Goal: Task Accomplishment & Management: Manage account settings

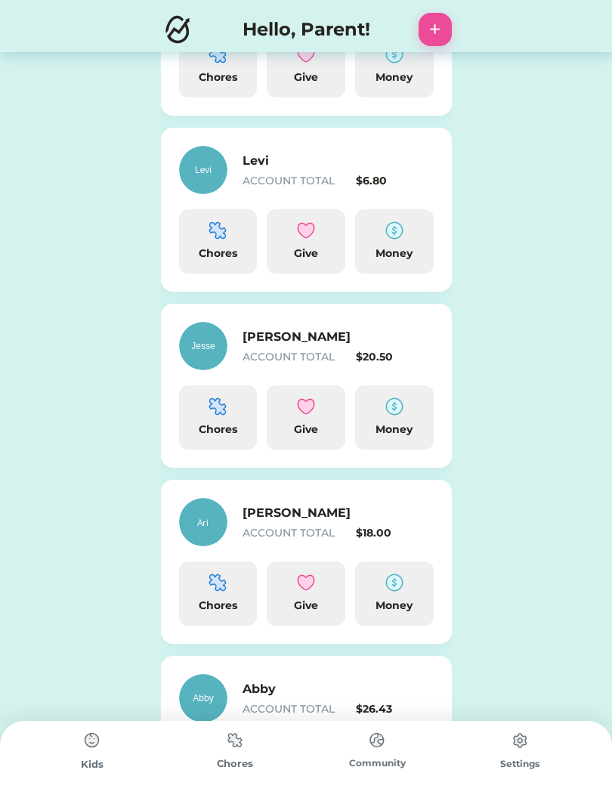
scroll to position [340, 0]
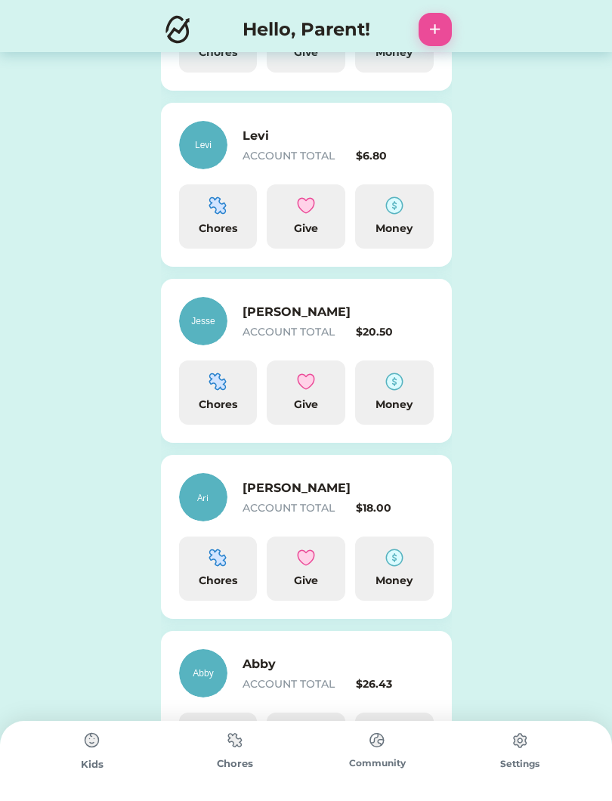
click at [397, 388] on img at bounding box center [394, 381] width 18 height 18
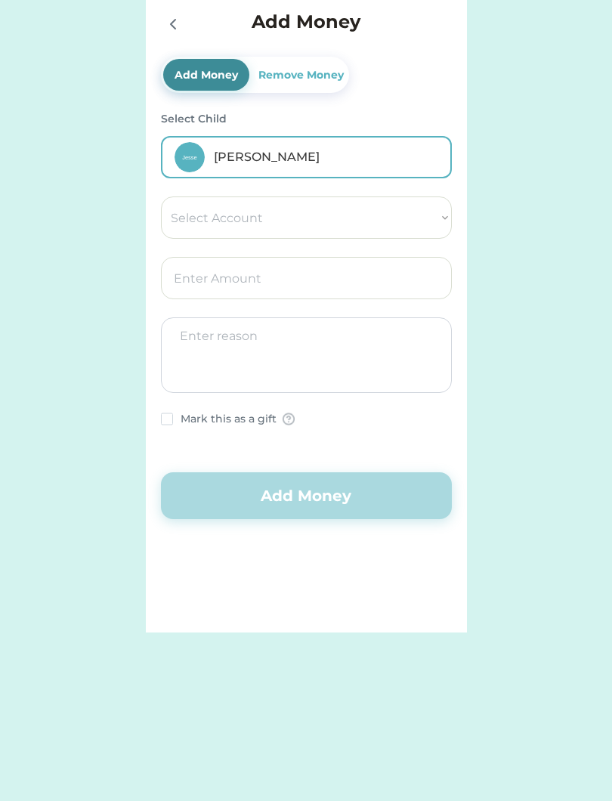
click at [397, 221] on select "Select Account Save Give Spend" at bounding box center [306, 217] width 291 height 42
click at [419, 216] on select "Select Account Save Give Spend" at bounding box center [306, 217] width 291 height 42
select select ""1348695171700984260__LOOKUP__1754715264261x879648020028811600""
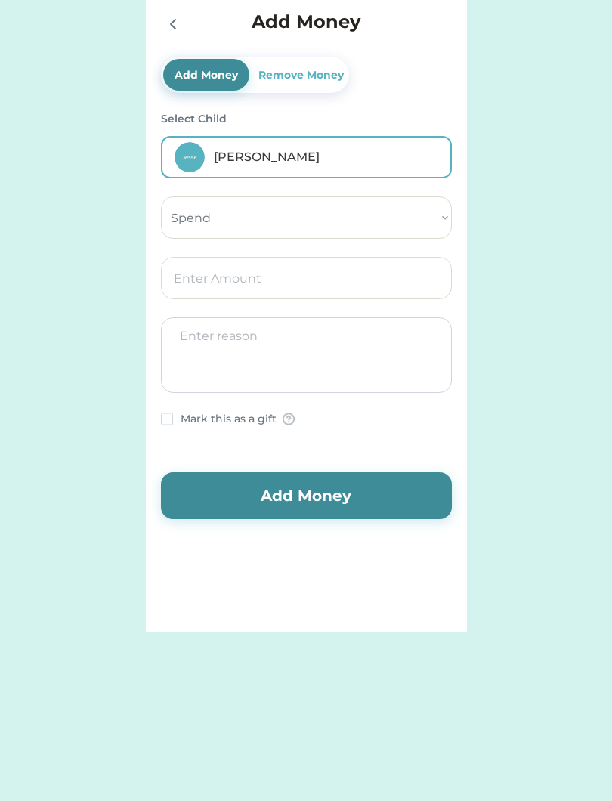
click at [389, 283] on input "input" at bounding box center [306, 278] width 291 height 42
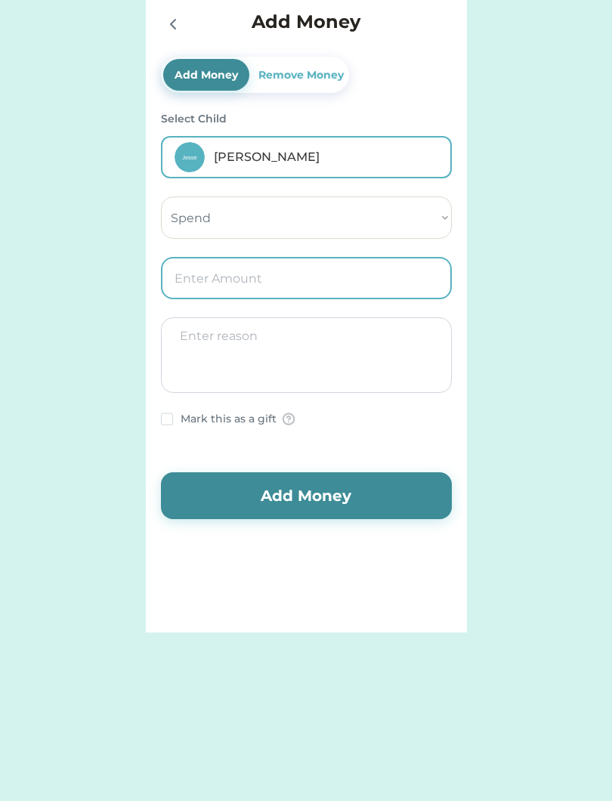
type input "1.00"
click at [337, 349] on textarea at bounding box center [306, 355] width 291 height 76
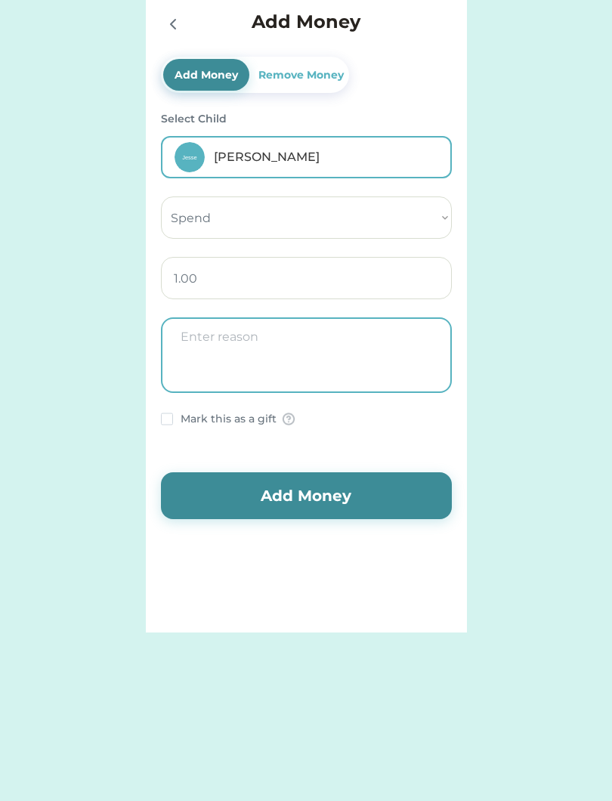
click at [342, 499] on button "Add Money" at bounding box center [306, 495] width 291 height 47
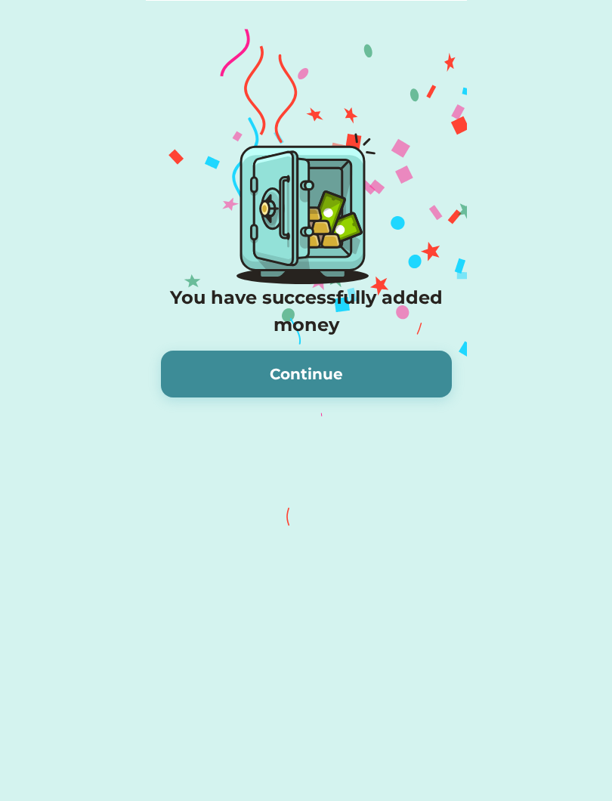
click at [401, 359] on button "Continue" at bounding box center [306, 374] width 291 height 47
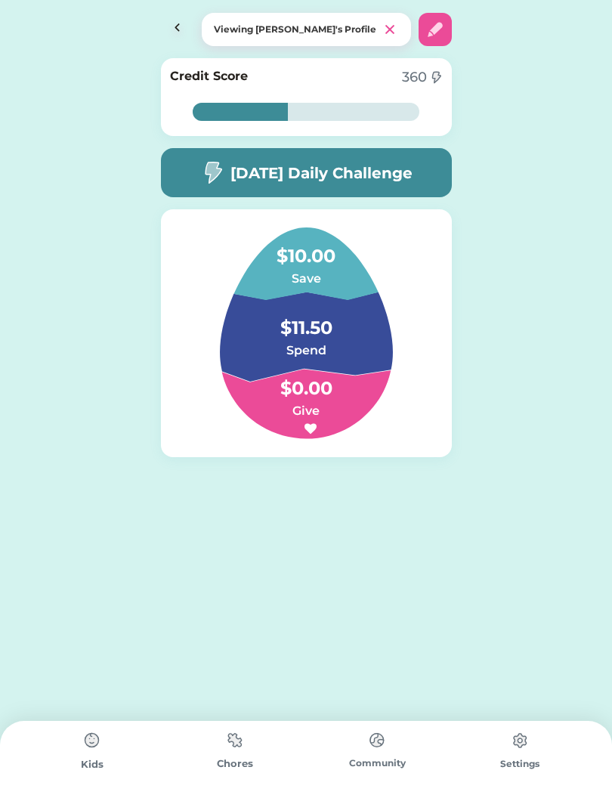
click at [181, 27] on img at bounding box center [177, 29] width 33 height 33
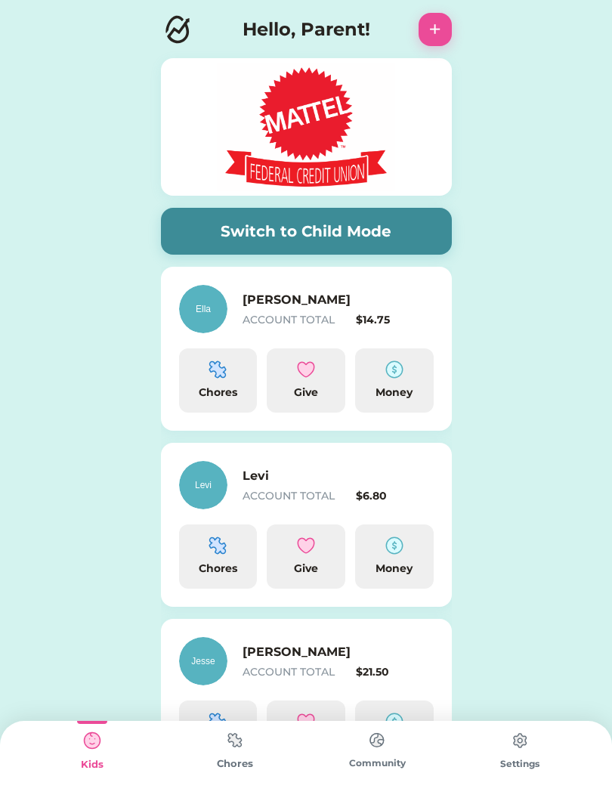
click at [231, 397] on div "Chores" at bounding box center [218, 393] width 66 height 16
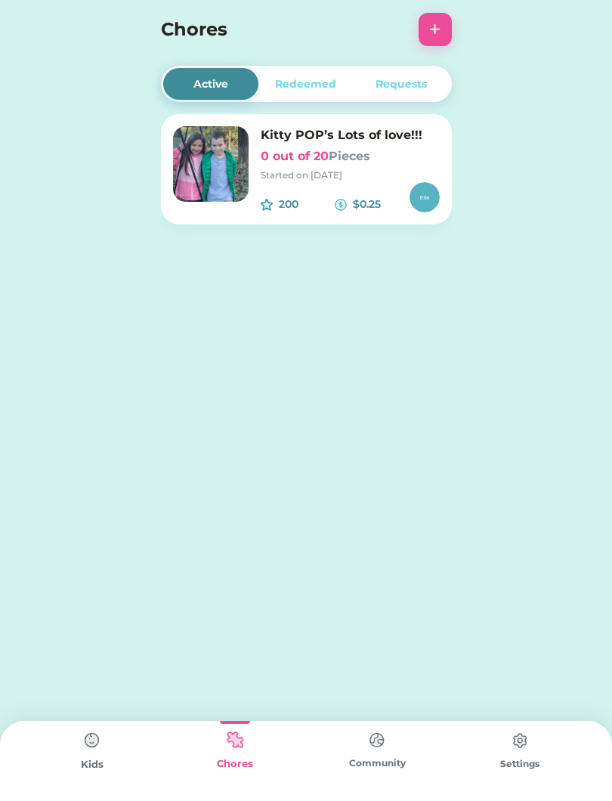
click at [84, 152] on div "Active Redeemed Requests Kitty POP’s Lots of love!!! 0 out of 20 Pieces Started…" at bounding box center [306, 163] width 612 height 327
click at [89, 744] on img at bounding box center [92, 740] width 30 height 30
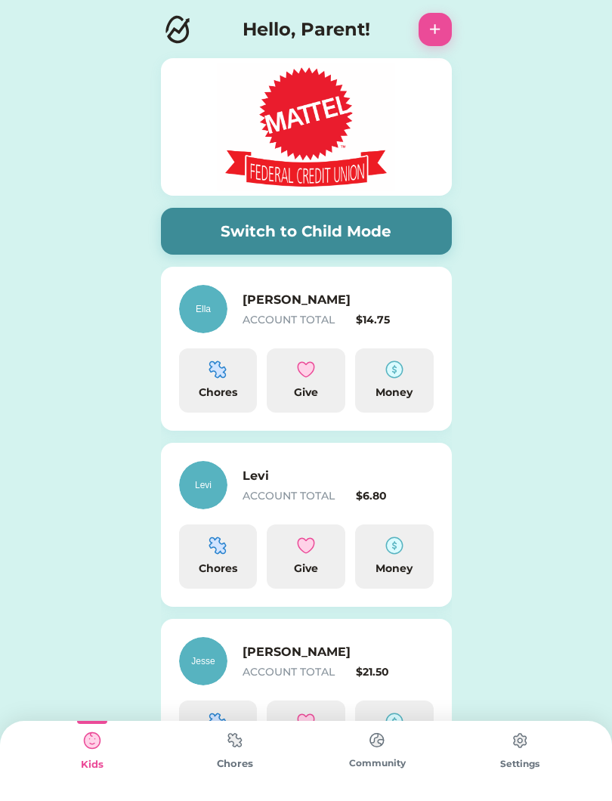
click at [400, 376] on img at bounding box center [394, 369] width 18 height 18
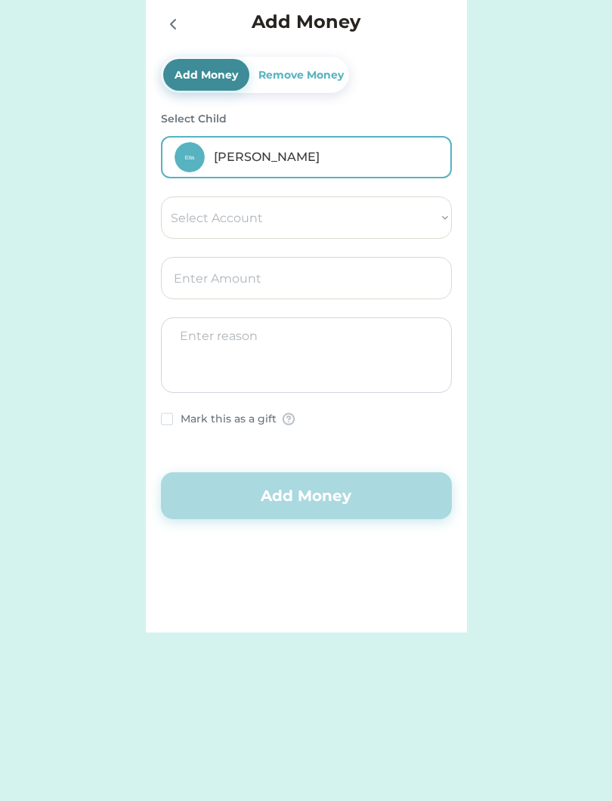
click at [338, 213] on select "Select Account Save Give Spend" at bounding box center [306, 217] width 291 height 42
select select ""1348695171700984260__LOOKUP__1754715090043x285458363226400960""
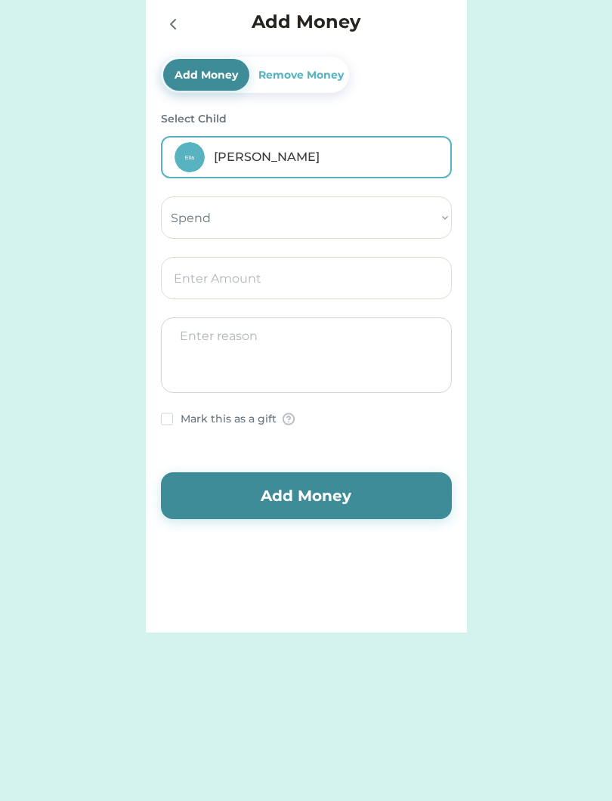
click at [426, 215] on select "Select Account Save Give Spend" at bounding box center [306, 217] width 291 height 42
click at [387, 277] on input "input" at bounding box center [306, 278] width 291 height 42
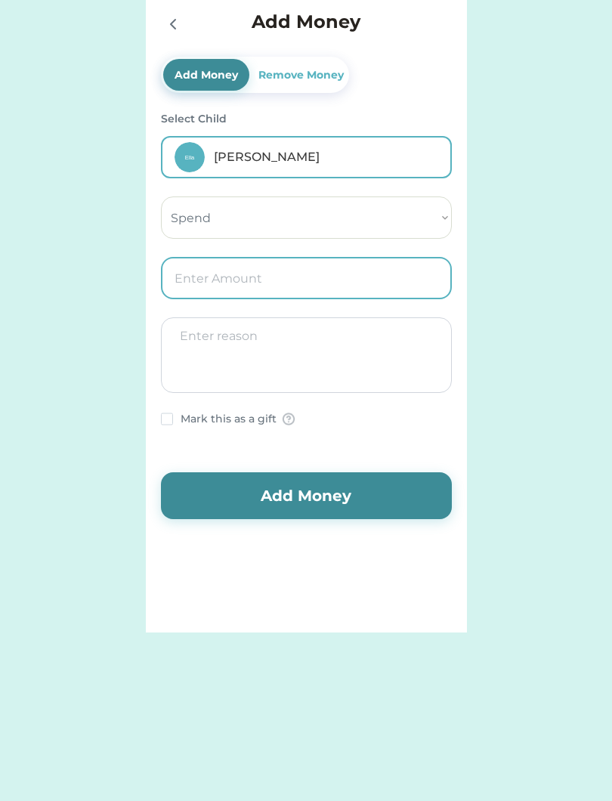
type input "1.00"
click at [385, 360] on textarea at bounding box center [306, 355] width 291 height 76
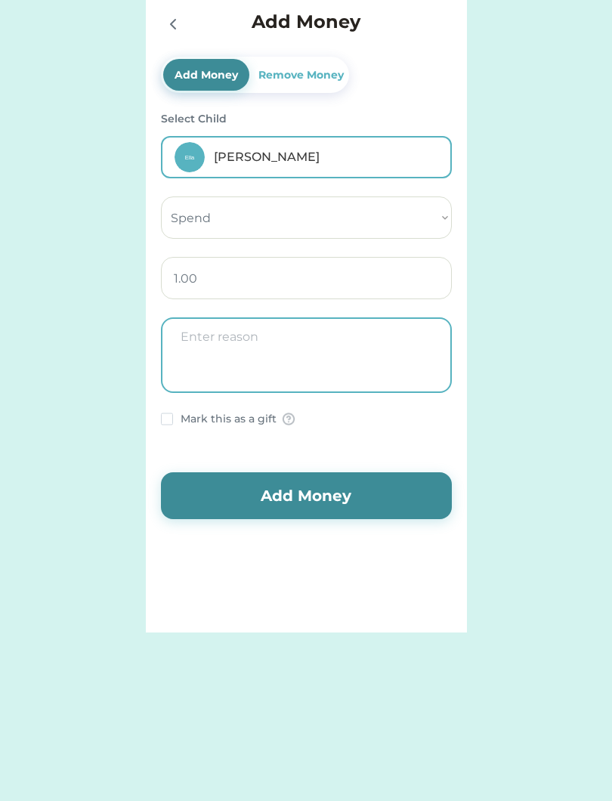
click at [333, 496] on button "Add Money" at bounding box center [306, 495] width 291 height 47
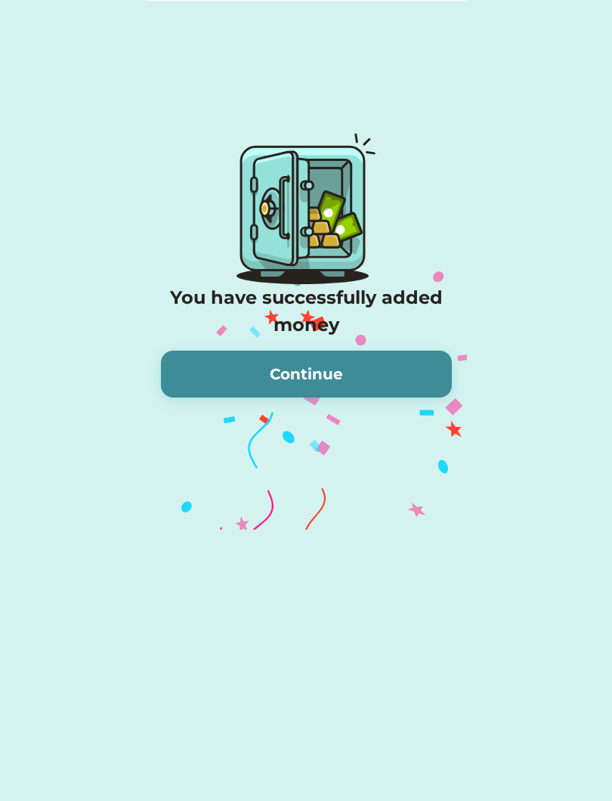
click at [401, 355] on button "Continue" at bounding box center [306, 374] width 291 height 47
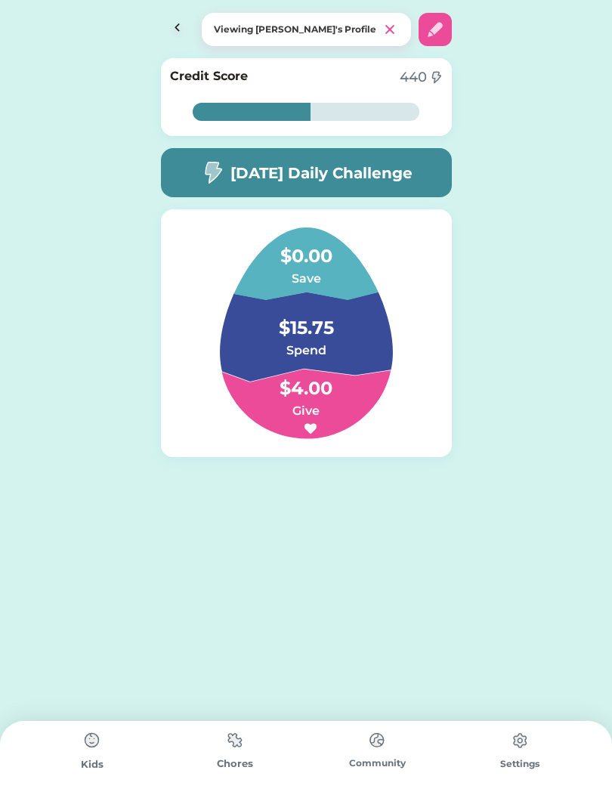
click at [184, 25] on img at bounding box center [177, 29] width 33 height 33
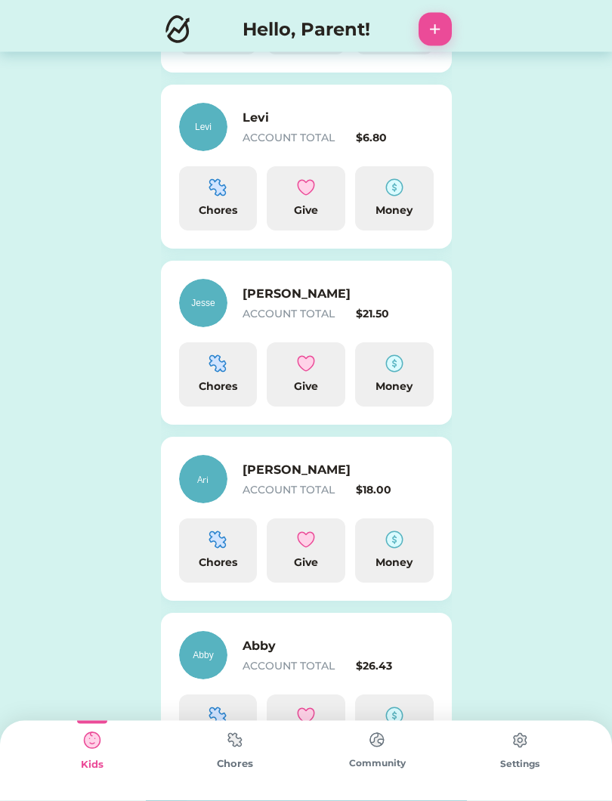
scroll to position [358, 0]
click at [398, 203] on div "Money" at bounding box center [394, 210] width 66 height 16
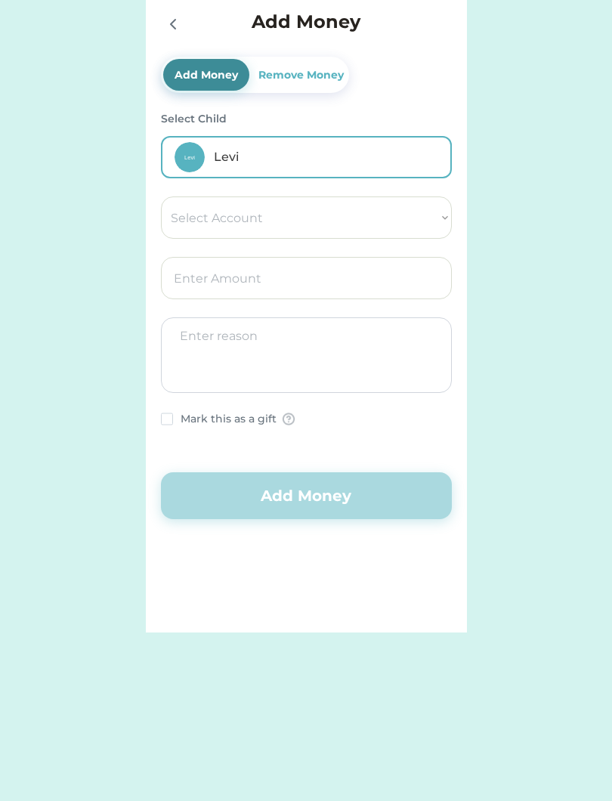
click at [348, 221] on select "Select Account Save Give Spend" at bounding box center [306, 217] width 291 height 42
select select ""1348695171700984260__LOOKUP__1754715218084x690155646577535000""
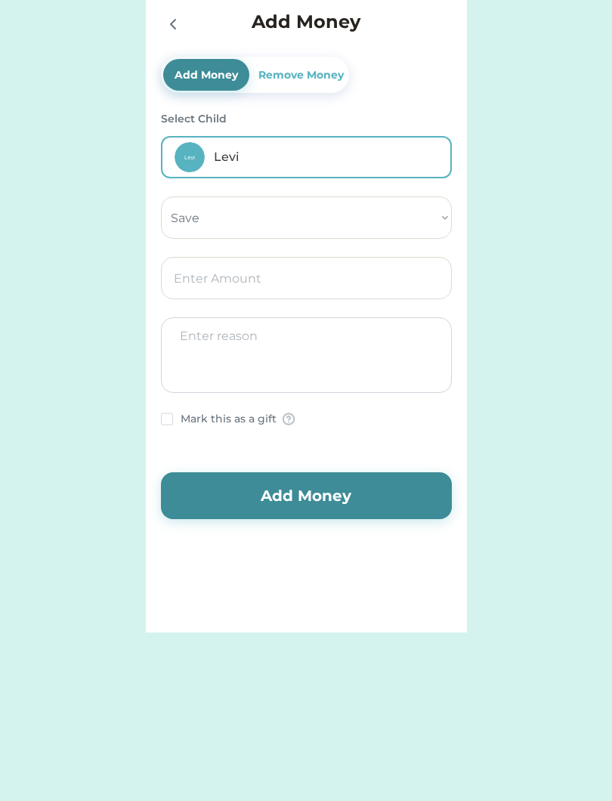
click at [387, 285] on input "input" at bounding box center [306, 278] width 291 height 42
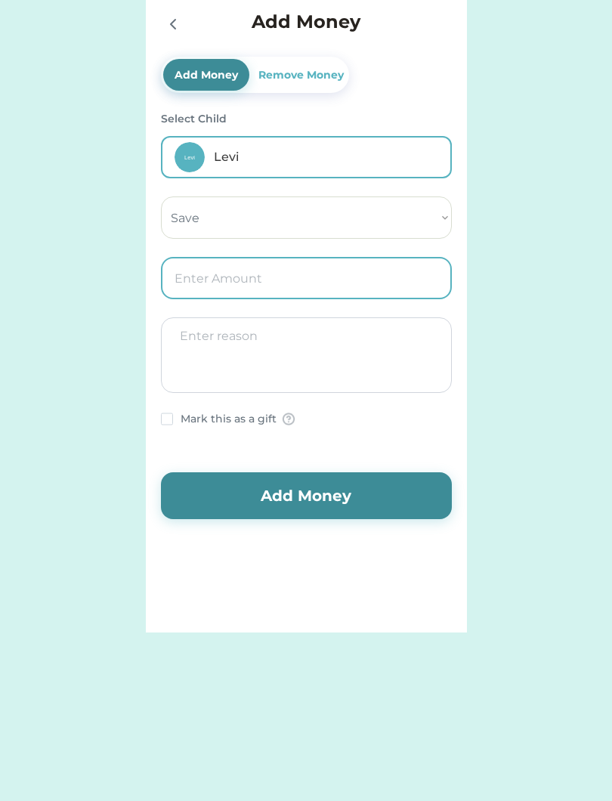
click at [434, 222] on select "Select Account Save Give Spend" at bounding box center [306, 217] width 291 height 42
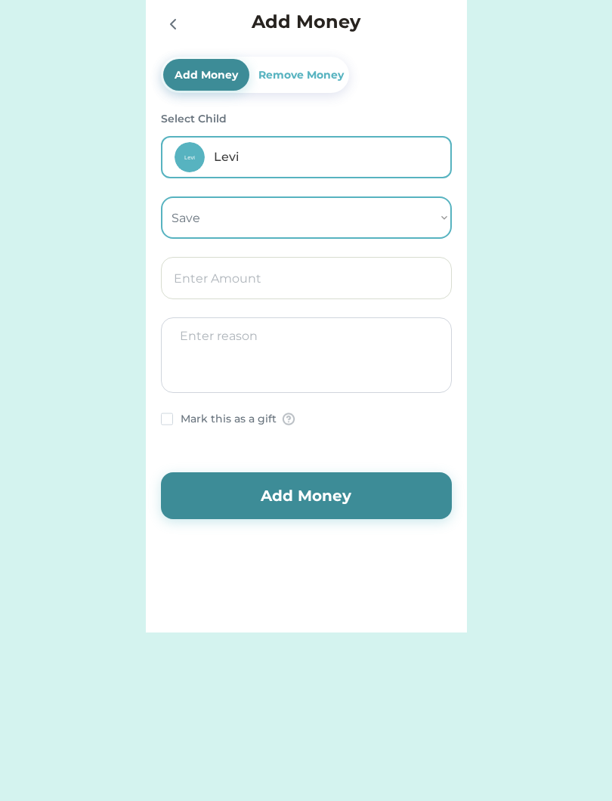
select select ""1348695171700984260__LOOKUP__1754715219991x170164447092229440""
click at [351, 287] on input "input" at bounding box center [306, 278] width 291 height 42
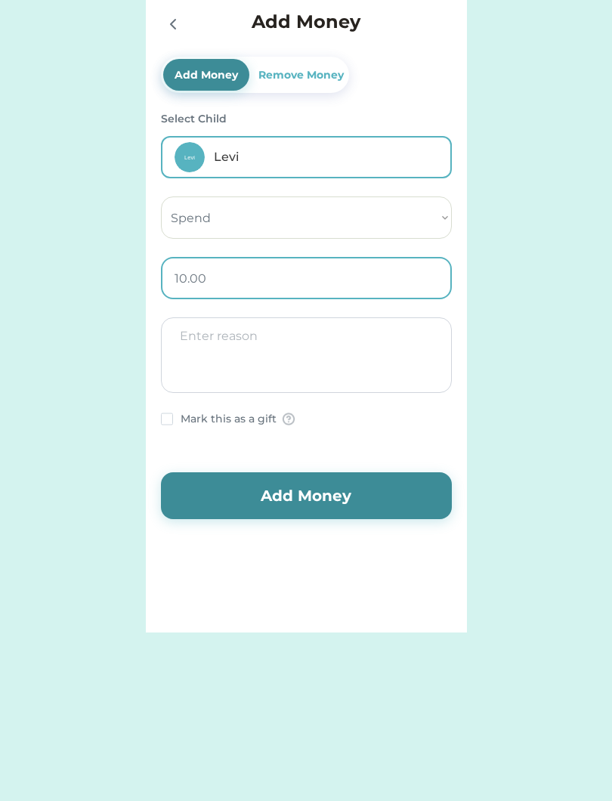
type input "1.00"
click at [390, 490] on button "Add Money" at bounding box center [306, 495] width 291 height 47
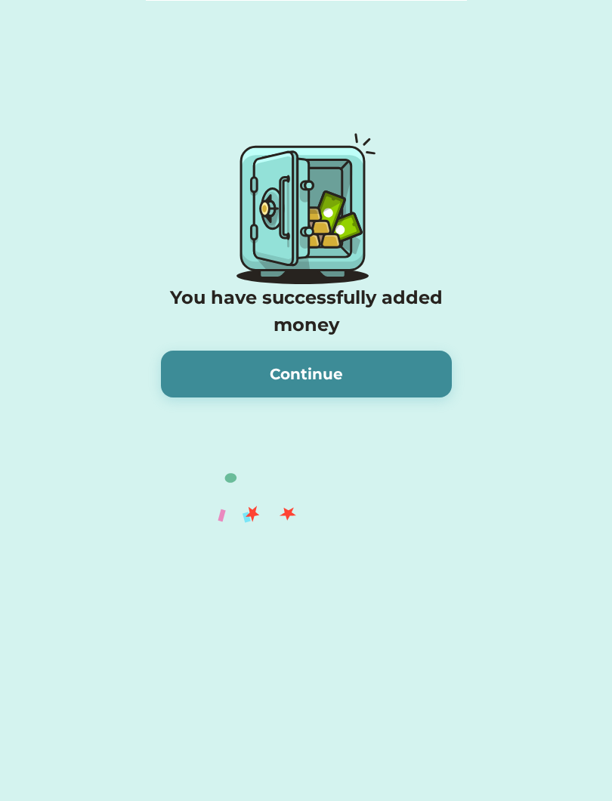
click at [396, 365] on button "Continue" at bounding box center [306, 374] width 291 height 47
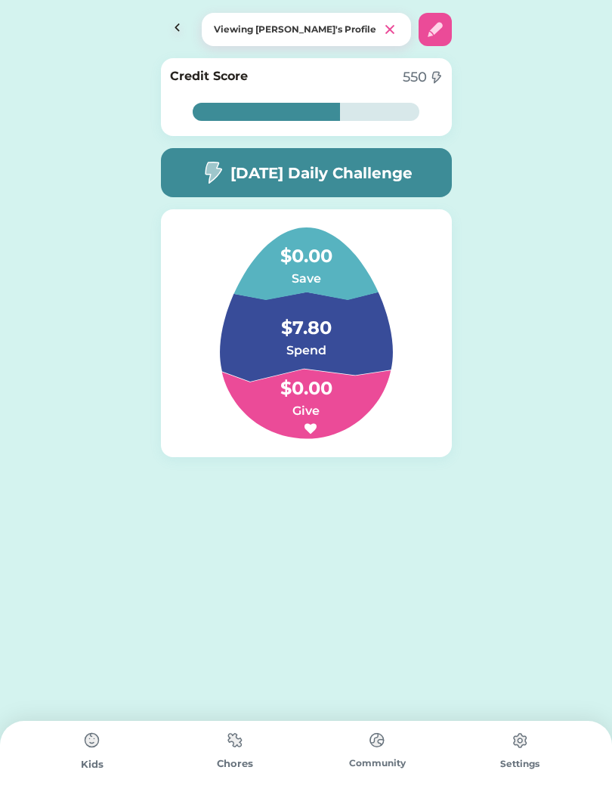
click at [168, 21] on img at bounding box center [177, 29] width 33 height 33
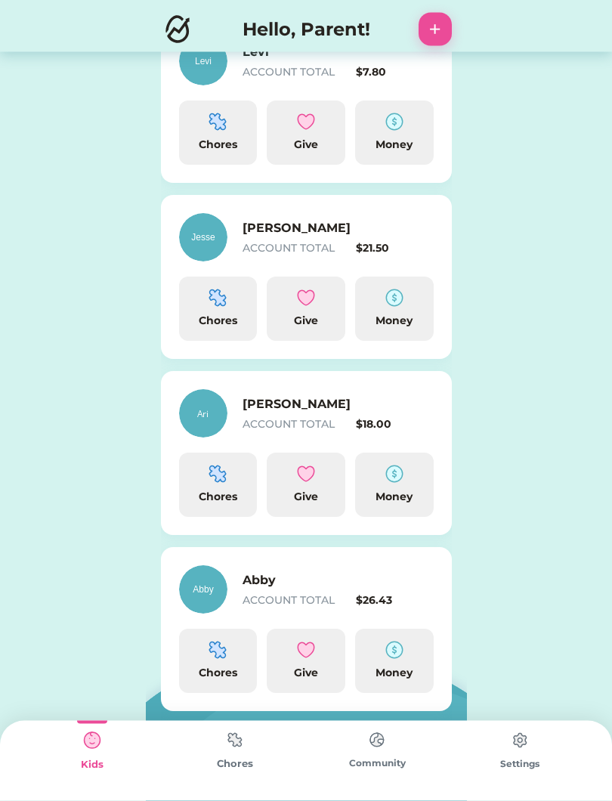
scroll to position [437, 0]
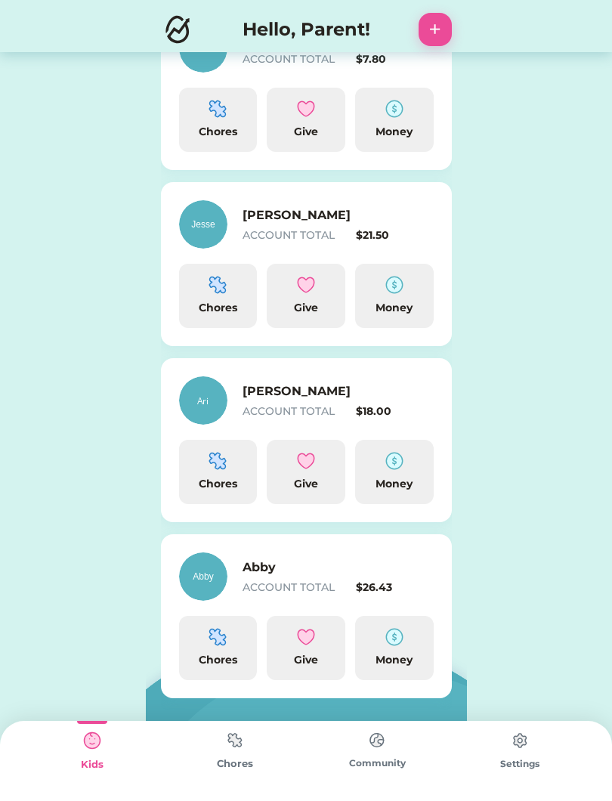
click at [396, 466] on img at bounding box center [394, 461] width 18 height 18
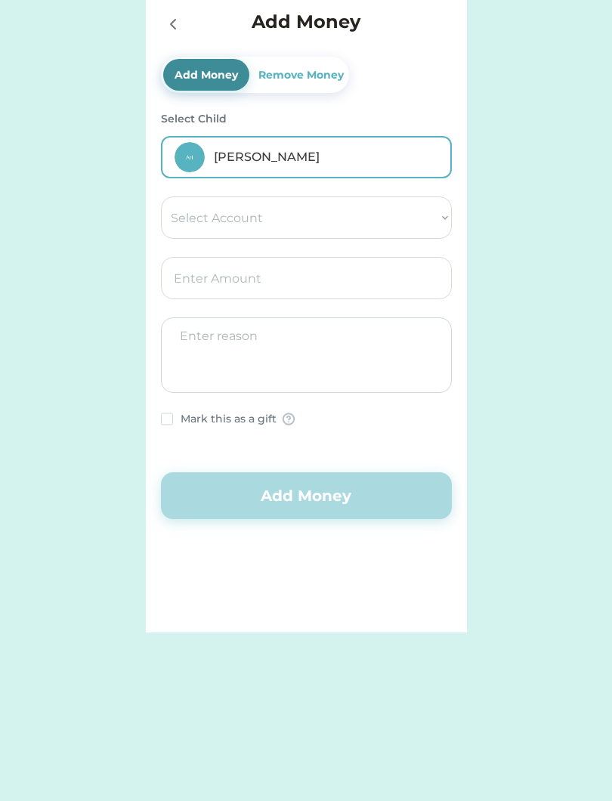
click at [422, 220] on select "Select Account Save Give Spend" at bounding box center [306, 217] width 291 height 42
select select ""1348695171700984260__LOOKUP__1754715340837x191646150522124100""
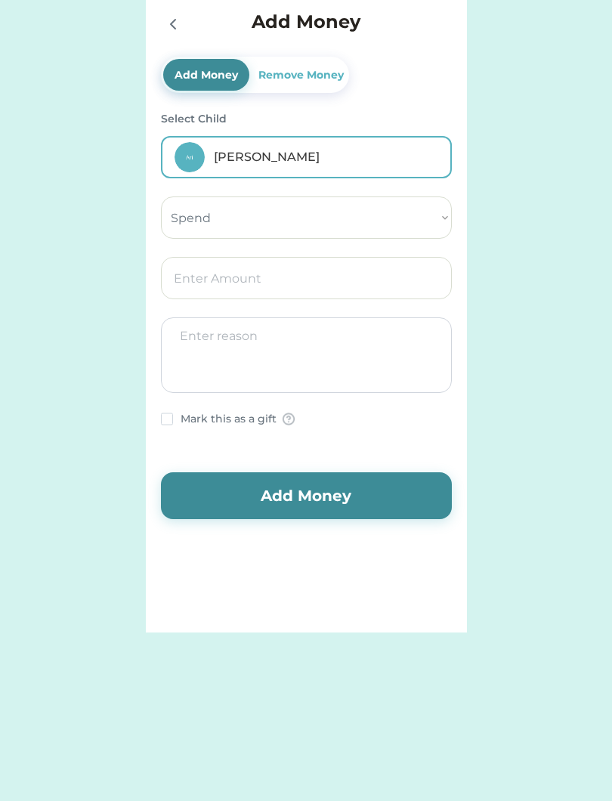
click at [310, 288] on input "input" at bounding box center [306, 278] width 291 height 42
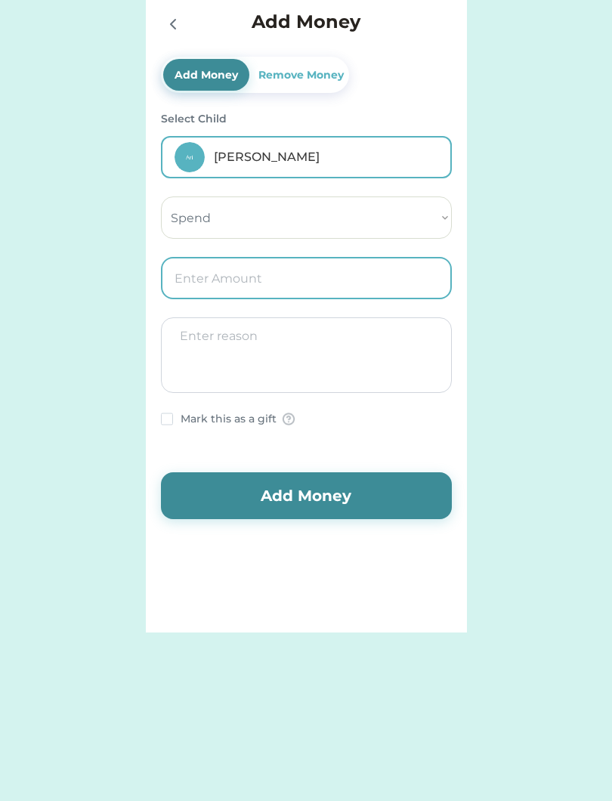
type input "1.00"
click at [351, 499] on button "Add Money" at bounding box center [306, 495] width 291 height 47
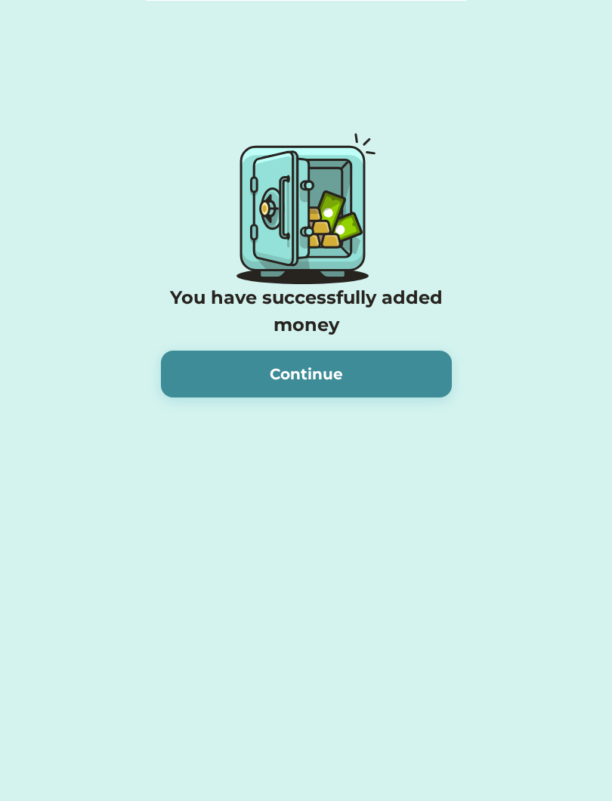
click at [410, 376] on button "Continue" at bounding box center [306, 374] width 291 height 47
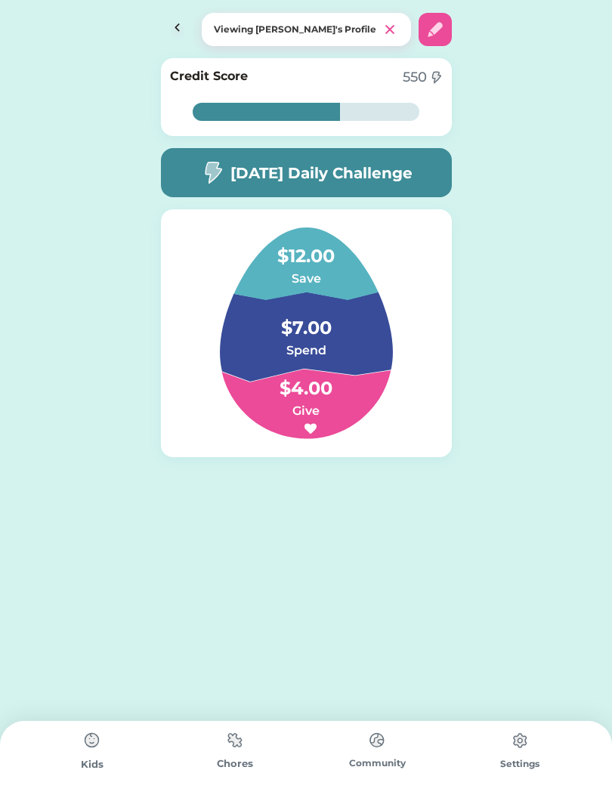
click at [411, 576] on div "Active Redeemed Requests [PERSON_NAME] 14 out of 14 Pieces Started on [DATE] 14…" at bounding box center [306, 400] width 612 height 801
click at [152, 7] on div "Viewing [PERSON_NAME]'s Profile" at bounding box center [306, 26] width 612 height 52
click at [126, 30] on div "Viewing [PERSON_NAME]'s Profile" at bounding box center [306, 26] width 612 height 52
click at [144, 33] on div "Viewing [PERSON_NAME]'s Profile" at bounding box center [306, 26] width 612 height 52
click at [140, 29] on div "Viewing [PERSON_NAME]'s Profile" at bounding box center [306, 26] width 612 height 52
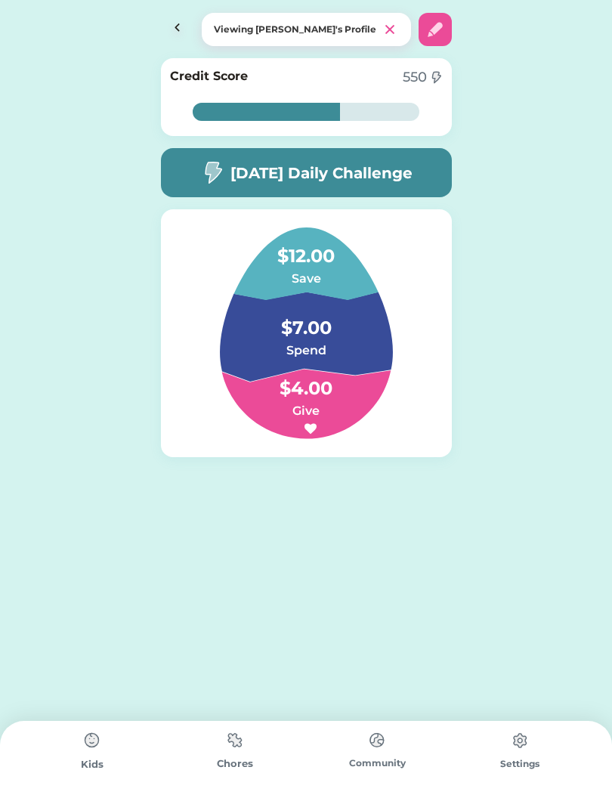
click at [181, 25] on img at bounding box center [177, 29] width 33 height 33
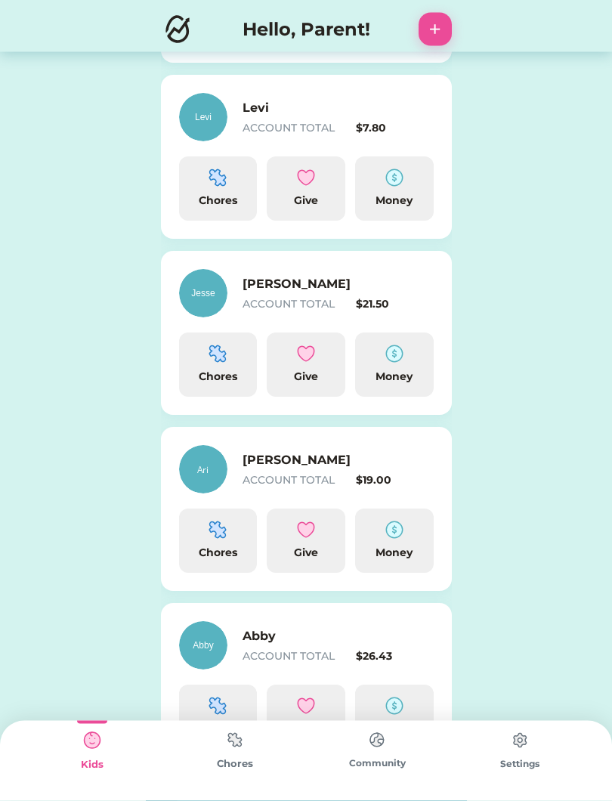
scroll to position [437, 0]
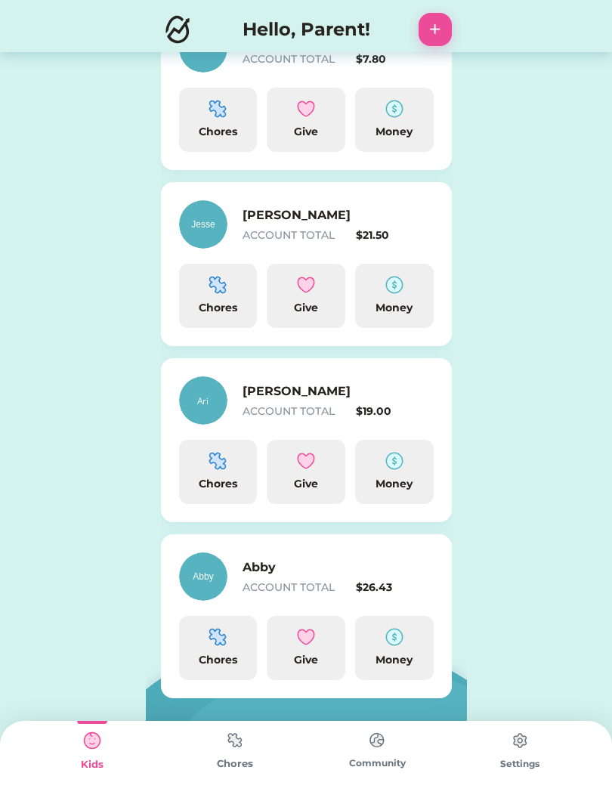
click at [401, 663] on div "Money" at bounding box center [394, 660] width 66 height 16
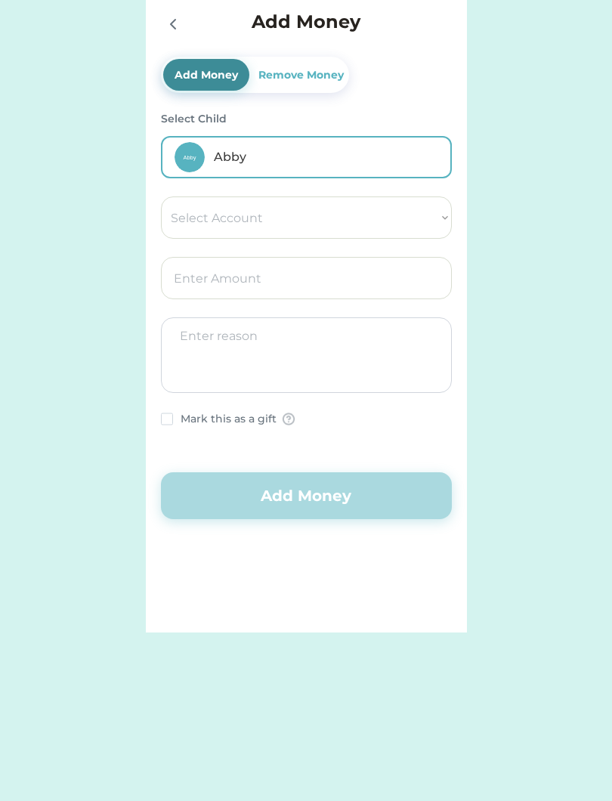
click at [427, 203] on select "Select Account Save Give Spend" at bounding box center [306, 217] width 291 height 42
select select ""1348695171700984260__LOOKUP__1754715393594x950643124964924300""
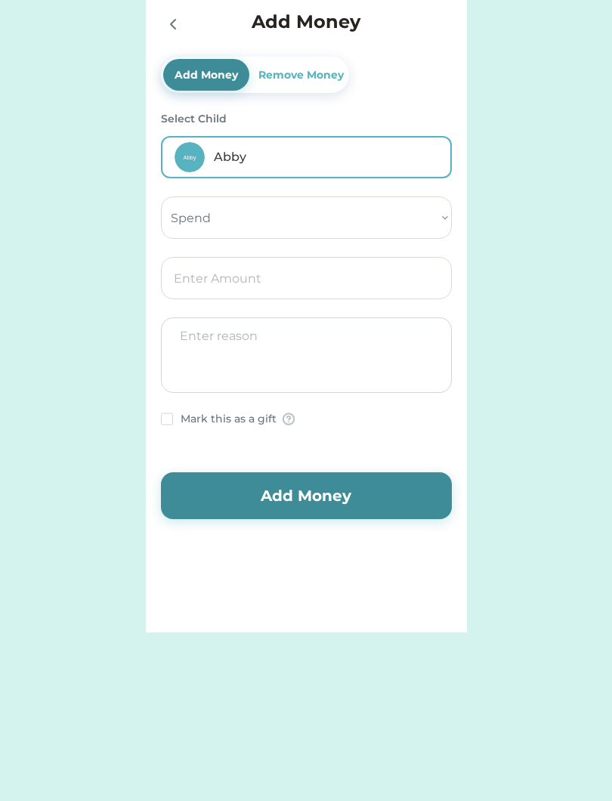
click at [353, 274] on input "input" at bounding box center [306, 278] width 291 height 42
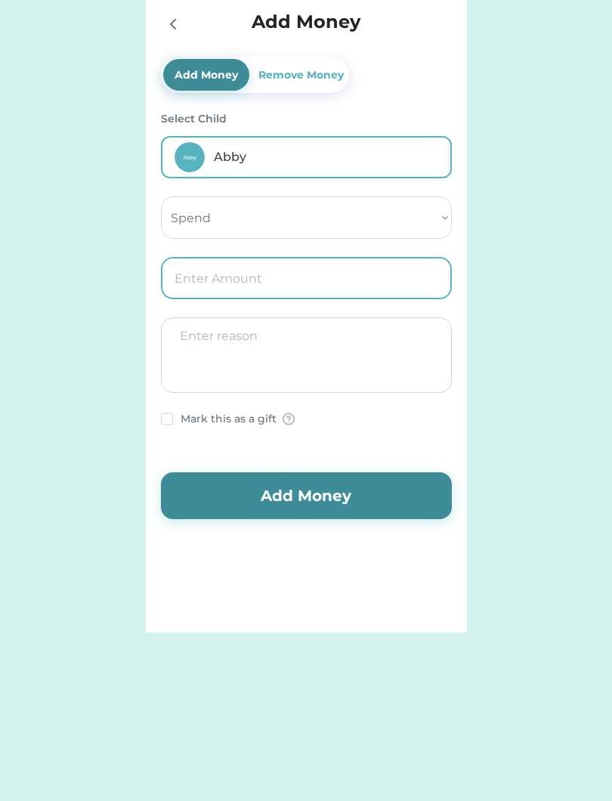
type input "1.00"
click at [350, 496] on button "Add Money" at bounding box center [306, 495] width 291 height 47
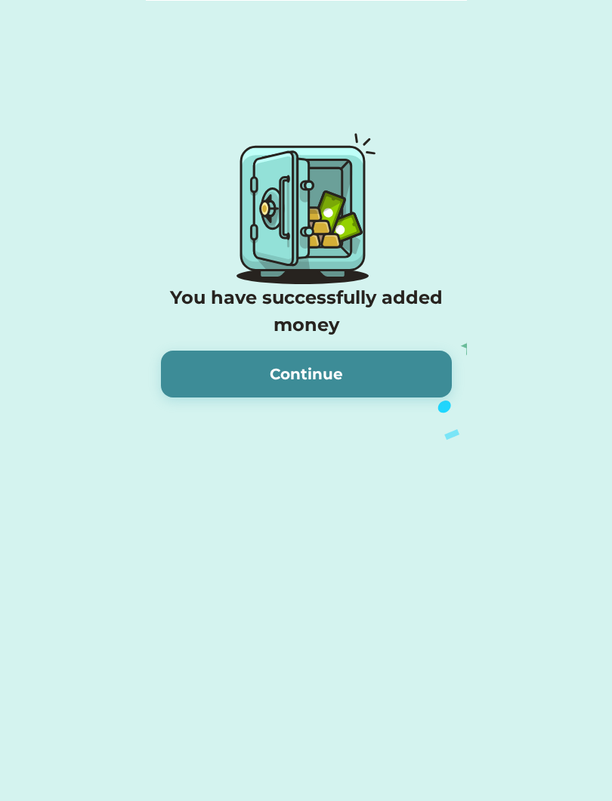
click at [417, 366] on button "Continue" at bounding box center [306, 374] width 291 height 47
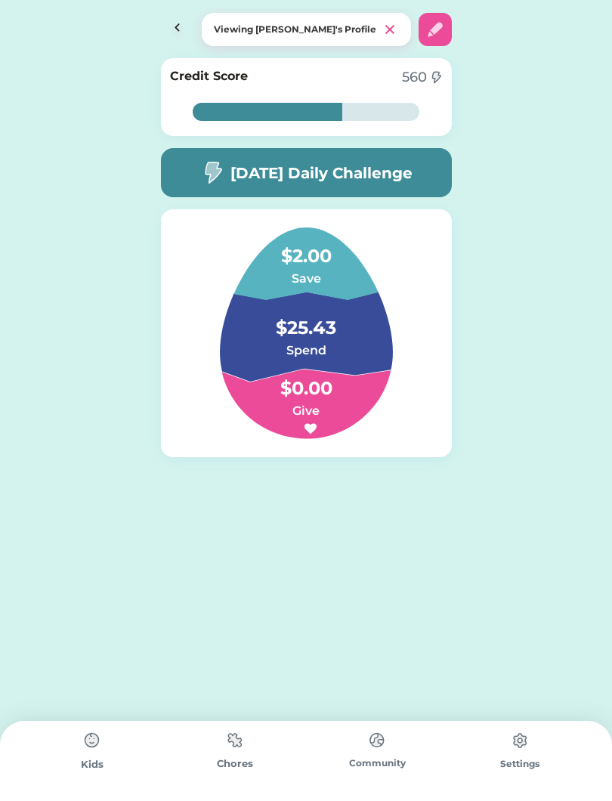
click at [161, 24] on img at bounding box center [177, 29] width 33 height 33
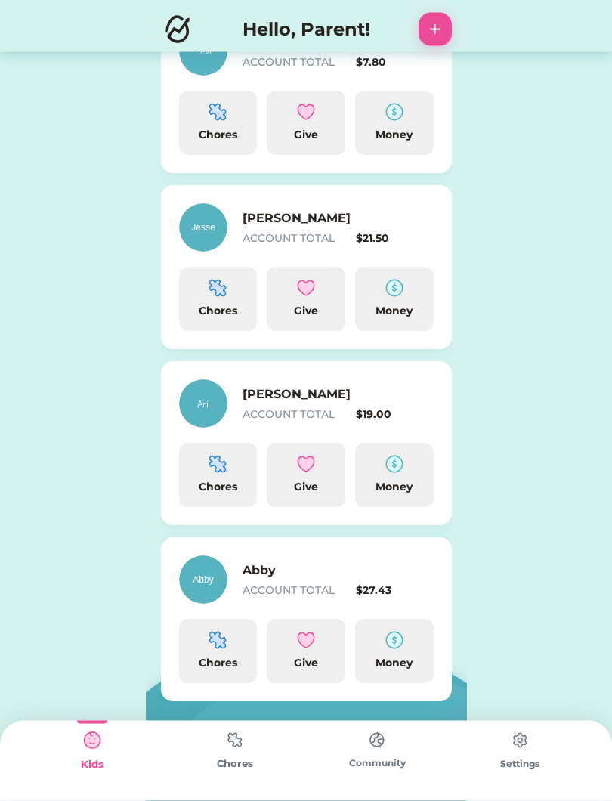
scroll to position [437, 0]
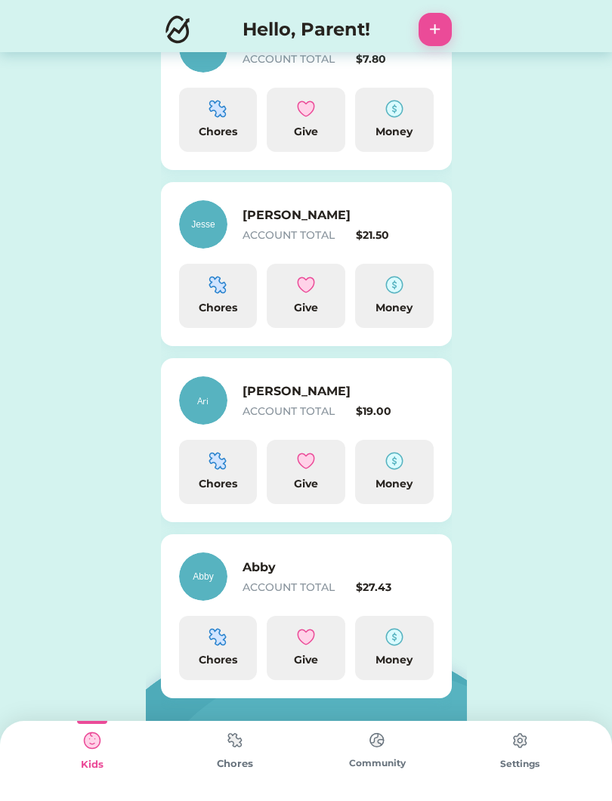
click at [399, 645] on img at bounding box center [394, 637] width 18 height 18
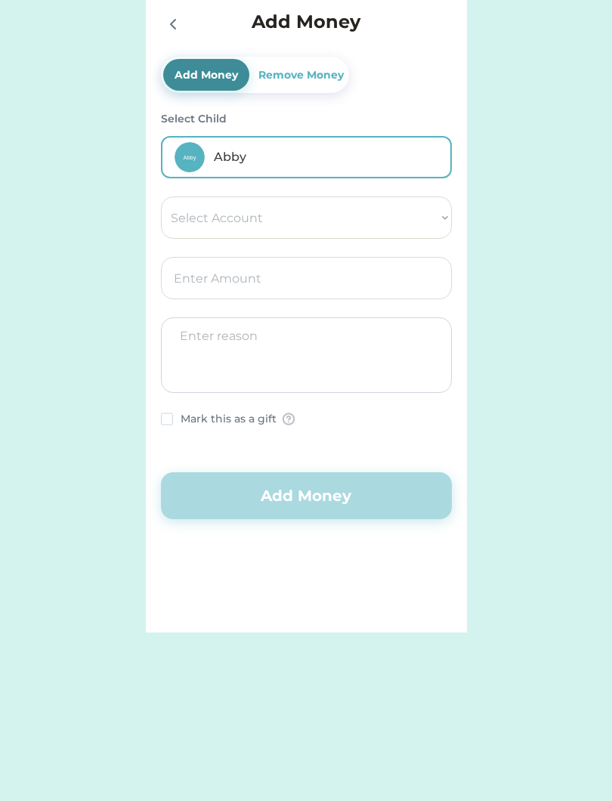
click at [431, 214] on select "Select Account Save Give Spend" at bounding box center [306, 217] width 291 height 42
click at [366, 227] on select "Select Account Save Give Spend" at bounding box center [306, 217] width 291 height 42
select select ""1348695171700984260__LOOKUP__1754715393594x950643124964924300""
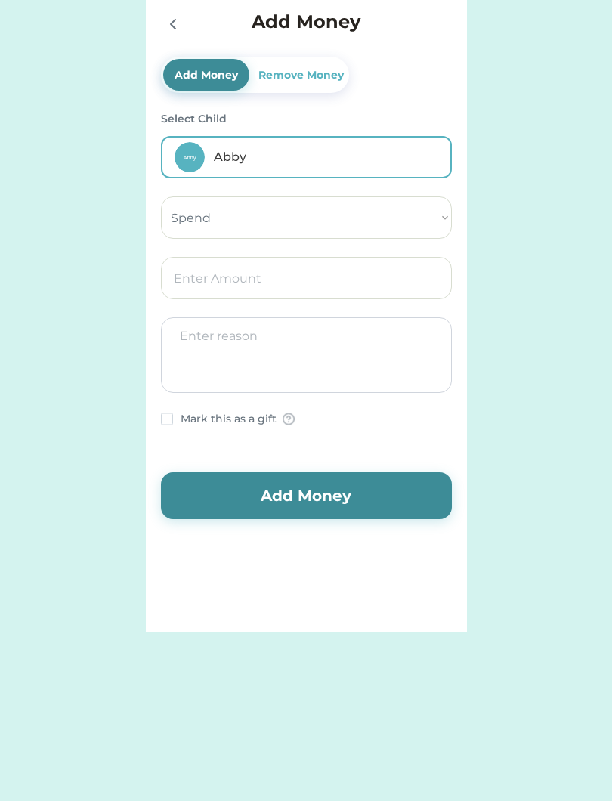
click at [348, 282] on input "input" at bounding box center [306, 278] width 291 height 42
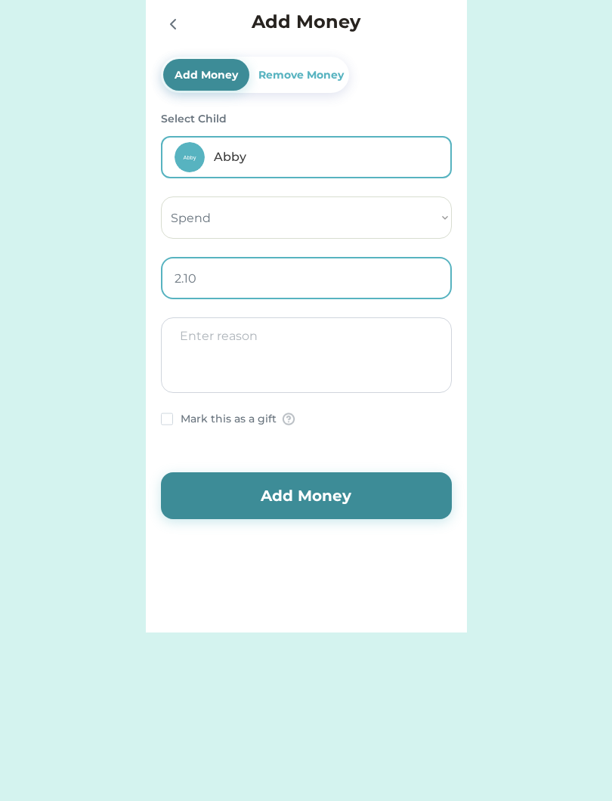
type input "2.19"
click at [339, 344] on textarea at bounding box center [306, 355] width 291 height 76
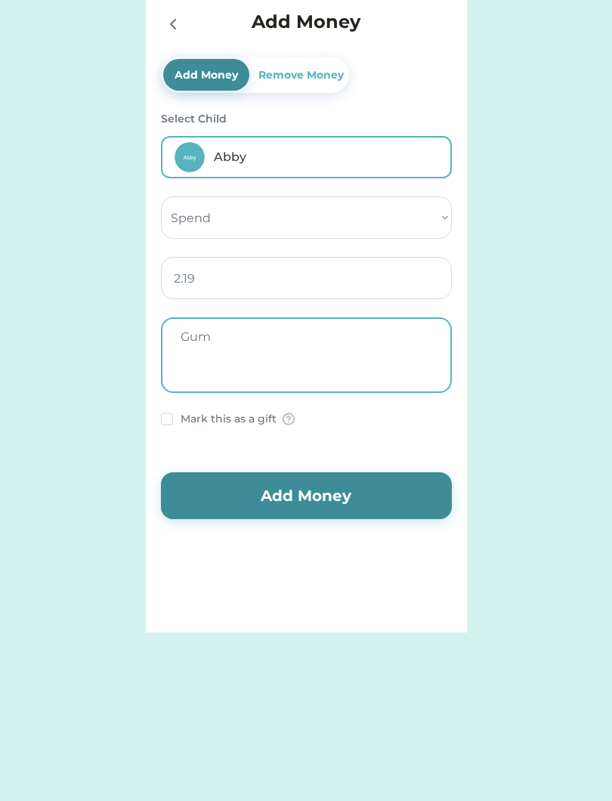
type textarea "Gum"
click at [380, 495] on button "Add Money" at bounding box center [306, 495] width 291 height 47
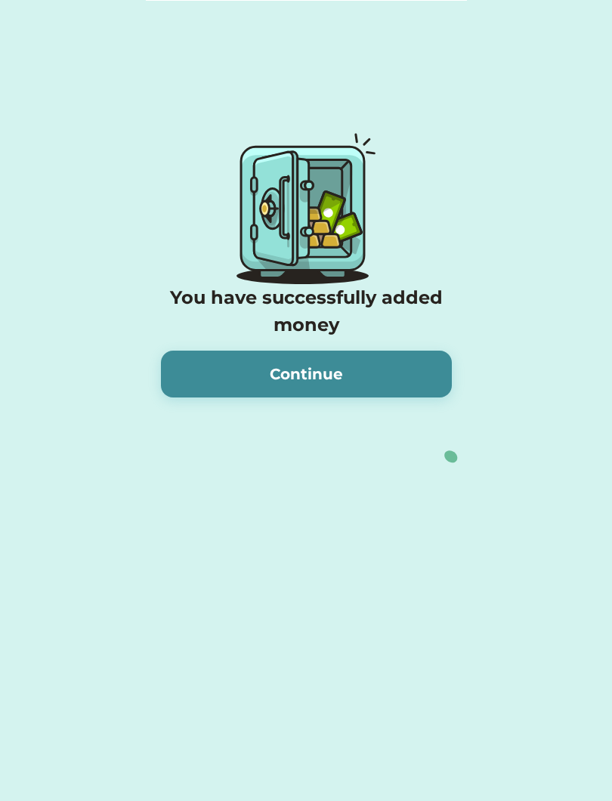
click at [376, 382] on button "Continue" at bounding box center [306, 374] width 291 height 47
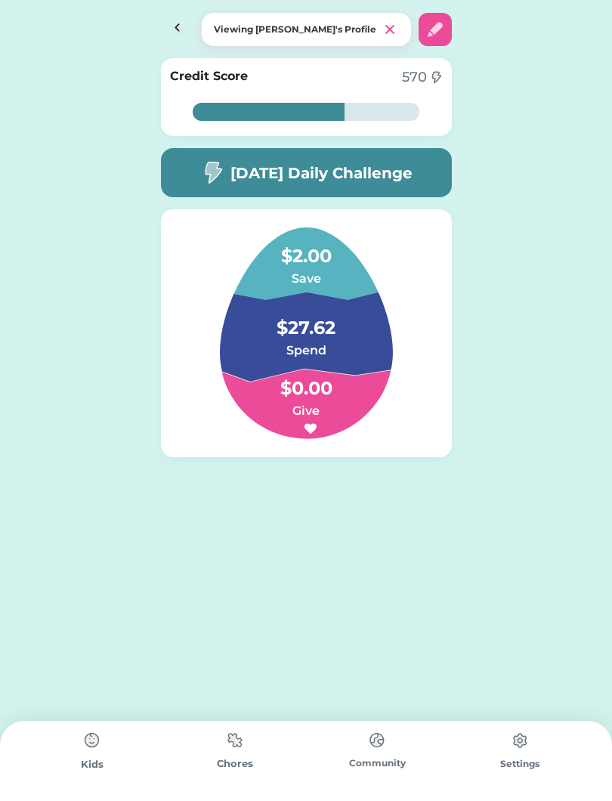
click at [182, 20] on img at bounding box center [177, 29] width 33 height 33
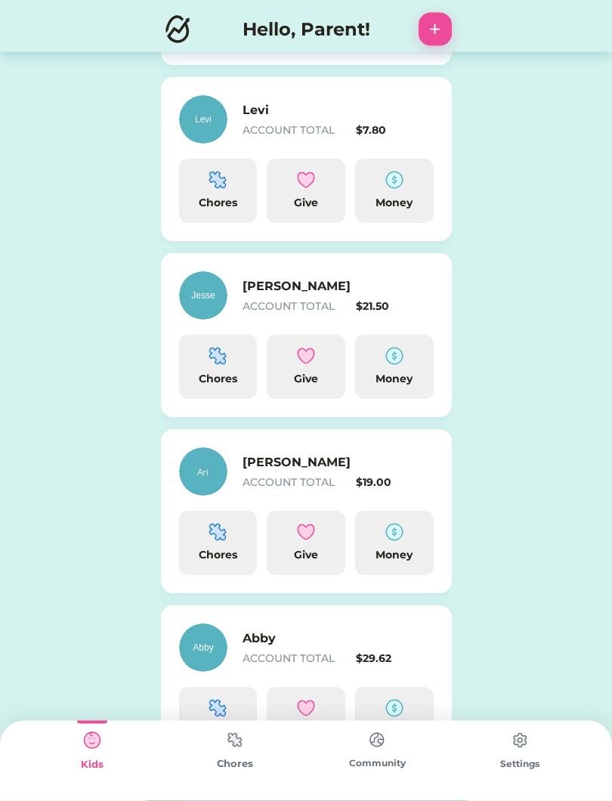
scroll to position [437, 0]
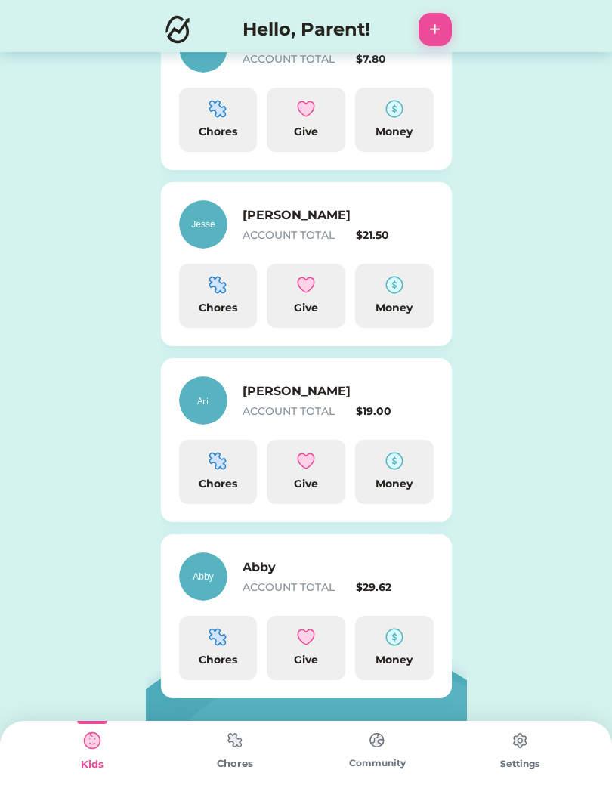
click at [400, 657] on div "Money" at bounding box center [394, 660] width 66 height 16
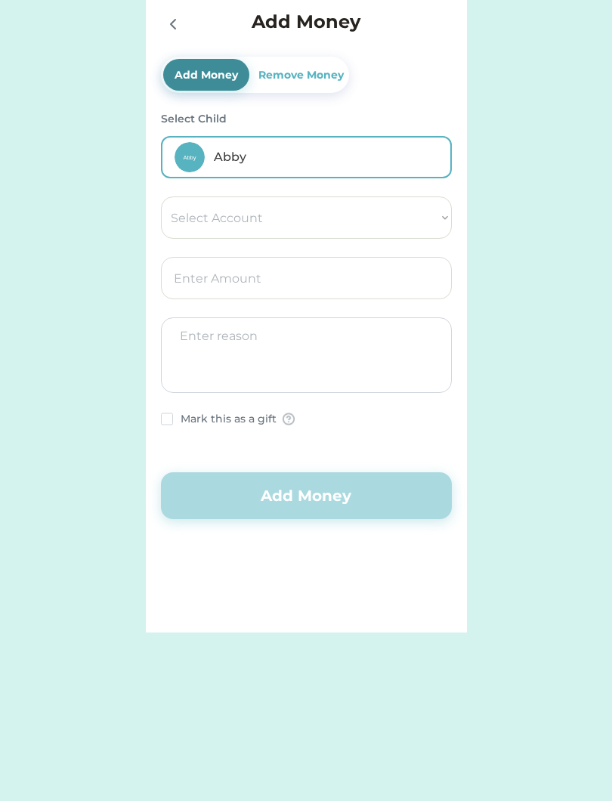
click at [320, 75] on div "Remove Money" at bounding box center [300, 75] width 91 height 16
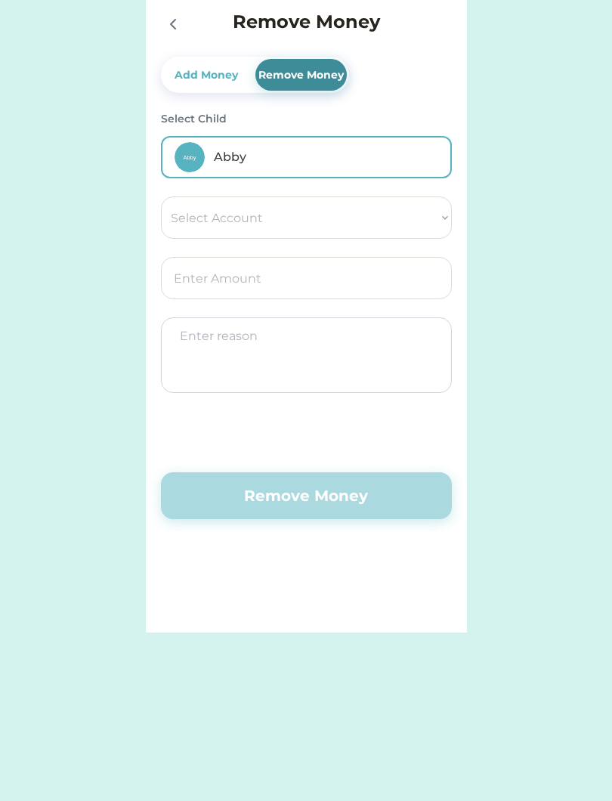
click at [403, 284] on input "input" at bounding box center [306, 278] width 291 height 42
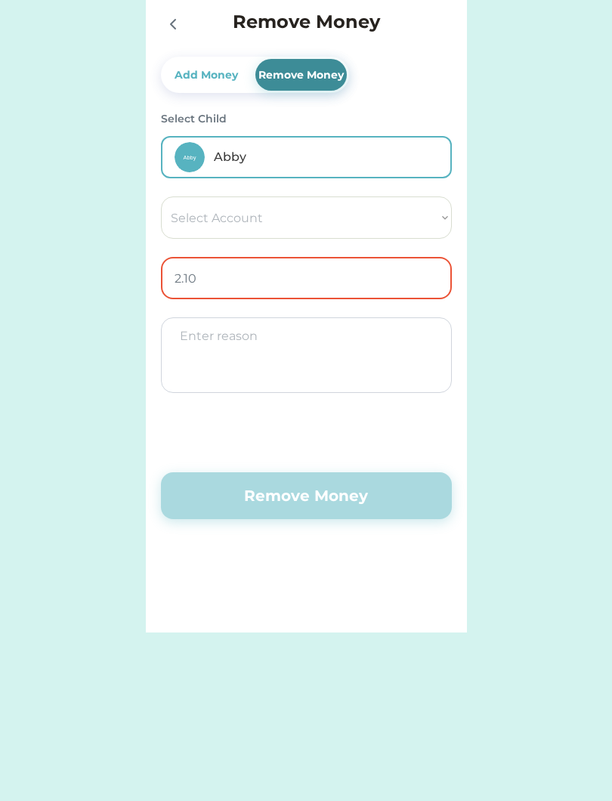
type input "2.19"
click at [357, 377] on textarea at bounding box center [306, 355] width 291 height 76
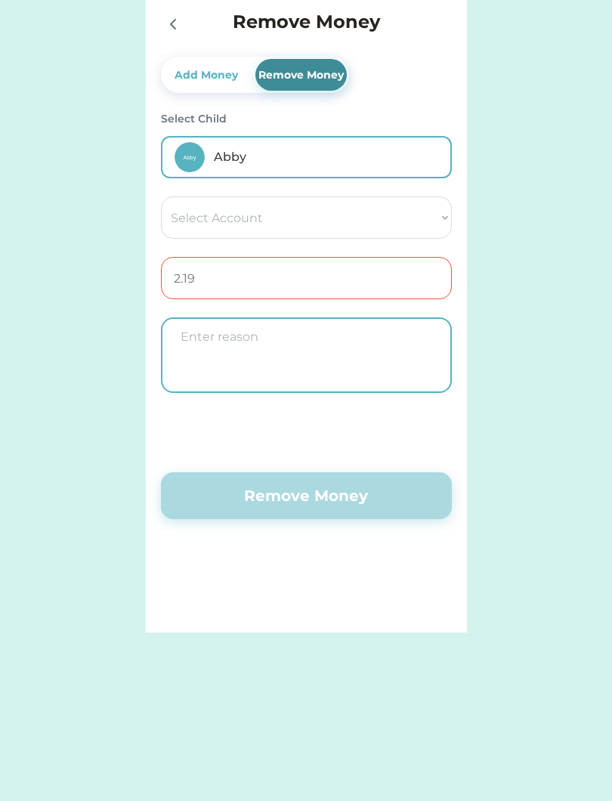
click at [432, 202] on select "Select Account Save Give Spend" at bounding box center [306, 217] width 291 height 42
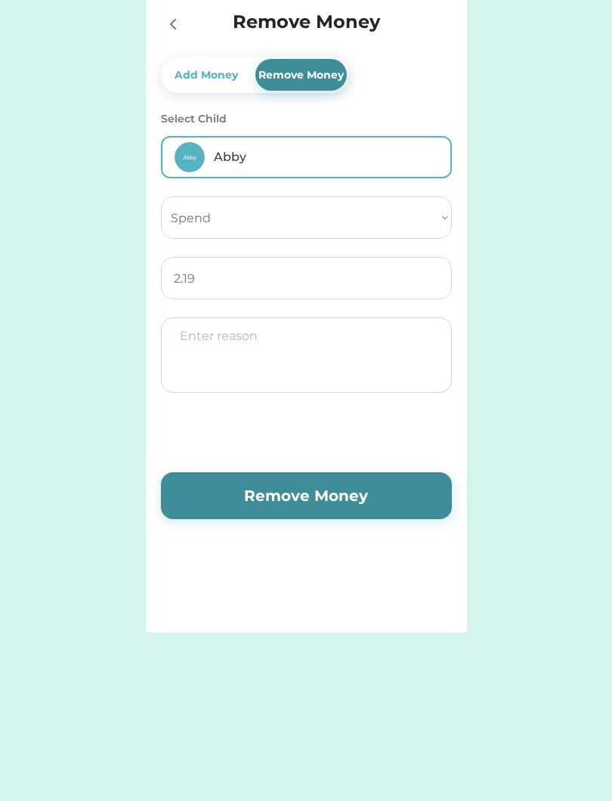
click at [385, 506] on button "Remove Money" at bounding box center [306, 495] width 291 height 47
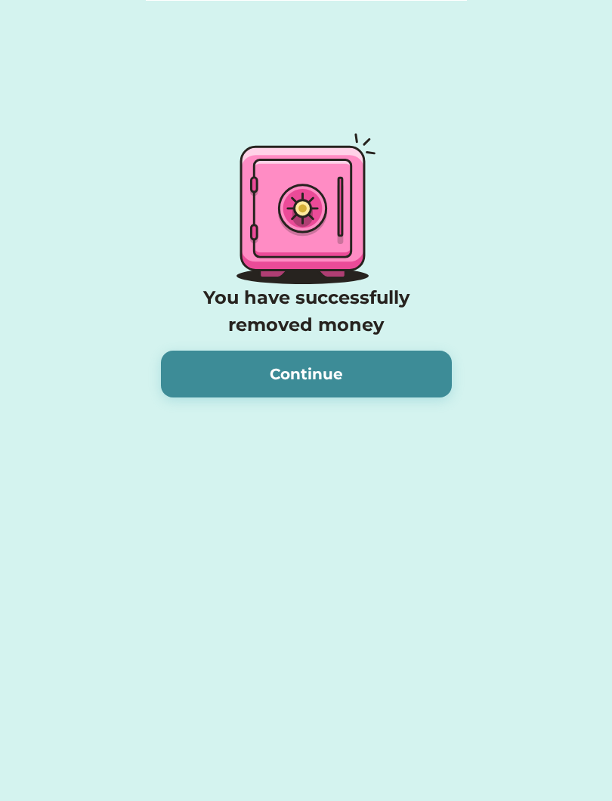
click at [400, 376] on button "Continue" at bounding box center [306, 374] width 291 height 47
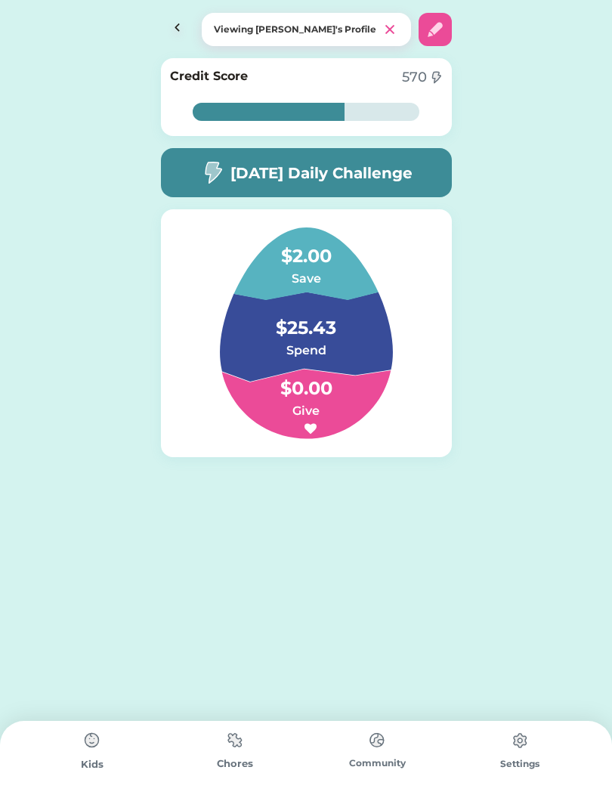
click at [167, 29] on img at bounding box center [177, 29] width 33 height 33
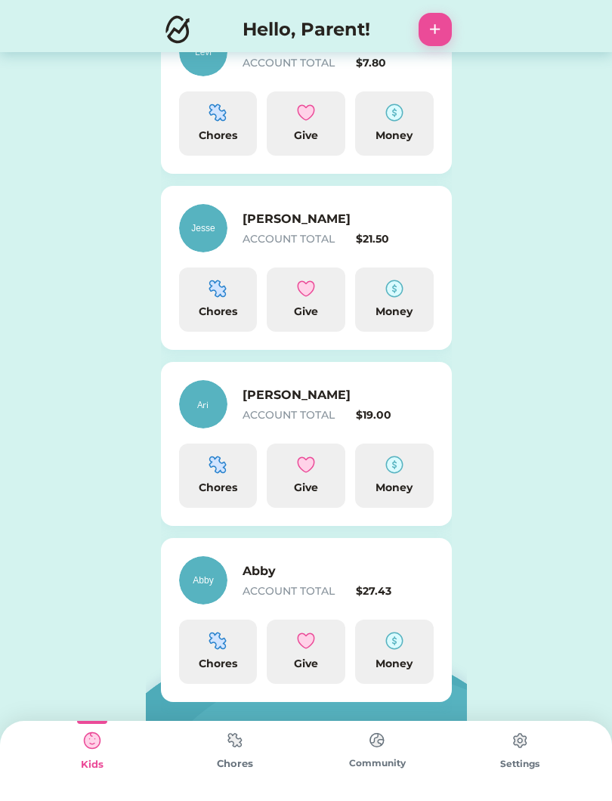
scroll to position [437, 0]
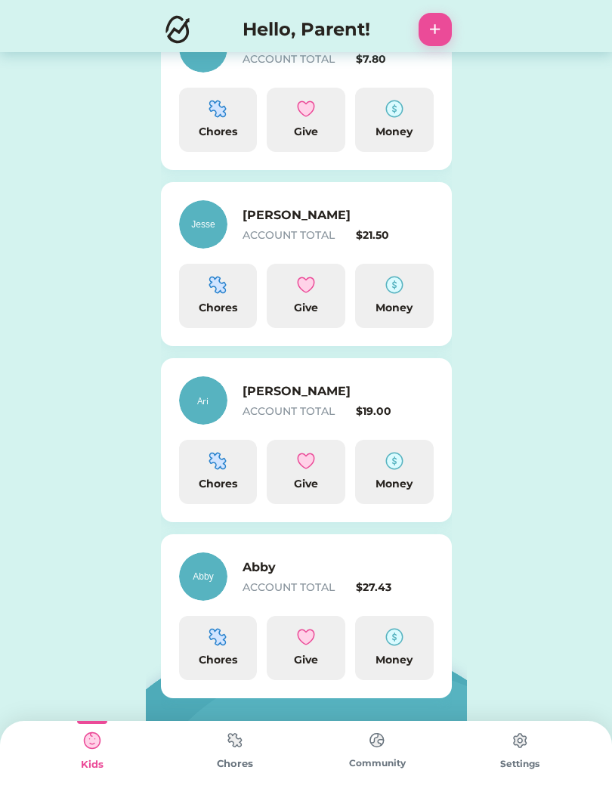
click at [397, 644] on img at bounding box center [394, 637] width 18 height 18
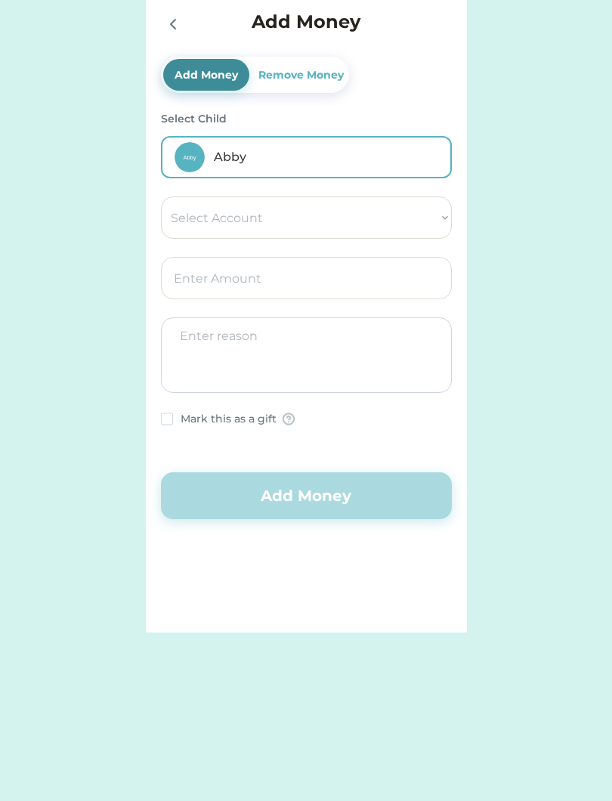
click at [320, 76] on div "Remove Money" at bounding box center [300, 75] width 91 height 16
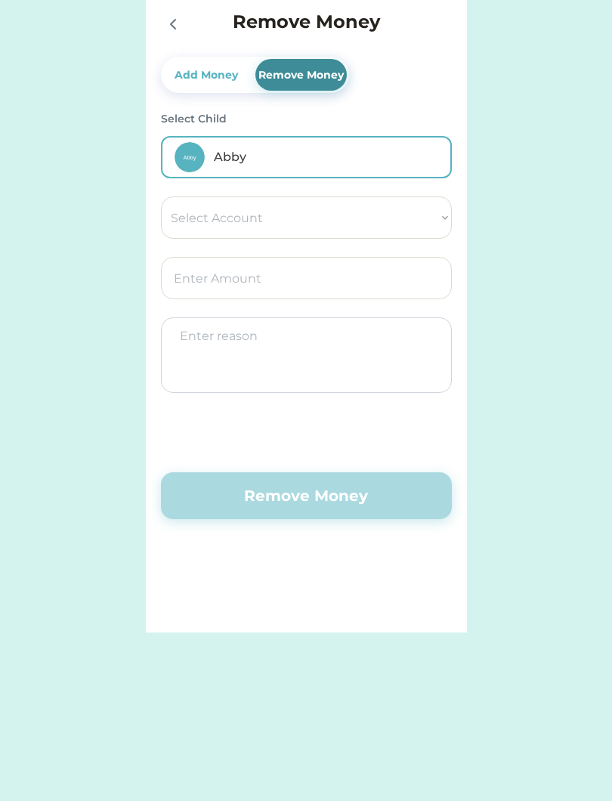
click at [320, 200] on select "Select Account Save Give Spend" at bounding box center [306, 217] width 291 height 42
select select ""1348695171700984260__LOOKUP__1754715393594x950643124964924300""
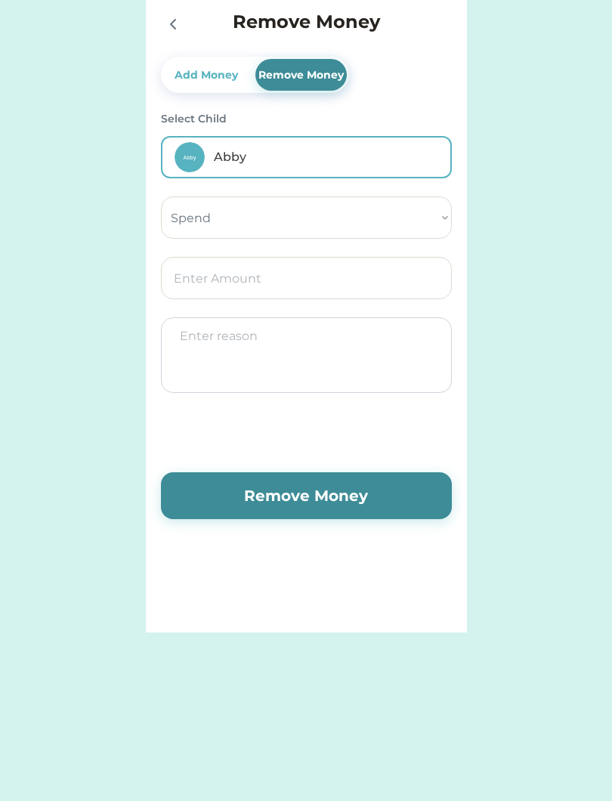
click at [351, 282] on input "input" at bounding box center [306, 278] width 291 height 42
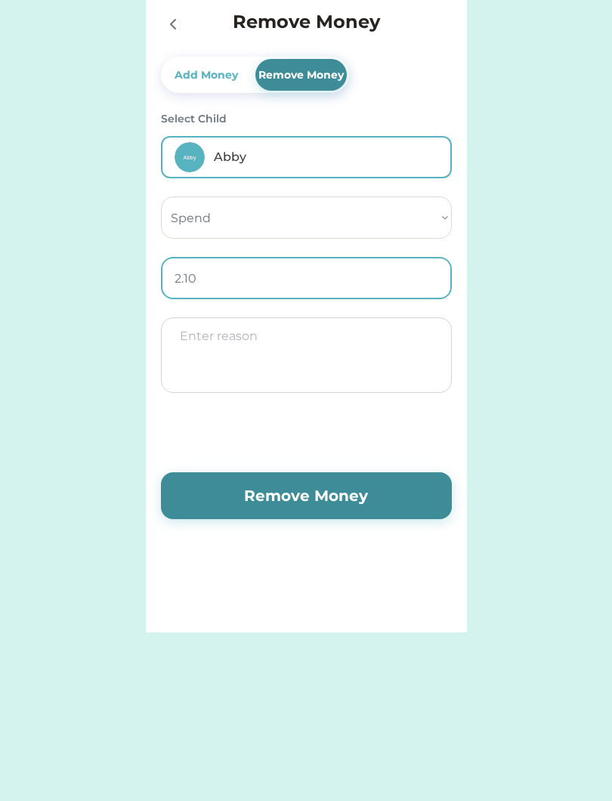
type input "2.19"
click at [397, 349] on textarea at bounding box center [306, 355] width 291 height 76
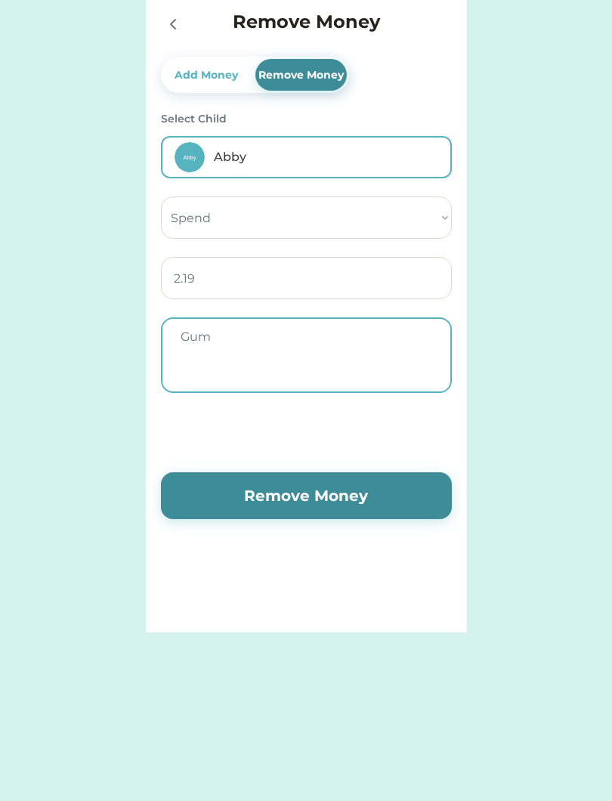
type textarea "Gum"
click at [379, 497] on button "Remove Money" at bounding box center [306, 495] width 291 height 47
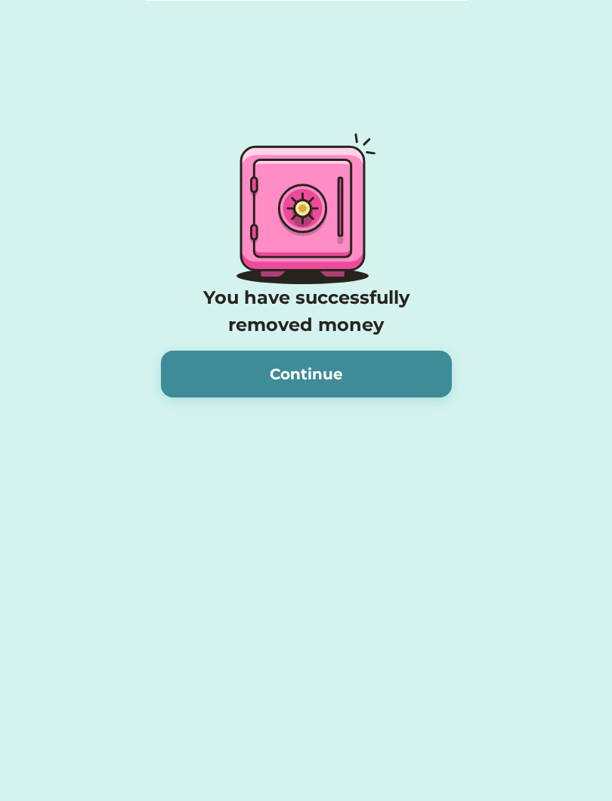
click at [400, 368] on button "Continue" at bounding box center [306, 374] width 291 height 47
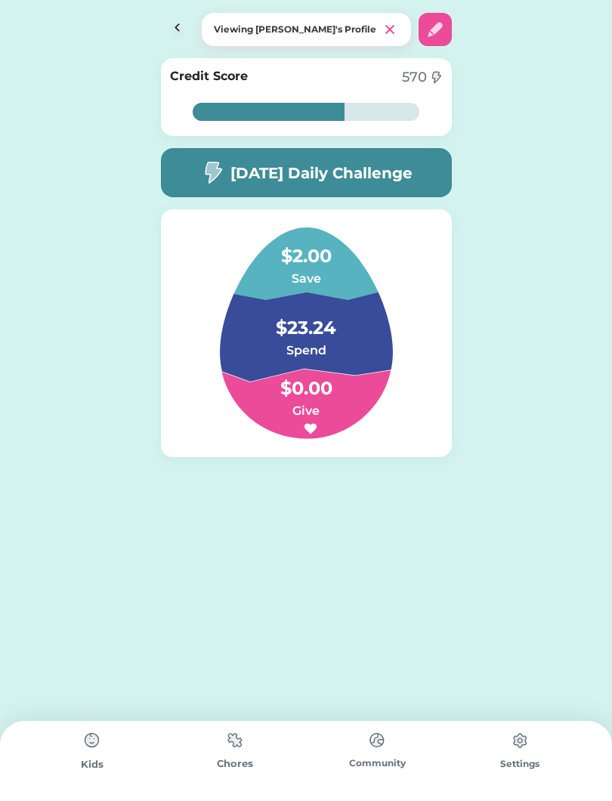
click at [161, 13] on img at bounding box center [177, 29] width 33 height 33
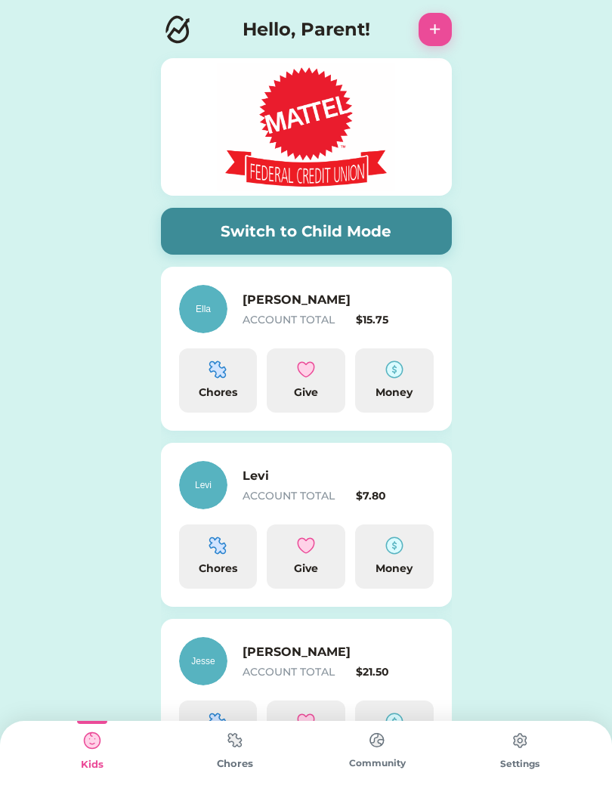
click at [403, 378] on img at bounding box center [394, 369] width 18 height 18
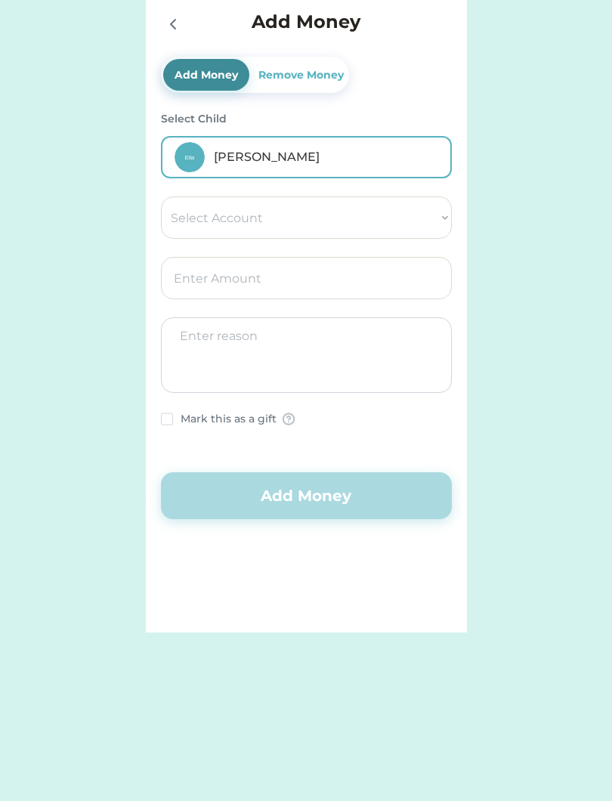
click at [314, 76] on div "Remove Money" at bounding box center [300, 75] width 91 height 16
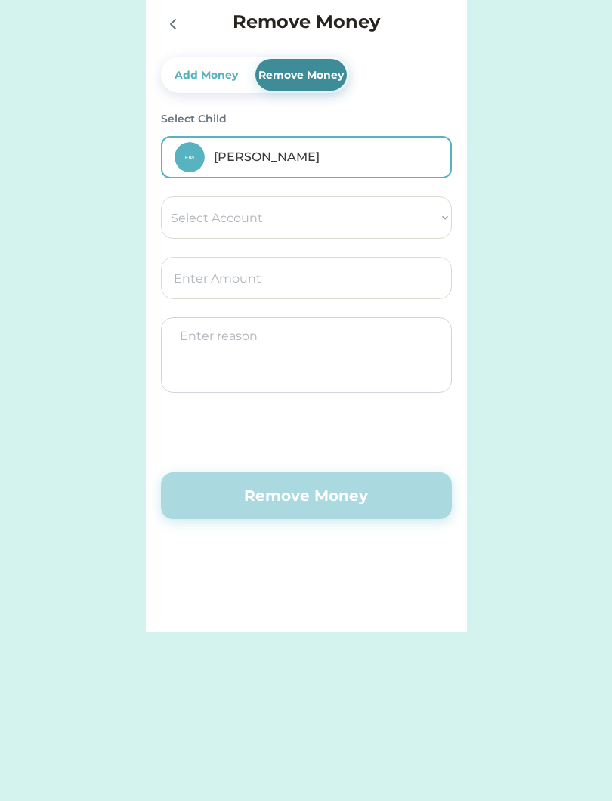
click at [380, 284] on input "input" at bounding box center [306, 278] width 291 height 42
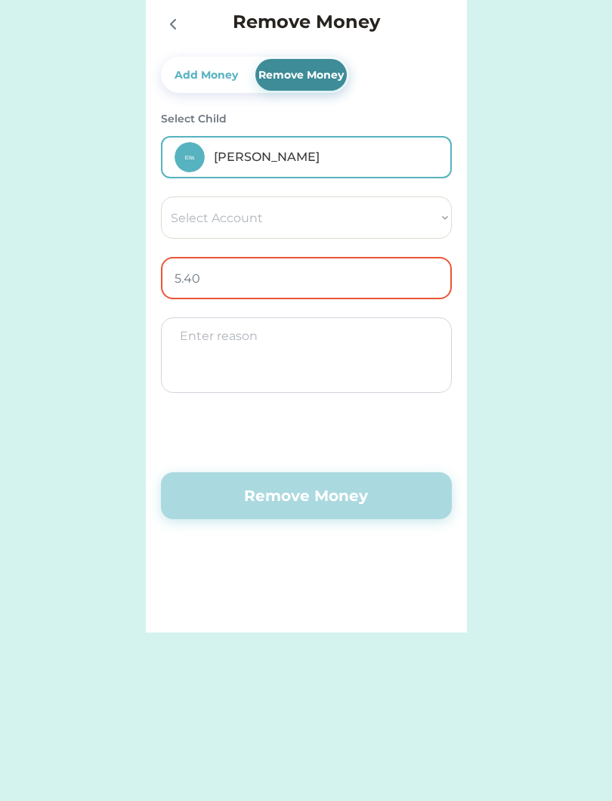
type input "5.48"
click at [391, 374] on textarea at bounding box center [306, 355] width 291 height 76
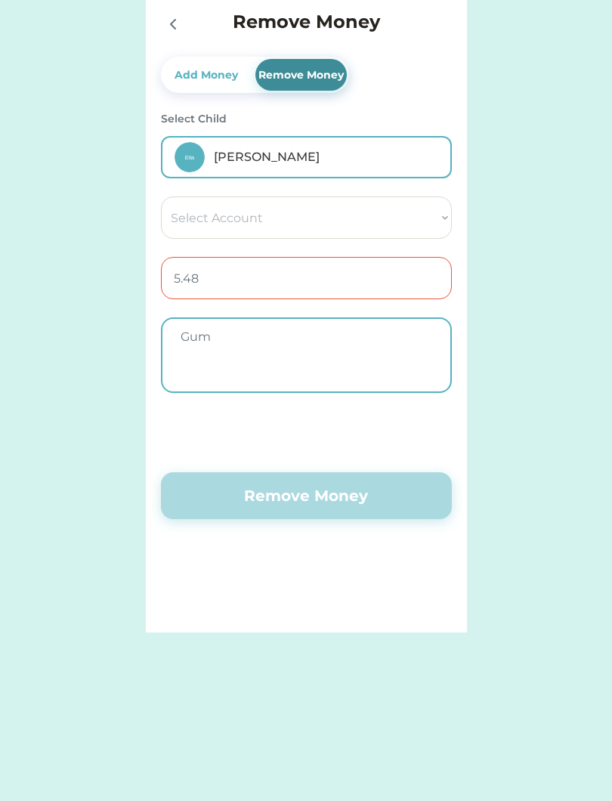
type textarea "Gum"
click at [310, 64] on div "Remove Money" at bounding box center [300, 75] width 91 height 32
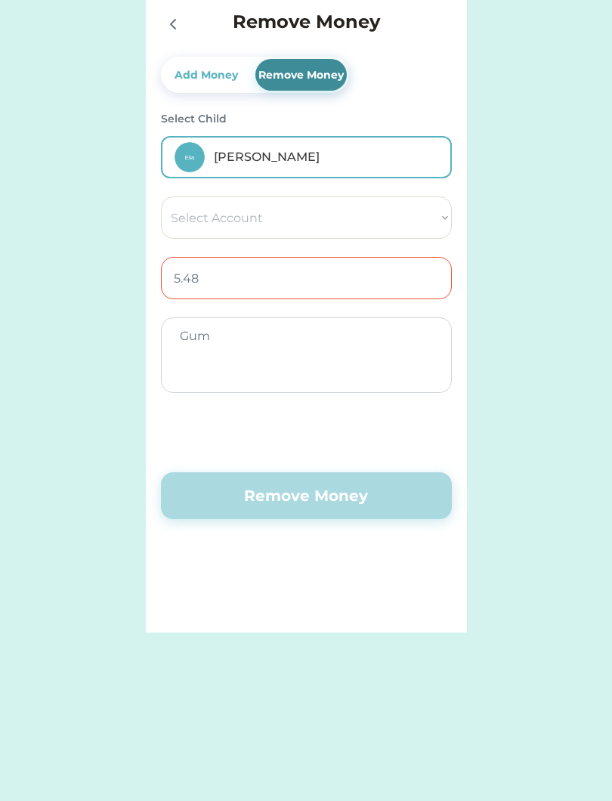
click at [404, 224] on select "Select Account Save Give Spend" at bounding box center [306, 217] width 291 height 42
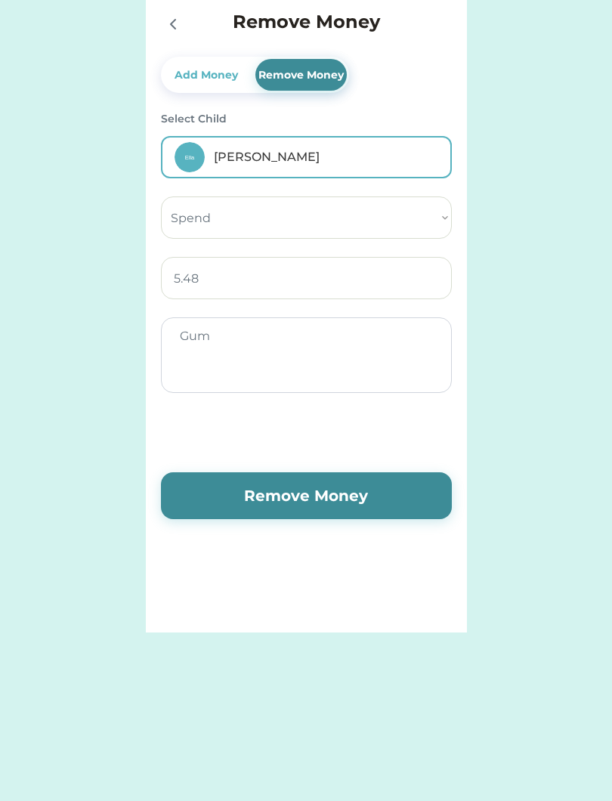
click at [341, 507] on button "Remove Money" at bounding box center [306, 495] width 291 height 47
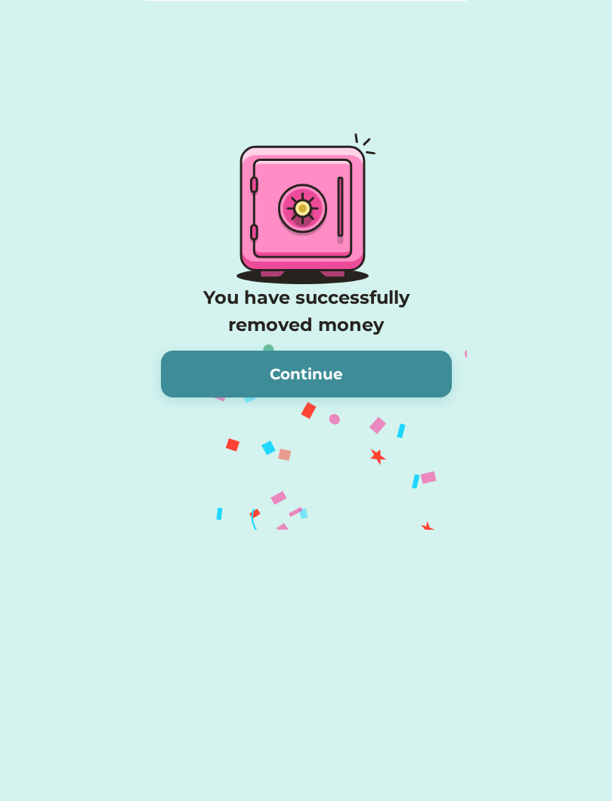
click at [388, 372] on button "Continue" at bounding box center [306, 374] width 291 height 47
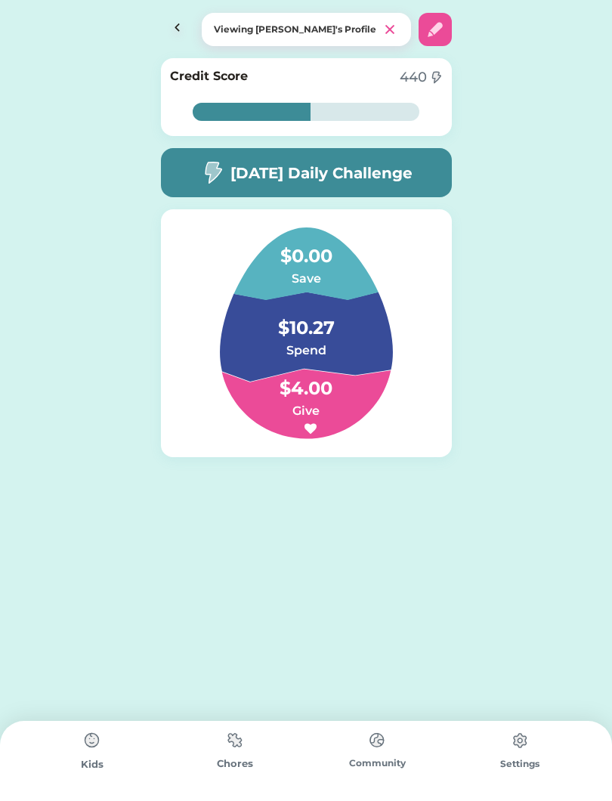
click at [174, 29] on img at bounding box center [177, 29] width 33 height 33
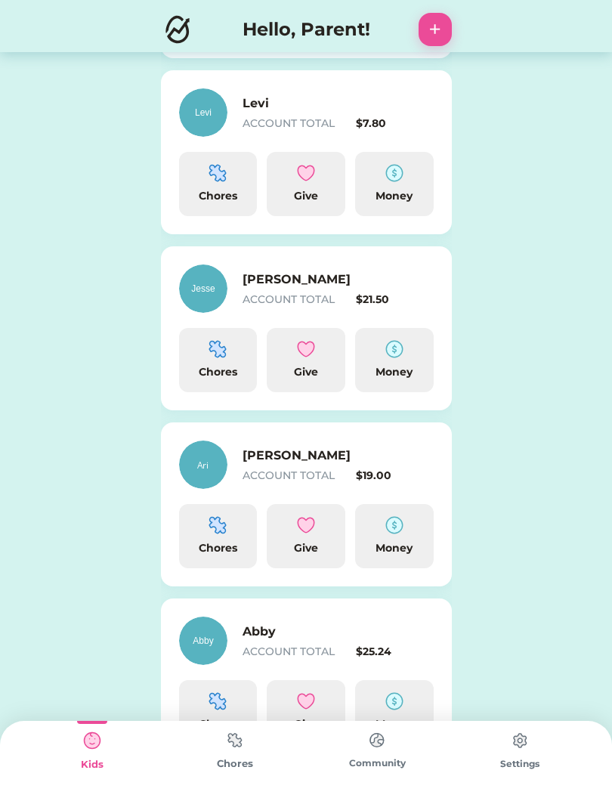
scroll to position [374, 0]
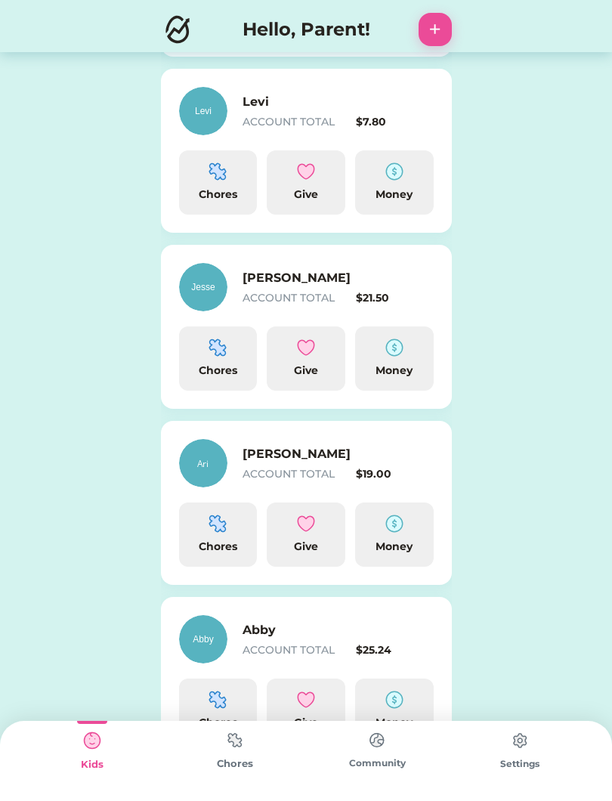
click at [395, 351] on img at bounding box center [394, 347] width 18 height 18
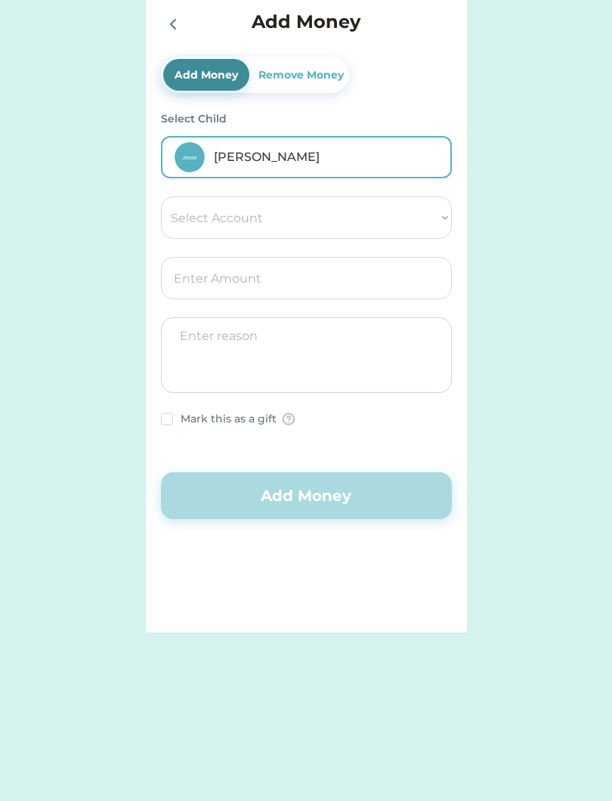
click at [426, 218] on select "Select Account Save Give Spend" at bounding box center [306, 217] width 291 height 42
select select ""1348695171700984260__LOOKUP__1754715264261x879648020028811600""
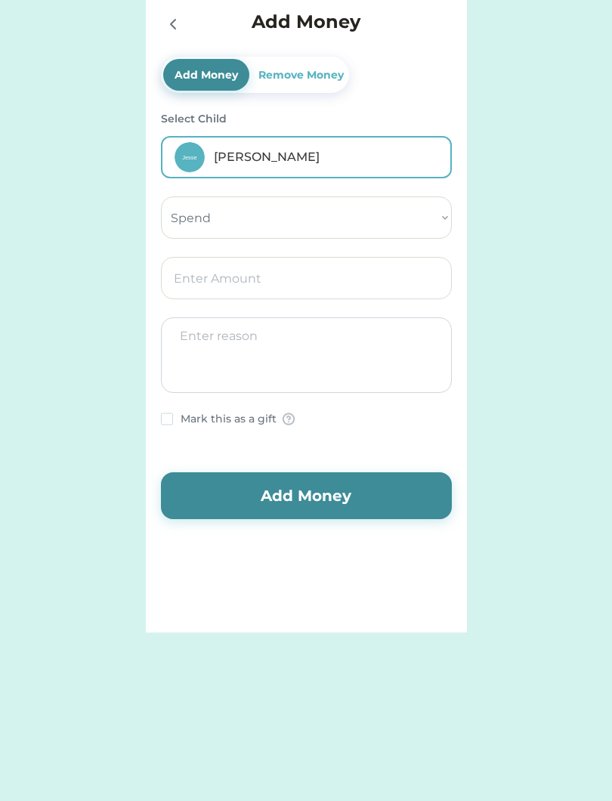
click at [397, 280] on input "input" at bounding box center [306, 278] width 291 height 42
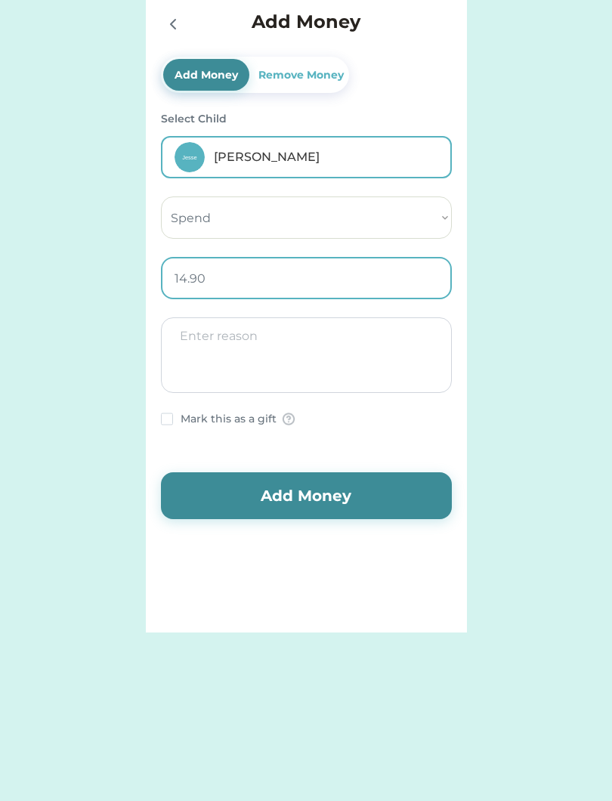
type input "14.99"
click at [320, 78] on div "Remove Money" at bounding box center [300, 75] width 91 height 16
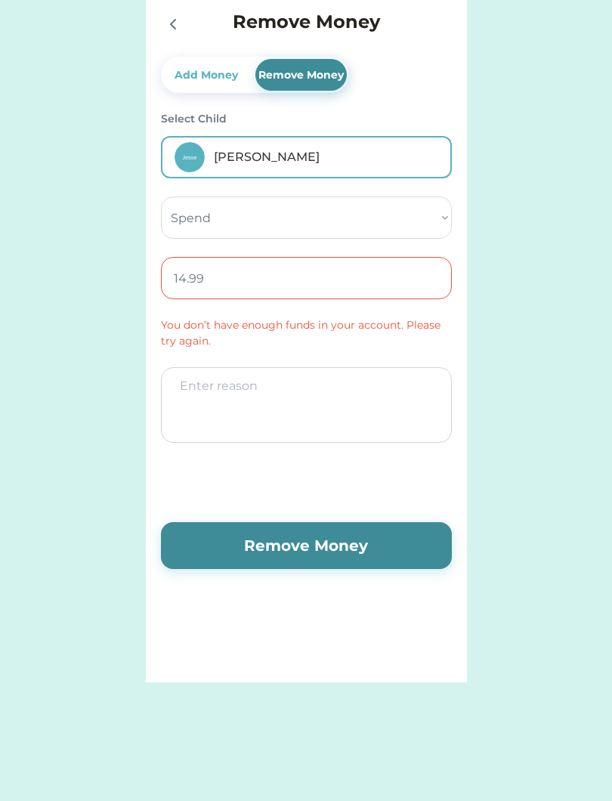
click at [438, 218] on select "Select Account Save Give Spend" at bounding box center [306, 217] width 291 height 42
click at [437, 213] on select "Select Account Save Give Spend" at bounding box center [306, 217] width 291 height 42
click at [428, 214] on select "Select Account Save Give Spend" at bounding box center [306, 217] width 291 height 42
click at [162, 27] on div at bounding box center [172, 23] width 23 height 23
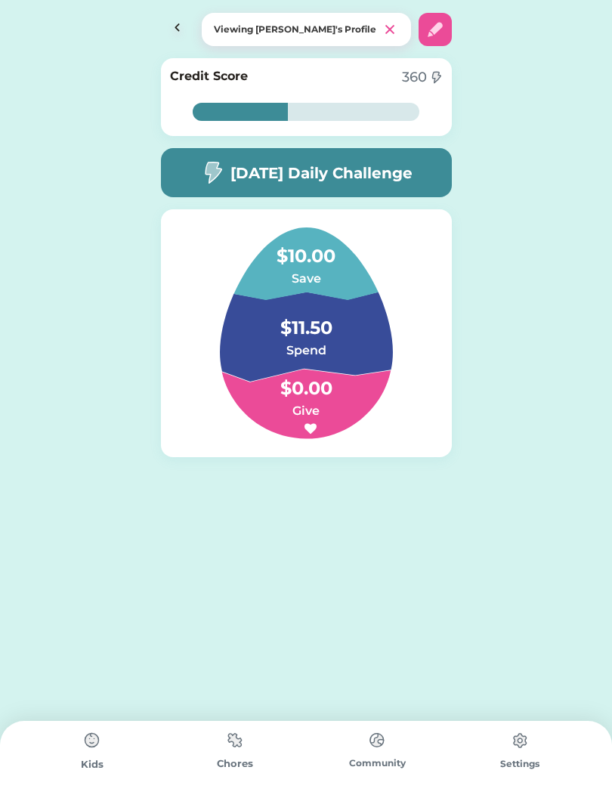
click at [155, 23] on div "Viewing [PERSON_NAME]'s Profile" at bounding box center [306, 29] width 321 height 33
click at [168, 23] on img at bounding box center [177, 29] width 33 height 33
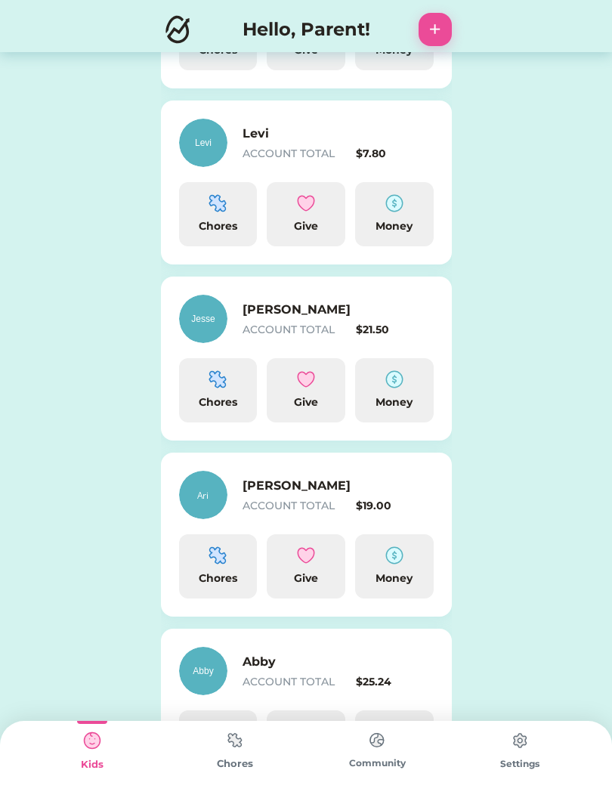
scroll to position [437, 0]
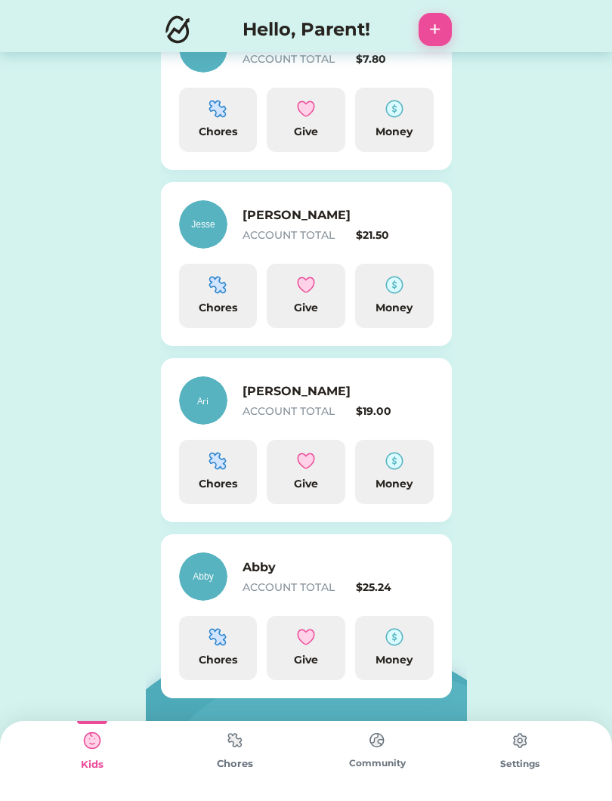
click at [389, 292] on img at bounding box center [394, 285] width 18 height 18
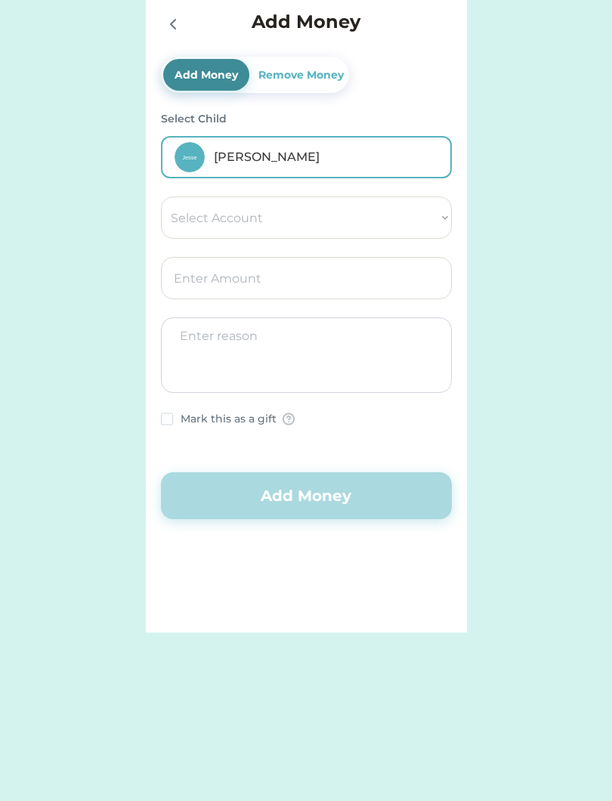
click at [416, 209] on select "Select Account Save Give Spend" at bounding box center [306, 217] width 291 height 42
select select ""1348695171700984260__LOOKUP__1754715262331x844438194039792900""
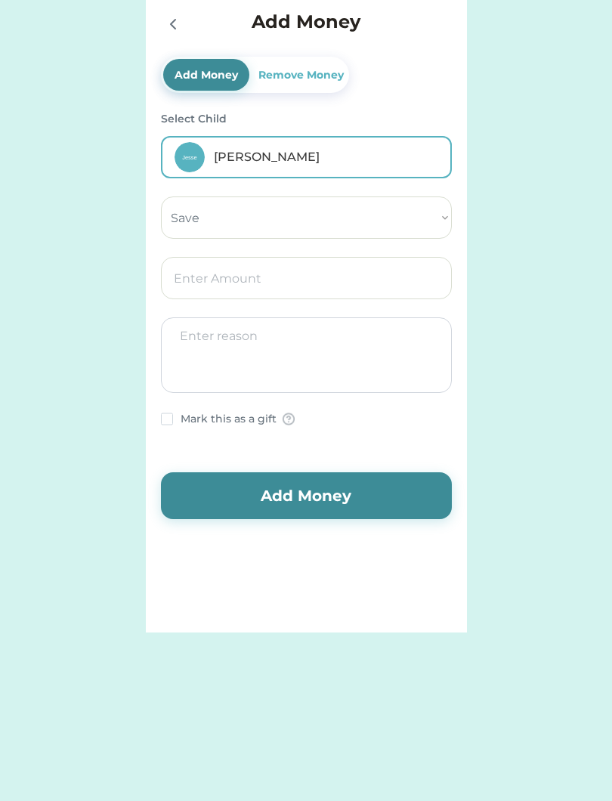
click at [292, 292] on input "input" at bounding box center [306, 278] width 291 height 42
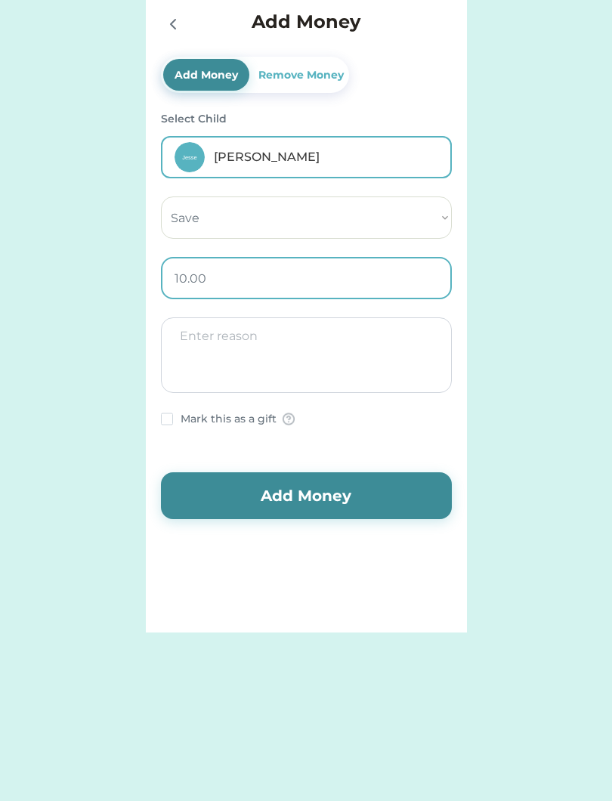
click at [357, 343] on textarea at bounding box center [306, 355] width 291 height 76
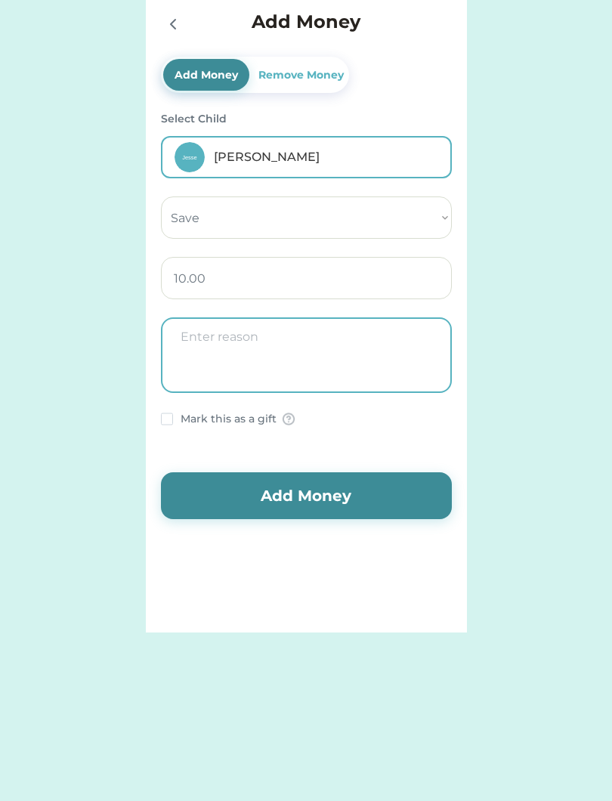
click at [329, 268] on input "input" at bounding box center [306, 278] width 291 height 42
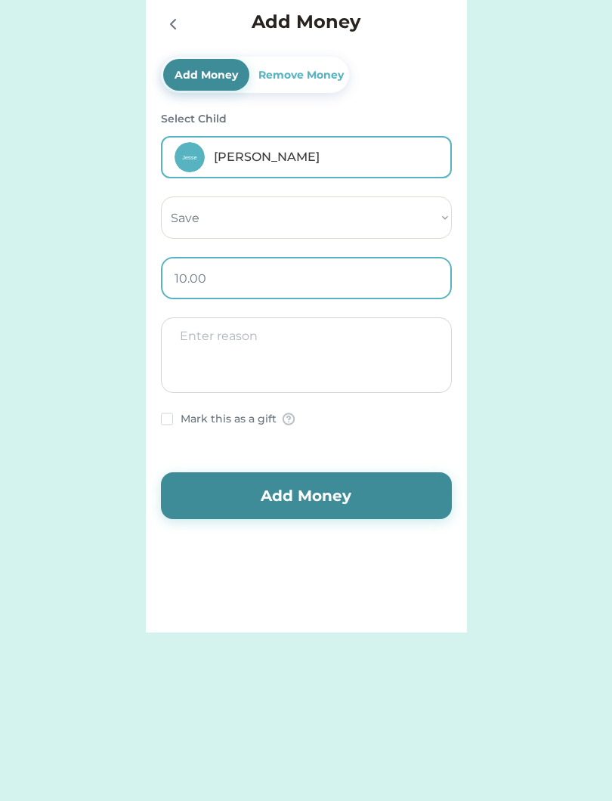
click at [393, 289] on input "input" at bounding box center [306, 278] width 291 height 42
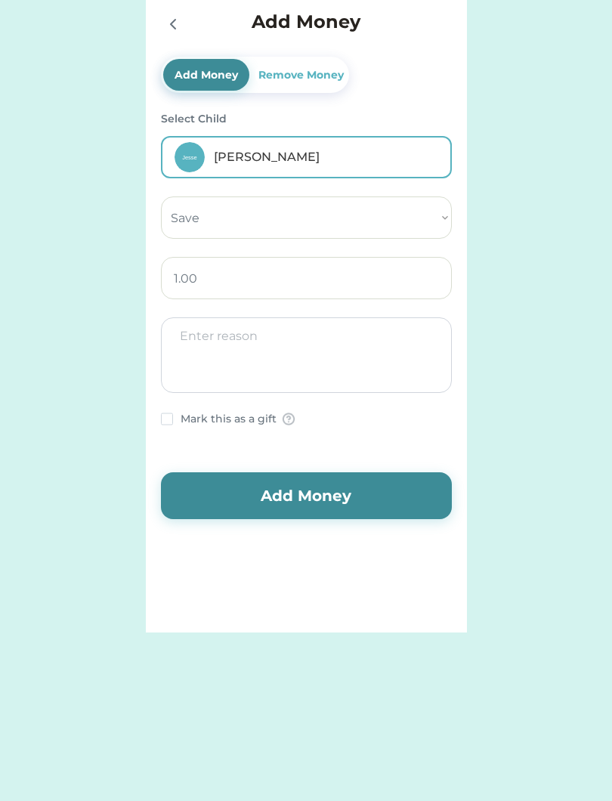
click at [352, 271] on input "input" at bounding box center [306, 278] width 291 height 42
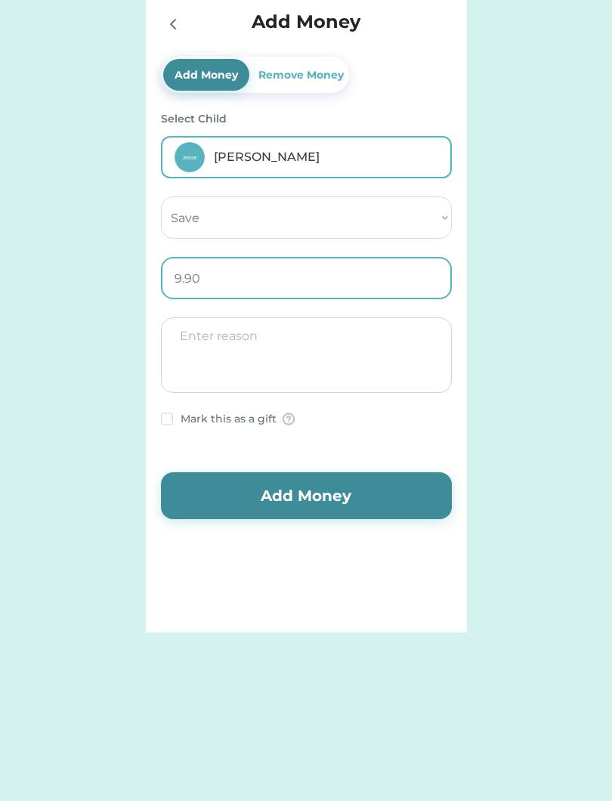
type input "9.99"
click at [401, 358] on textarea at bounding box center [306, 355] width 291 height 76
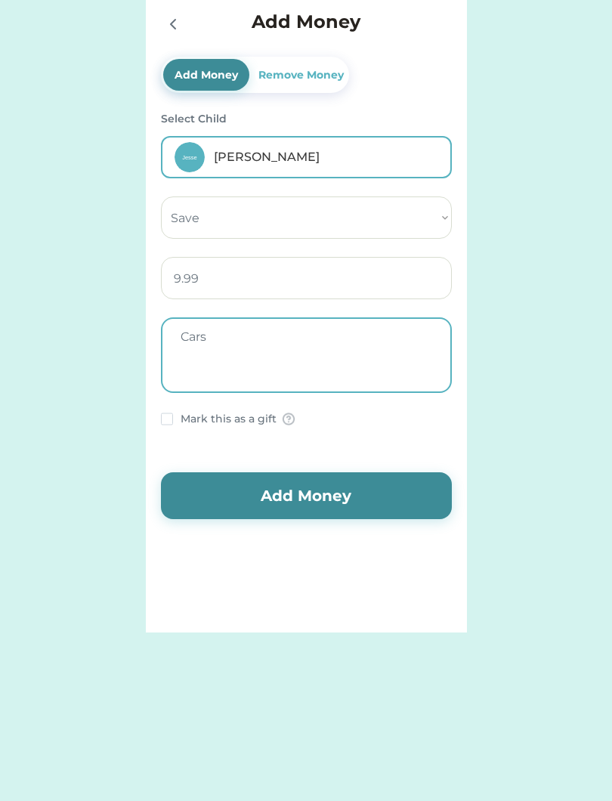
type textarea "Cars"
click at [317, 80] on div "Remove Money" at bounding box center [300, 75] width 91 height 16
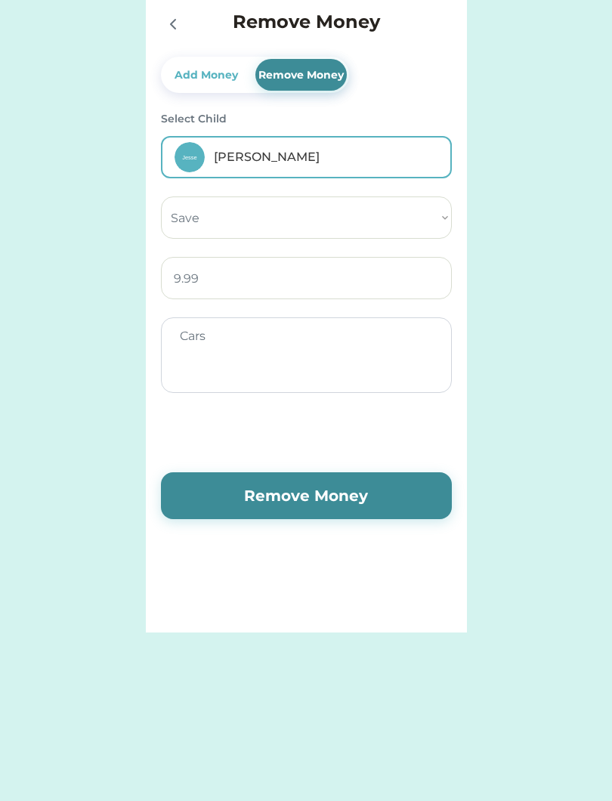
click at [376, 490] on button "Remove Money" at bounding box center [306, 495] width 291 height 47
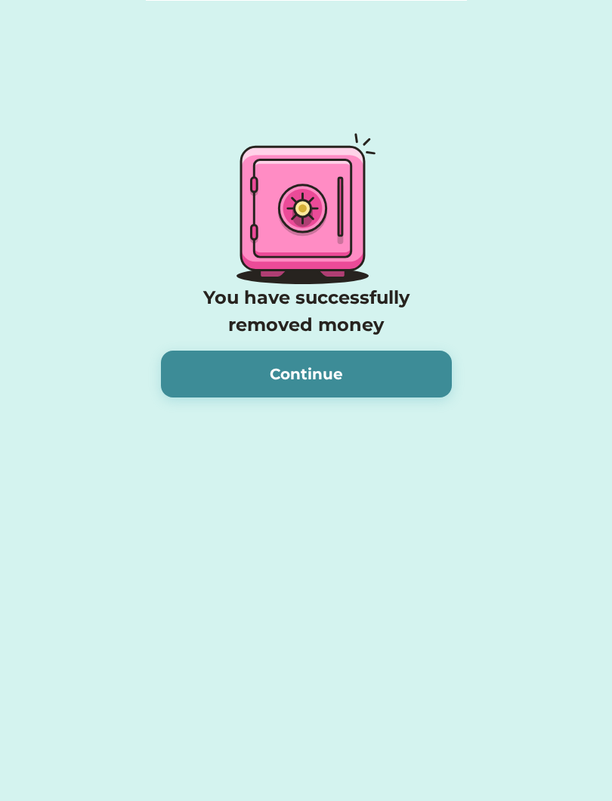
click at [369, 379] on button "Continue" at bounding box center [306, 374] width 291 height 47
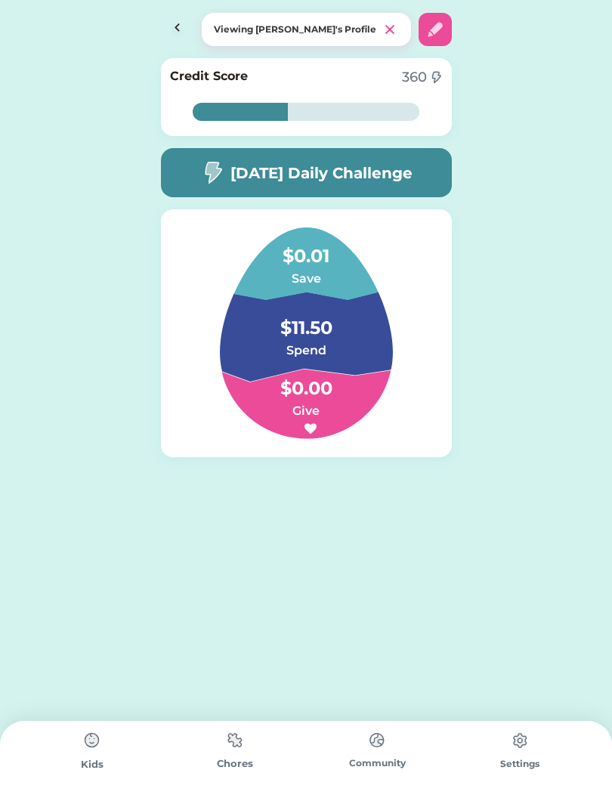
click at [178, 34] on img at bounding box center [177, 29] width 33 height 33
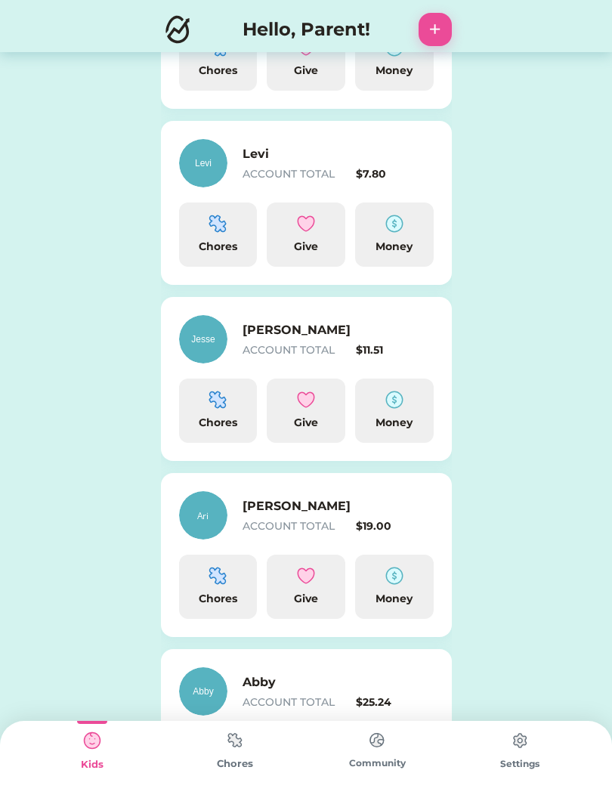
scroll to position [437, 0]
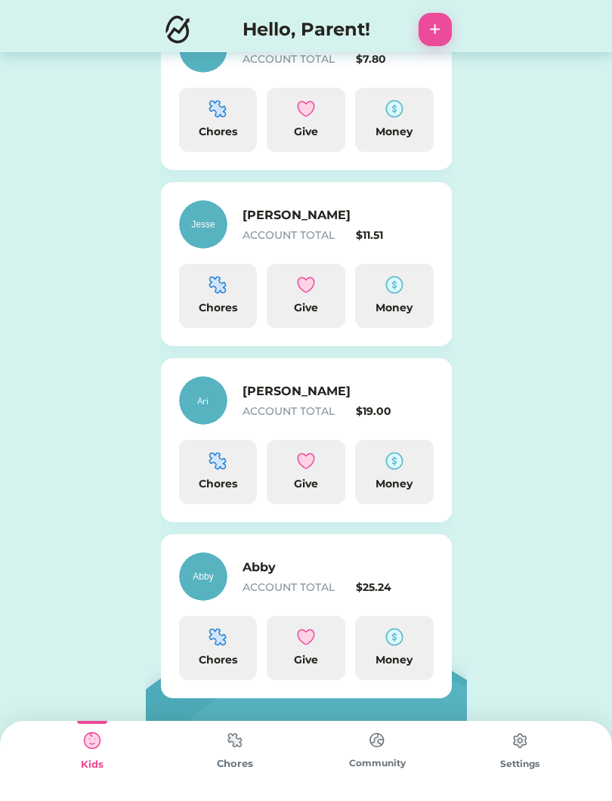
click at [401, 292] on img at bounding box center [394, 285] width 18 height 18
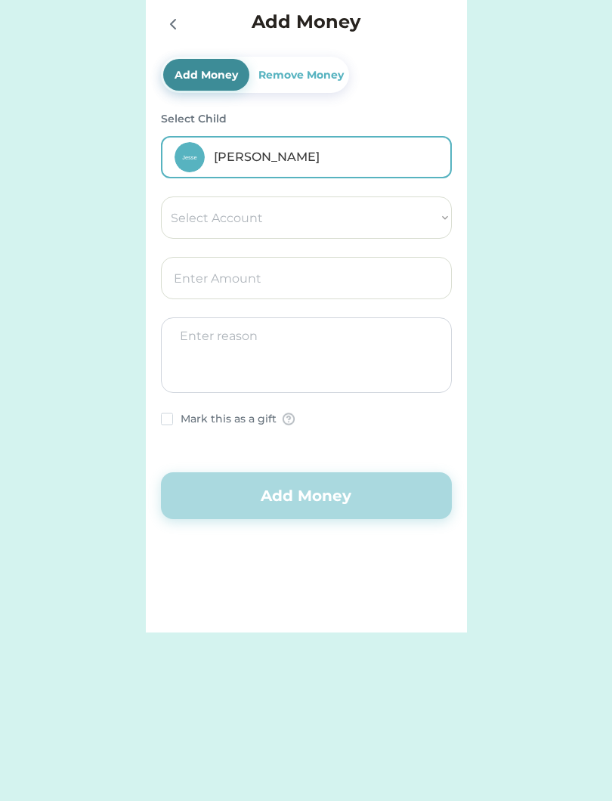
click at [424, 210] on select "Select Account Save Give Spend" at bounding box center [306, 217] width 291 height 42
select select ""1348695171700984260__LOOKUP__1754715264261x879648020028811600""
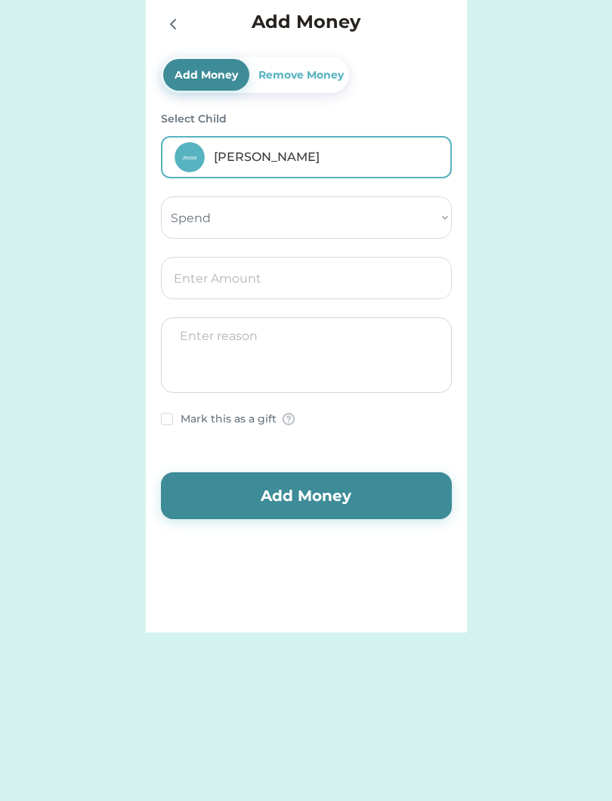
click at [396, 284] on input "input" at bounding box center [306, 278] width 291 height 42
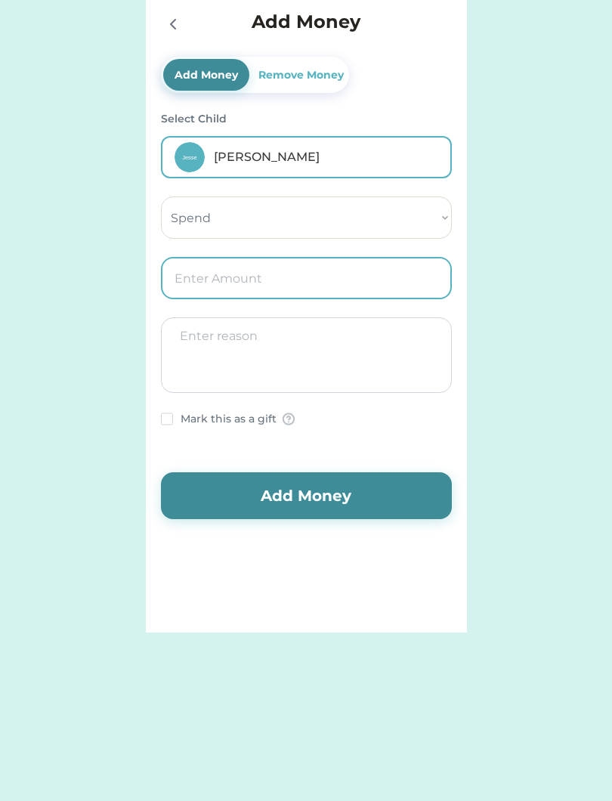
type input "5.00"
click at [371, 369] on textarea at bounding box center [306, 355] width 291 height 76
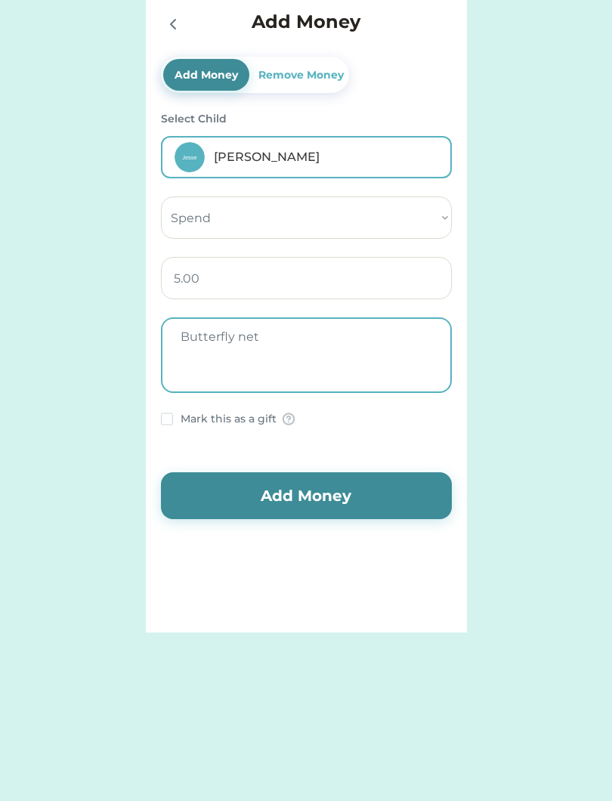
type textarea "Butterfly net"
click at [366, 496] on button "Add Money" at bounding box center [306, 495] width 291 height 47
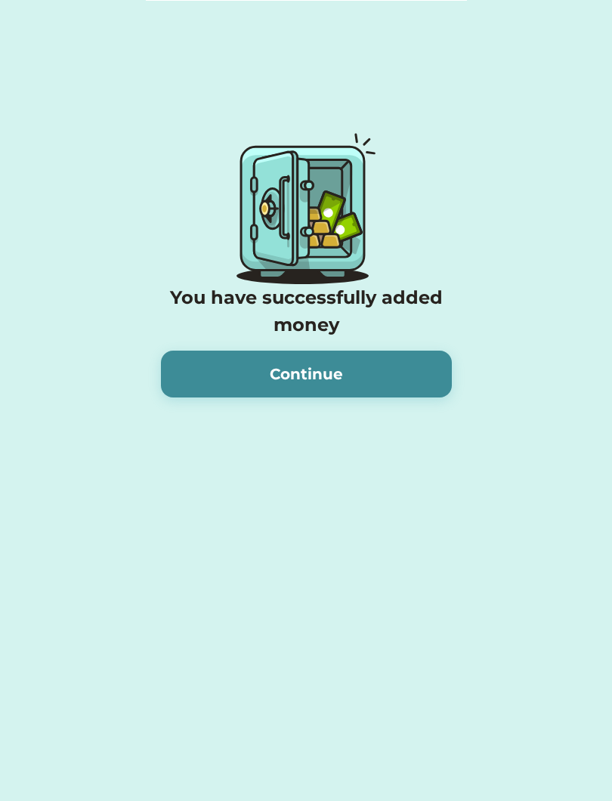
click at [406, 379] on button "Continue" at bounding box center [306, 374] width 291 height 47
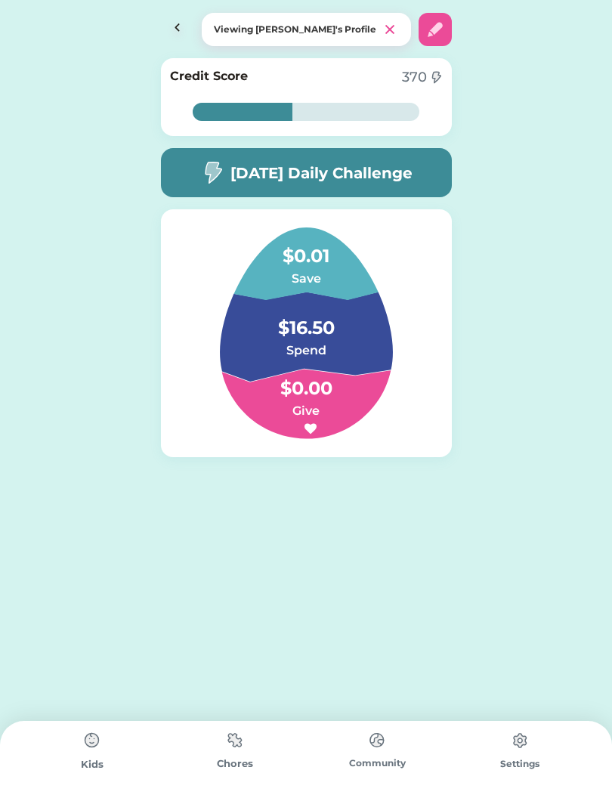
click at [174, 36] on img at bounding box center [177, 29] width 33 height 33
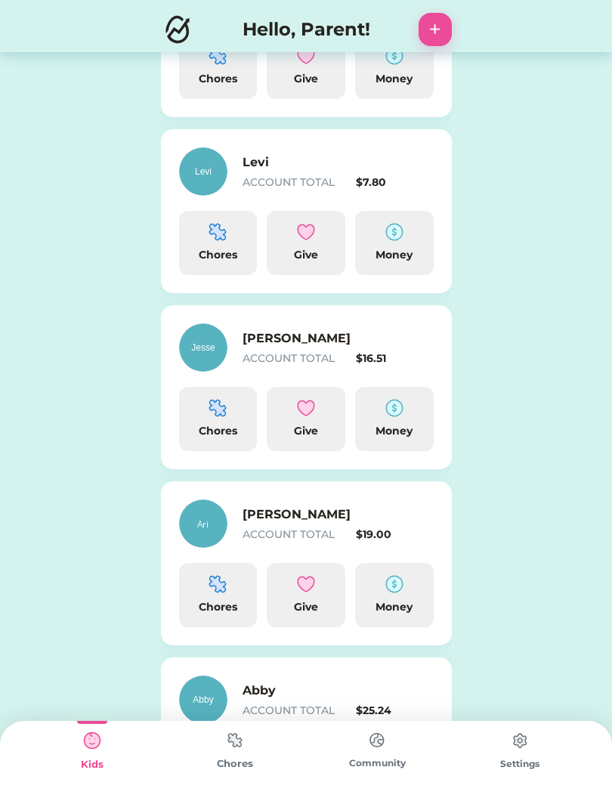
scroll to position [329, 0]
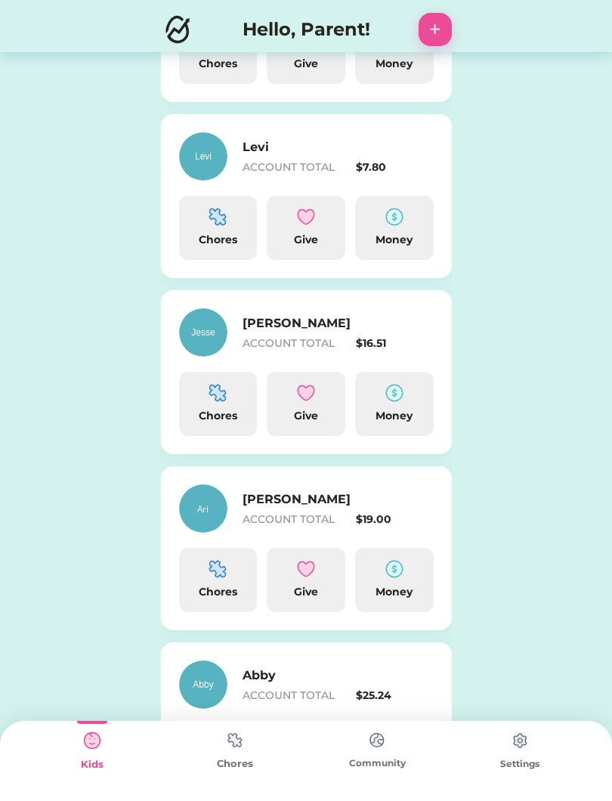
click at [411, 416] on div "Money" at bounding box center [394, 416] width 66 height 16
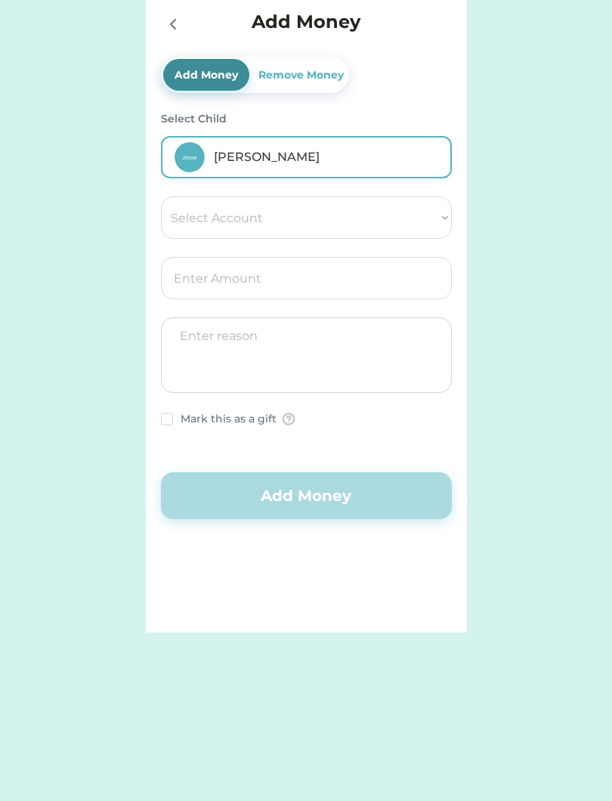
click at [425, 218] on select "Select Account Save Give Spend" at bounding box center [306, 217] width 291 height 42
select select ""1348695171700984260__LOOKUP__1754715264261x879648020028811600""
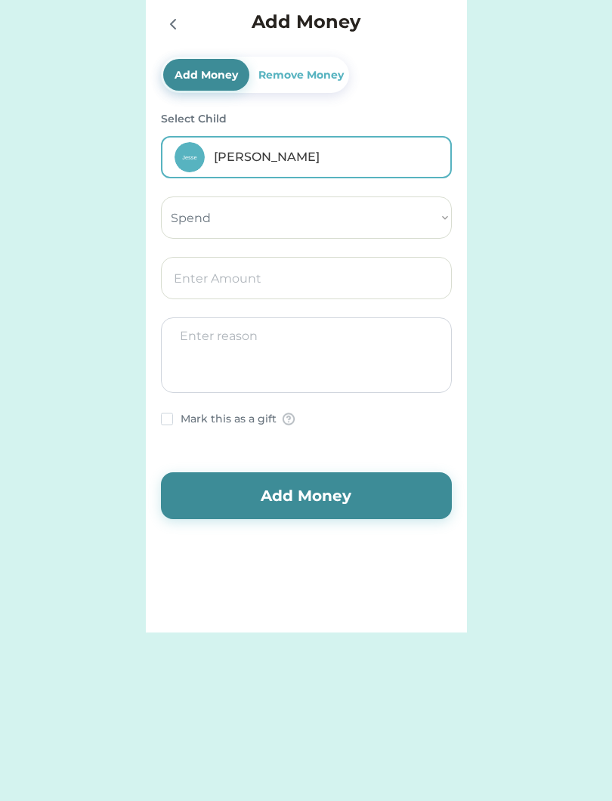
click at [376, 280] on input "input" at bounding box center [306, 278] width 291 height 42
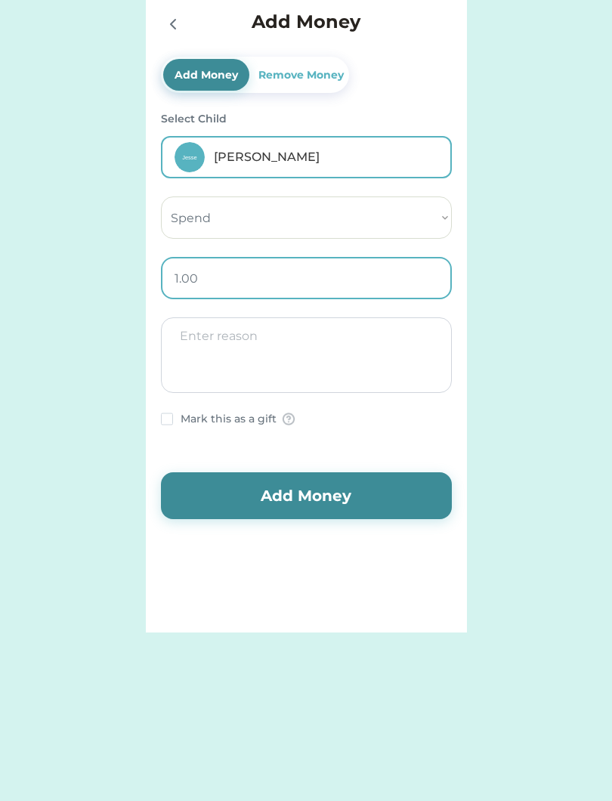
type input "10.00"
click at [358, 338] on textarea at bounding box center [306, 355] width 291 height 76
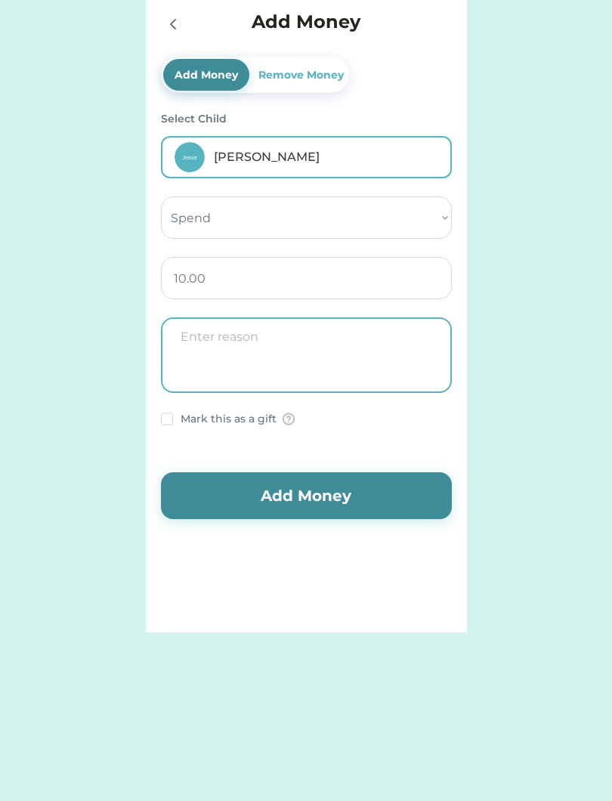
click at [325, 76] on div "Remove Money" at bounding box center [300, 75] width 91 height 16
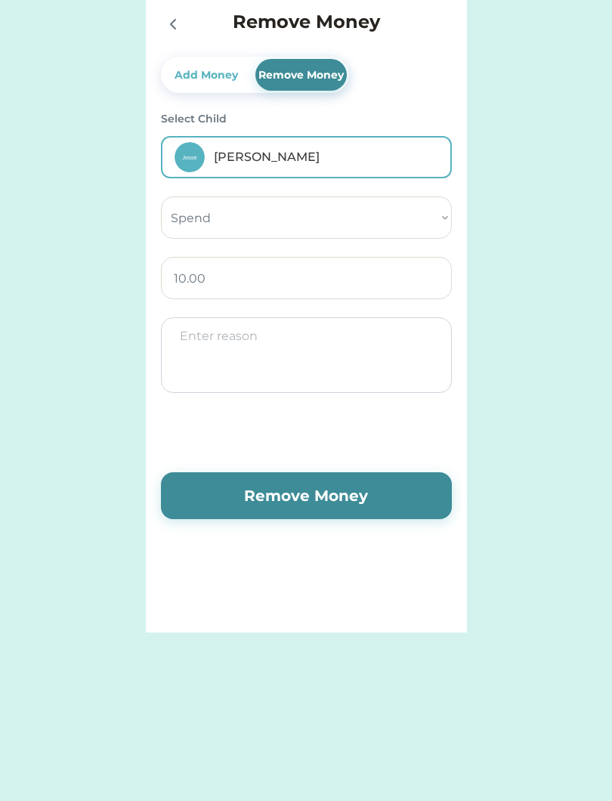
click at [352, 358] on textarea at bounding box center [306, 355] width 291 height 76
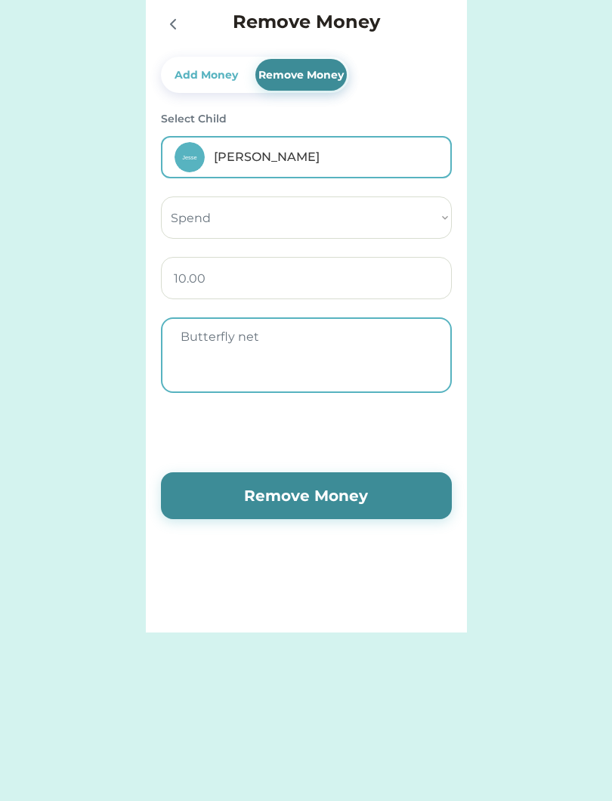
type textarea "Butterfly net"
click at [357, 507] on button "Remove Money" at bounding box center [306, 495] width 291 height 47
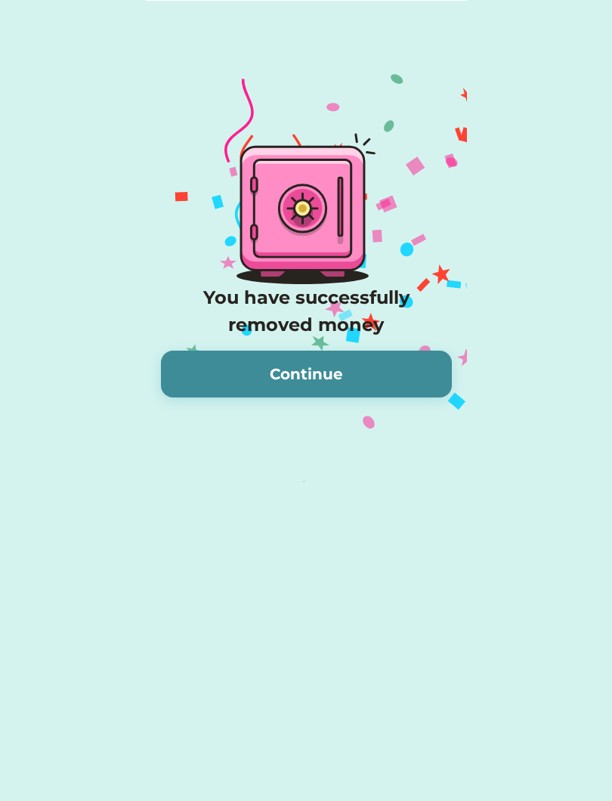
click at [397, 363] on button "Continue" at bounding box center [306, 374] width 291 height 47
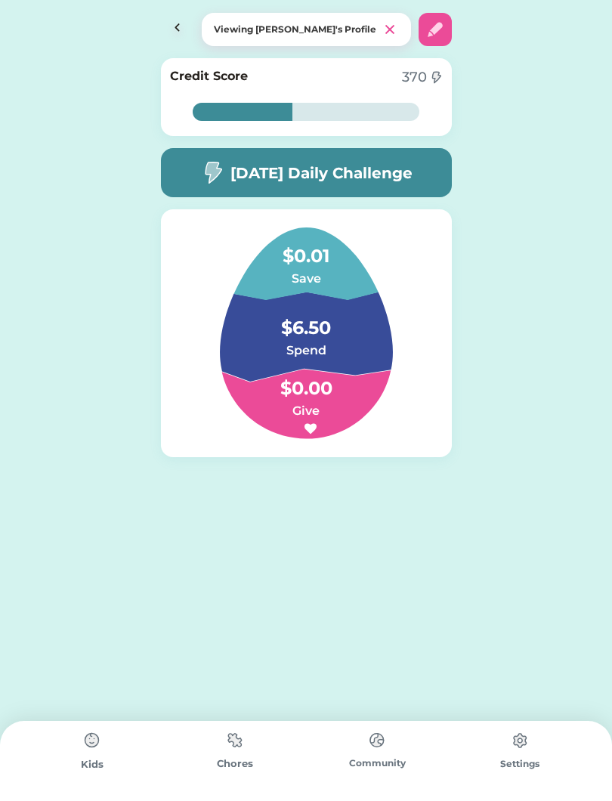
click at [183, 8] on div "Viewing [PERSON_NAME]'s Profile" at bounding box center [306, 26] width 612 height 52
click at [172, 23] on img at bounding box center [177, 29] width 33 height 33
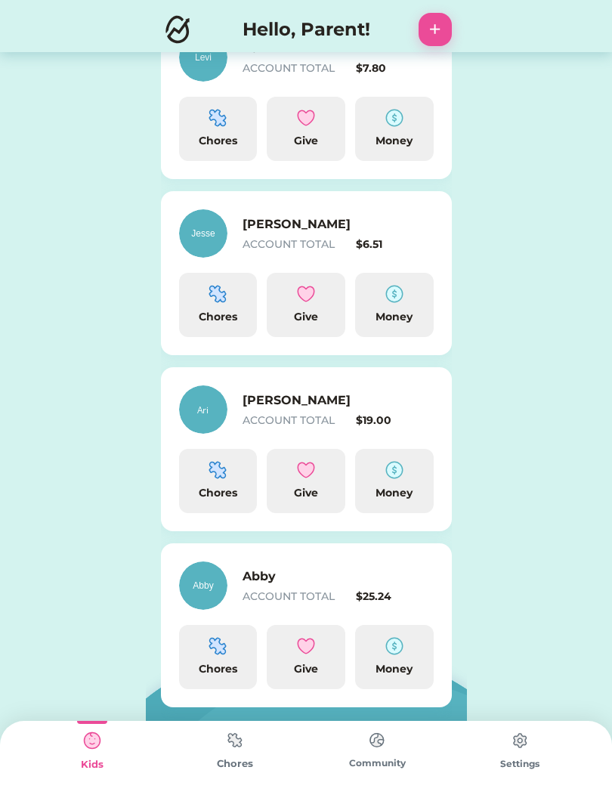
scroll to position [437, 0]
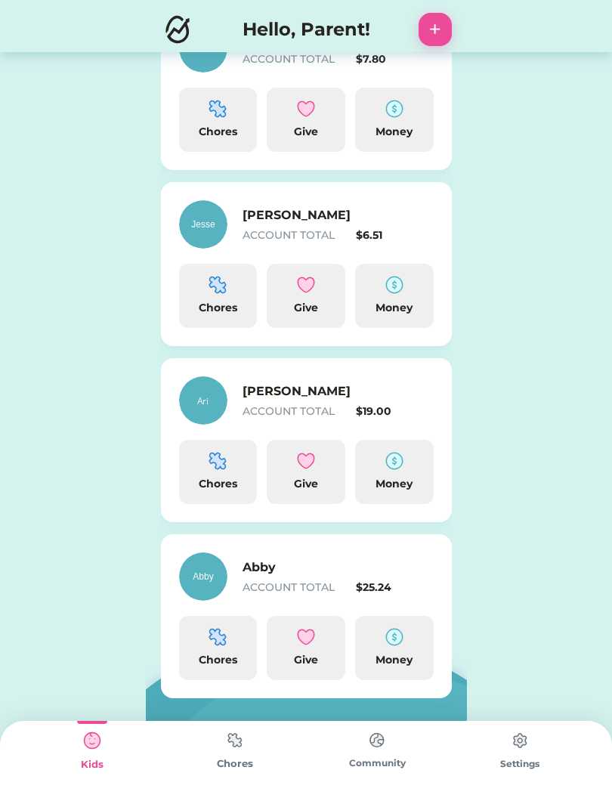
click at [401, 639] on img at bounding box center [394, 637] width 18 height 18
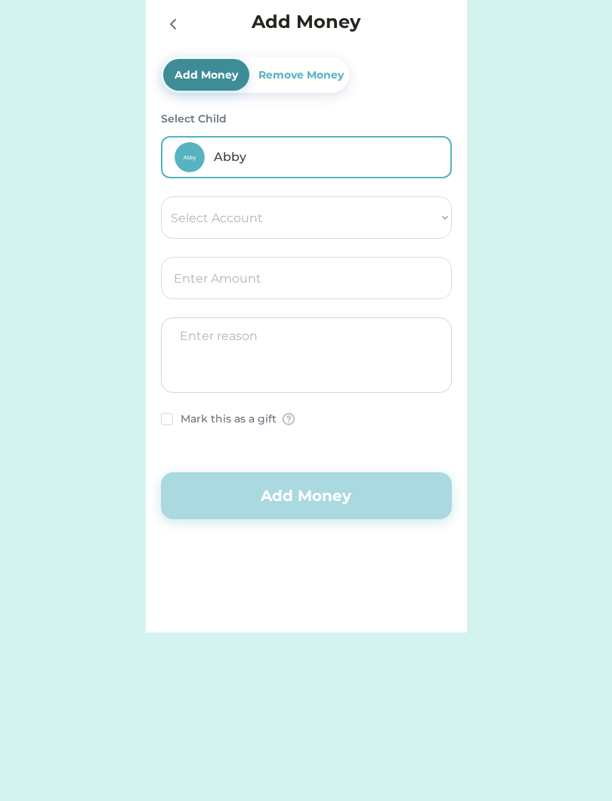
click at [184, 35] on div at bounding box center [176, 23] width 30 height 30
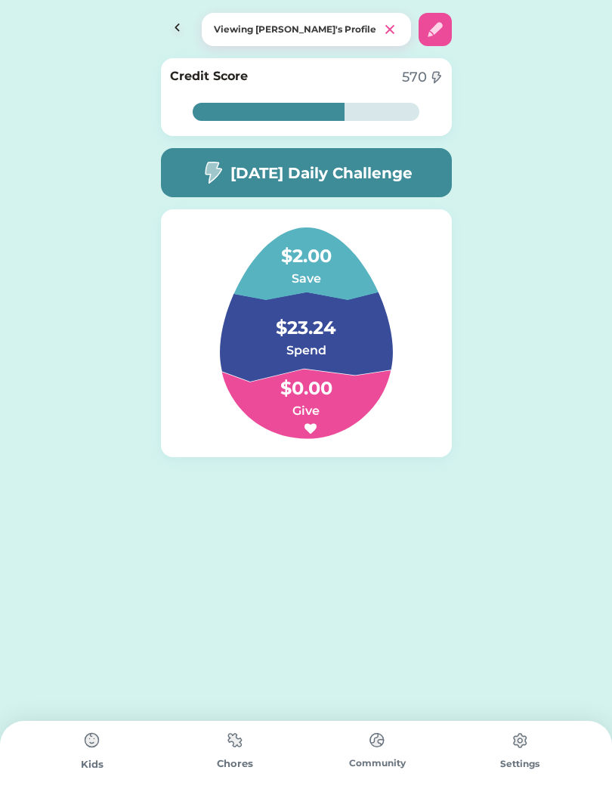
click at [343, 330] on h4 "$23.24" at bounding box center [305, 320] width 151 height 42
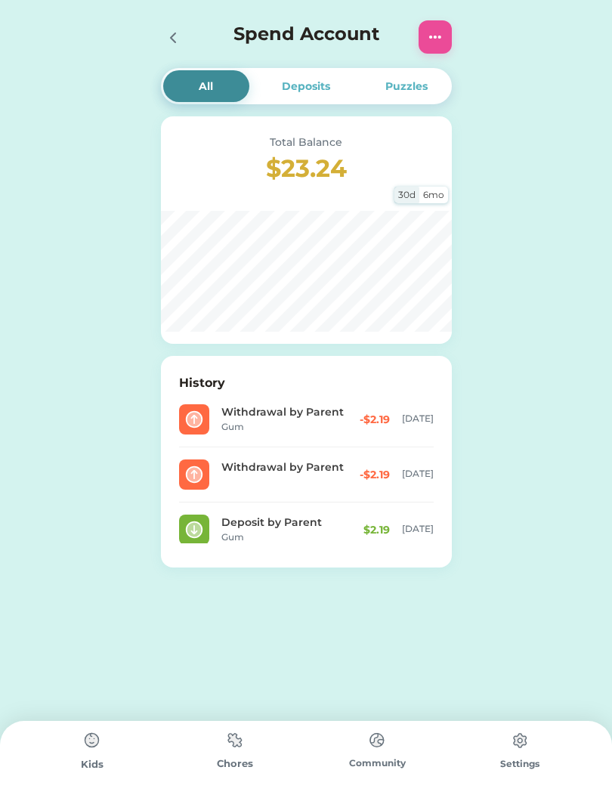
click at [168, 39] on icon at bounding box center [173, 38] width 18 height 18
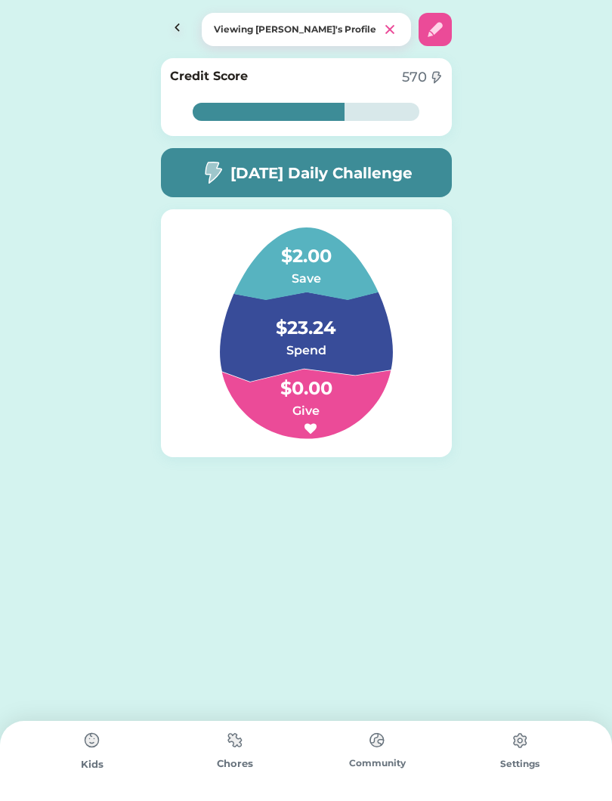
click at [177, 41] on img at bounding box center [177, 29] width 33 height 33
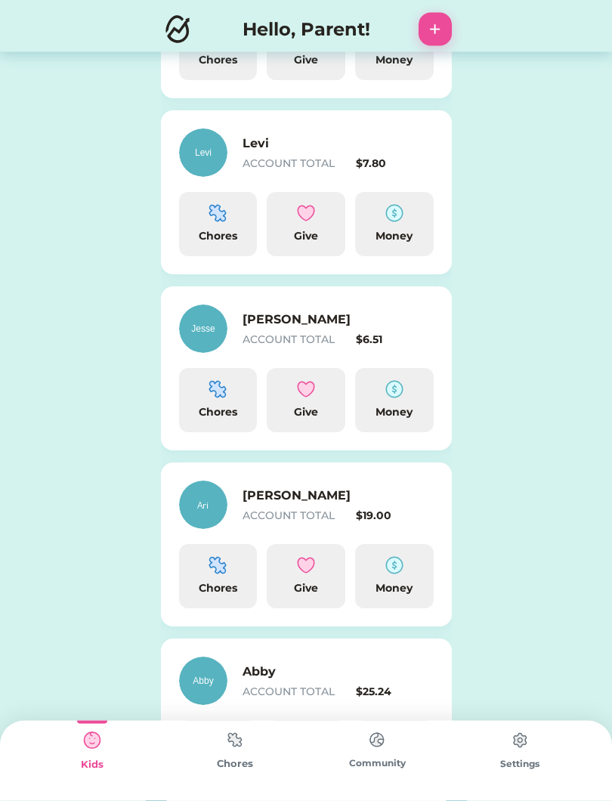
scroll to position [437, 0]
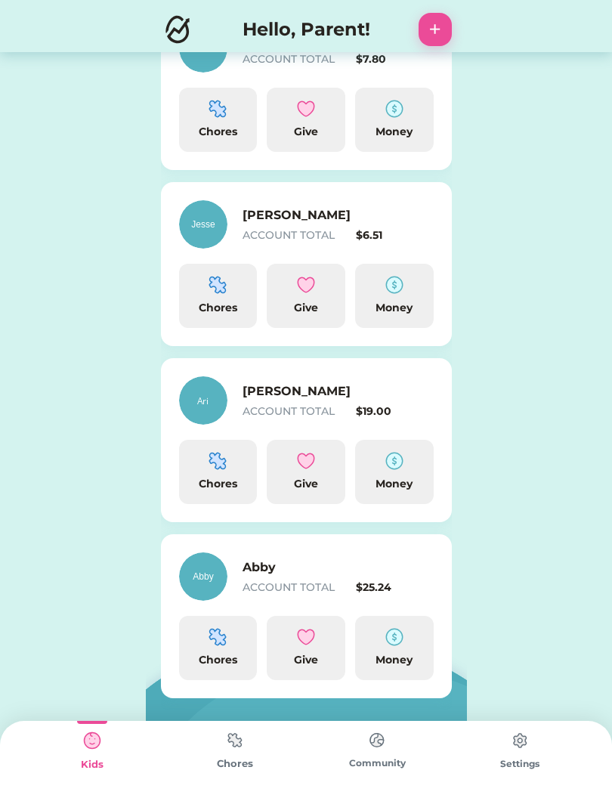
click at [361, 403] on div "$19.00" at bounding box center [395, 411] width 78 height 16
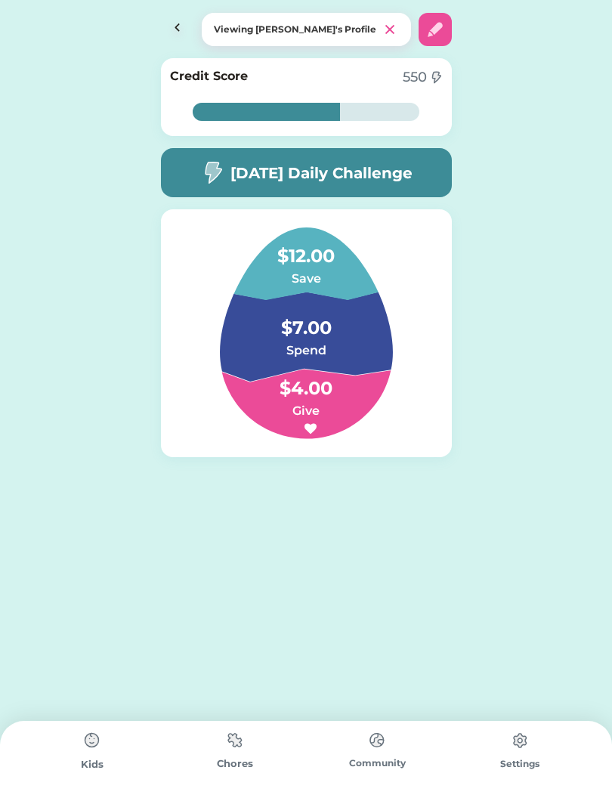
click at [358, 380] on h4 "$4.00" at bounding box center [305, 381] width 151 height 42
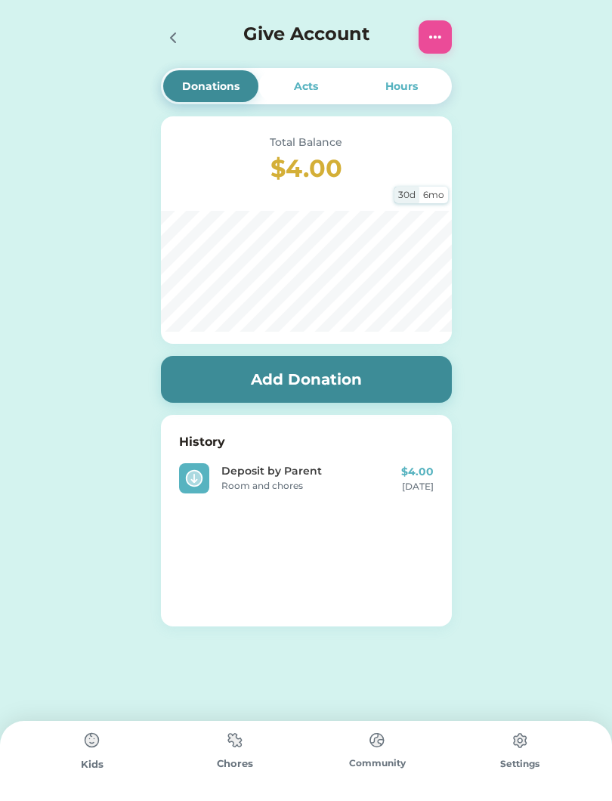
click at [170, 39] on icon at bounding box center [173, 38] width 18 height 18
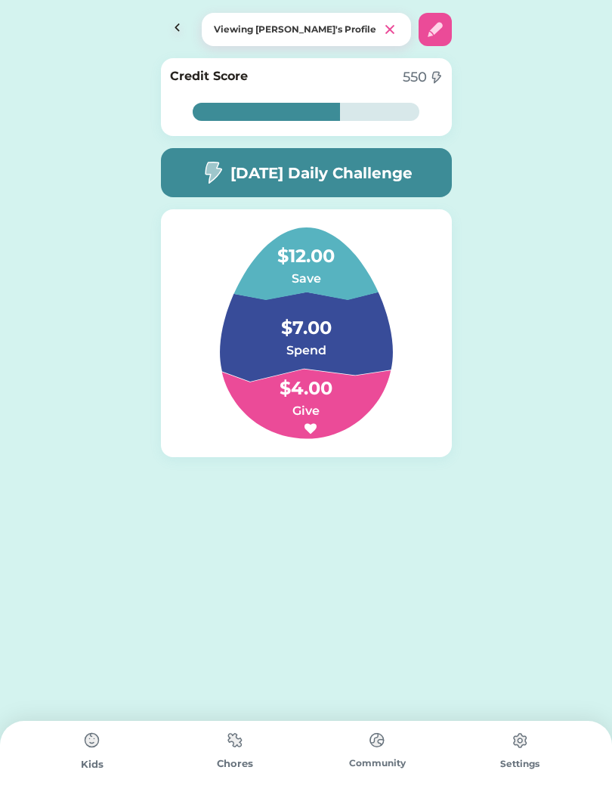
click at [315, 286] on h6 "Save" at bounding box center [305, 279] width 151 height 18
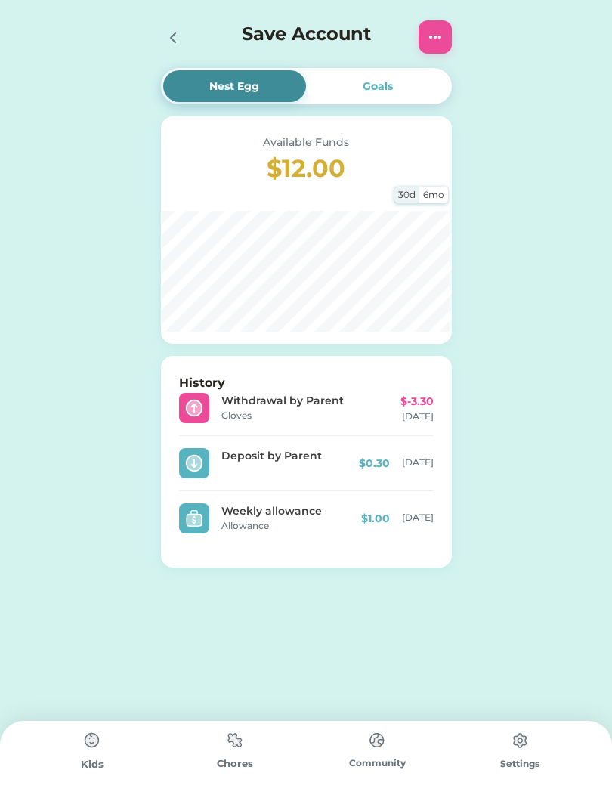
scroll to position [406, 0]
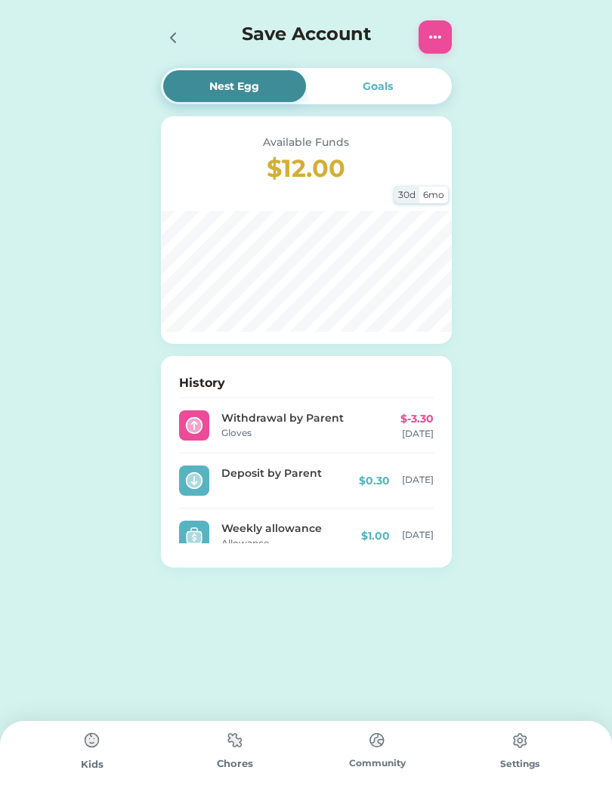
click at [524, 748] on img at bounding box center [520, 740] width 30 height 30
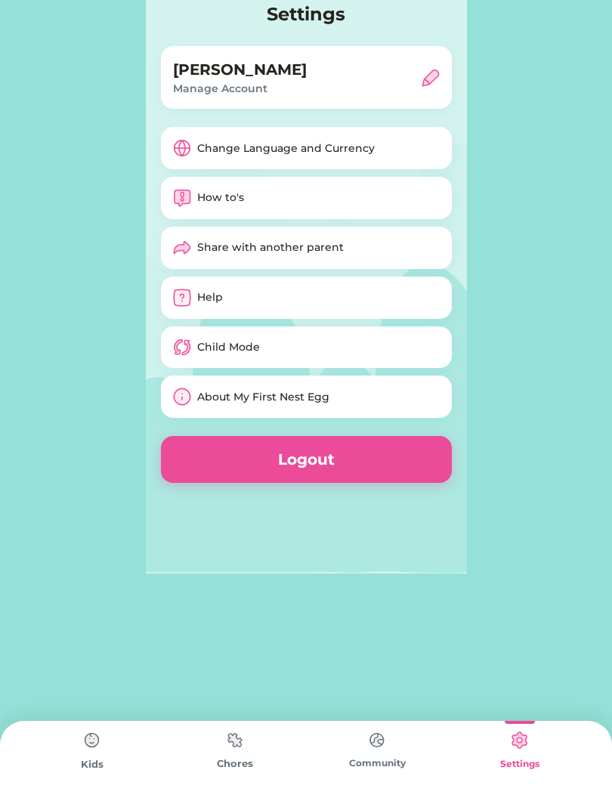
click at [540, 608] on div "Settings [PERSON_NAME] Manage Account Change Language and Currency How to's Sha…" at bounding box center [306, 400] width 612 height 801
click at [490, 638] on div "Settings [PERSON_NAME] Manage Account Change Language and Currency How to's Sha…" at bounding box center [306, 400] width 612 height 801
click at [568, 398] on div "Settings [PERSON_NAME] Manage Account Change Language and Currency How to's Sha…" at bounding box center [306, 286] width 612 height 573
click at [141, 653] on div "Settings [PERSON_NAME] Manage Account Change Language and Currency How to's Sha…" at bounding box center [306, 400] width 612 height 801
click at [399, 620] on div "Settings [PERSON_NAME] Manage Account Change Language and Currency How to's Sha…" at bounding box center [306, 400] width 612 height 801
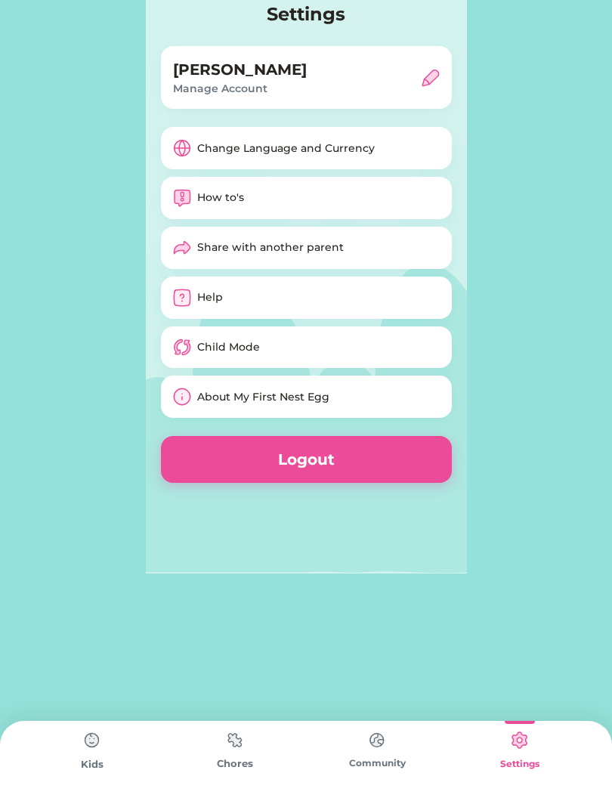
click at [369, 742] on img at bounding box center [377, 739] width 30 height 29
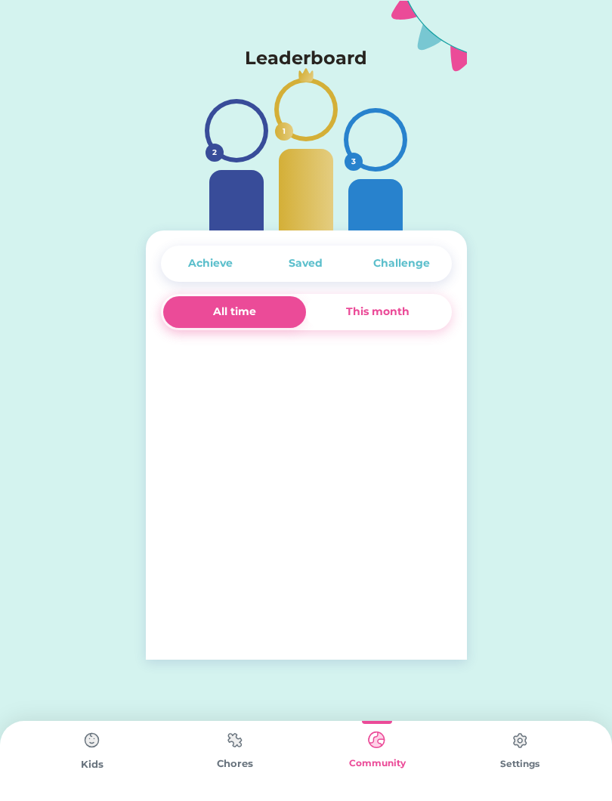
click at [228, 753] on img at bounding box center [235, 739] width 30 height 29
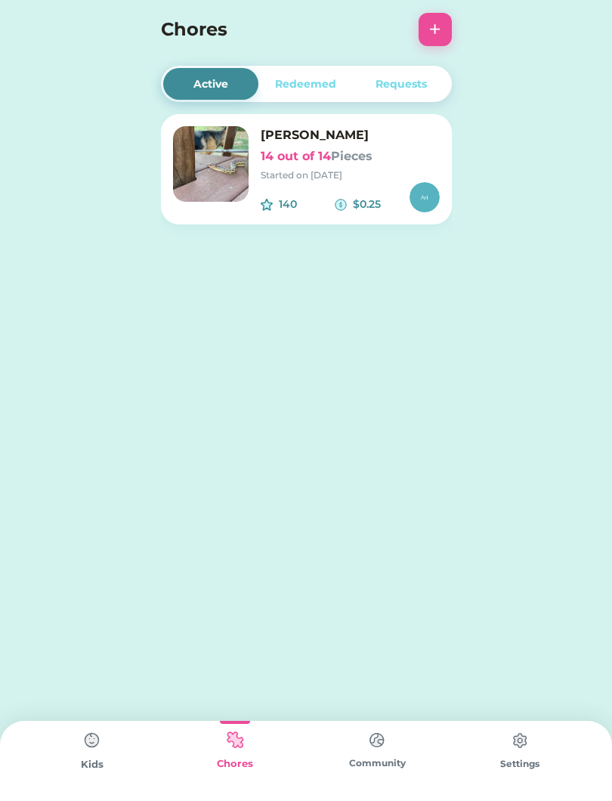
click at [85, 734] on img at bounding box center [92, 740] width 30 height 30
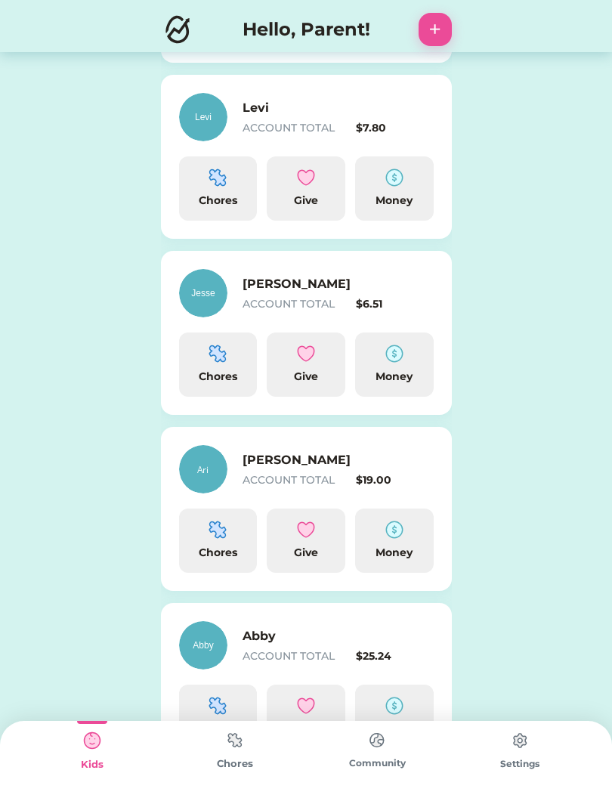
scroll to position [367, 0]
click at [390, 539] on img at bounding box center [394, 530] width 18 height 18
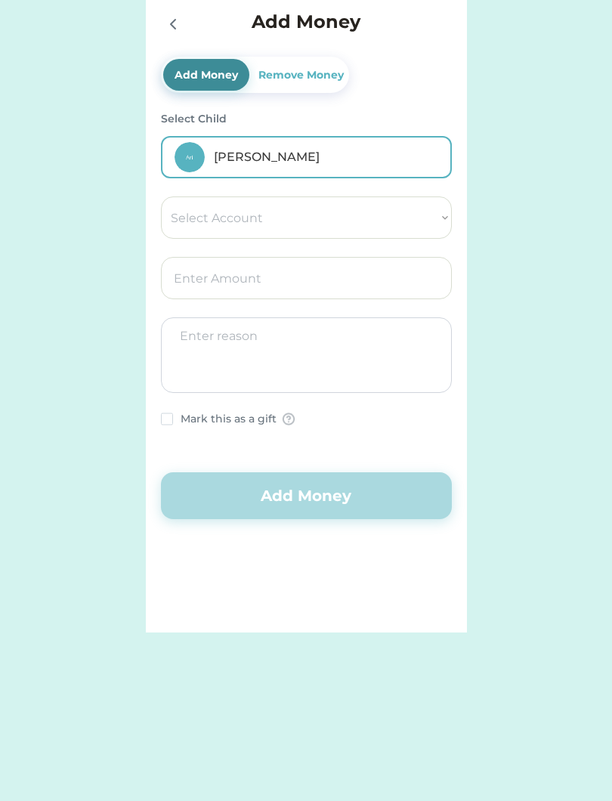
click at [318, 75] on div "Remove Money" at bounding box center [300, 75] width 91 height 16
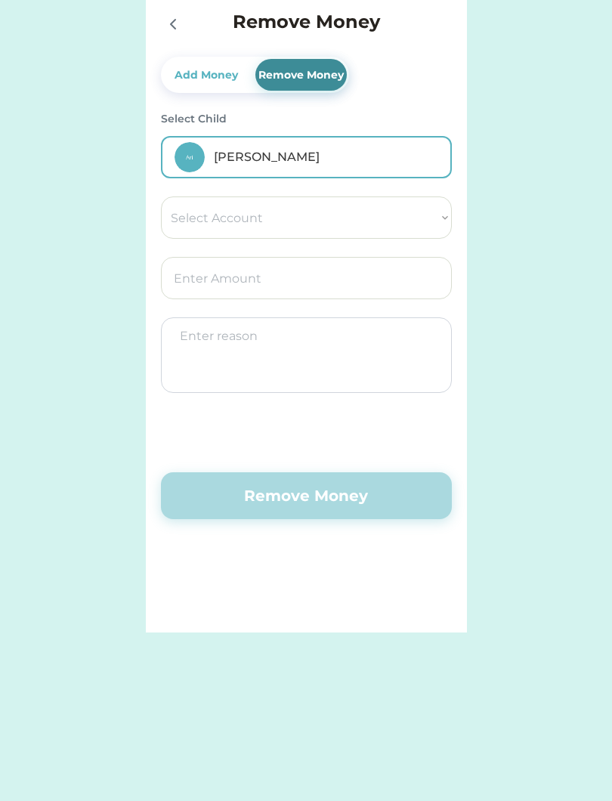
click at [422, 212] on select "Select Account Save Give Spend" at bounding box center [306, 217] width 291 height 42
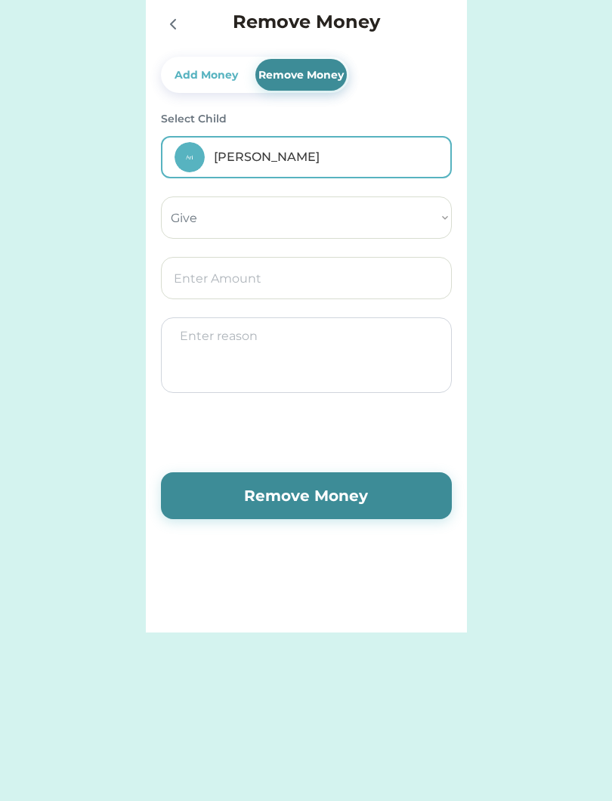
click at [427, 216] on select "Select Account Save Give Spend" at bounding box center [306, 217] width 291 height 42
select select ""1348695171700984260__LOOKUP__1754715340837x191646150522124100""
click at [326, 290] on input "input" at bounding box center [306, 278] width 291 height 42
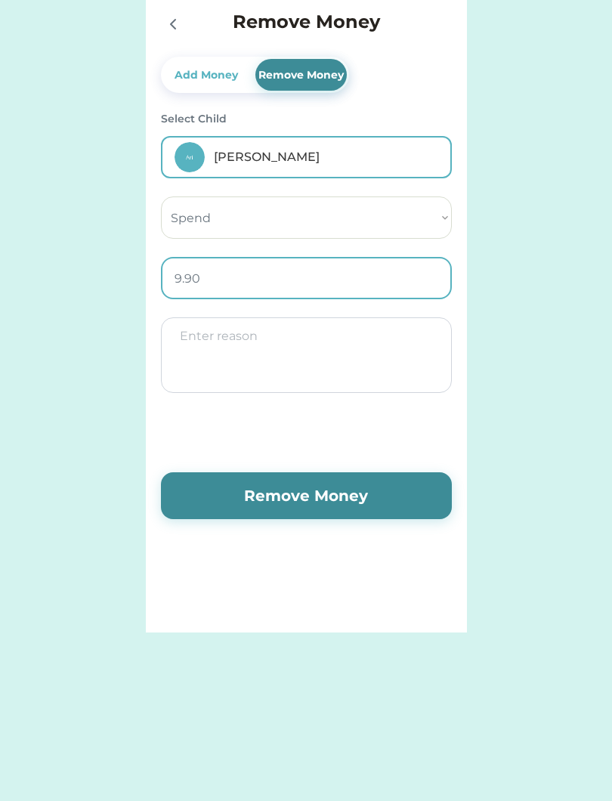
type input "9.99"
click at [371, 346] on textarea at bounding box center [306, 355] width 291 height 76
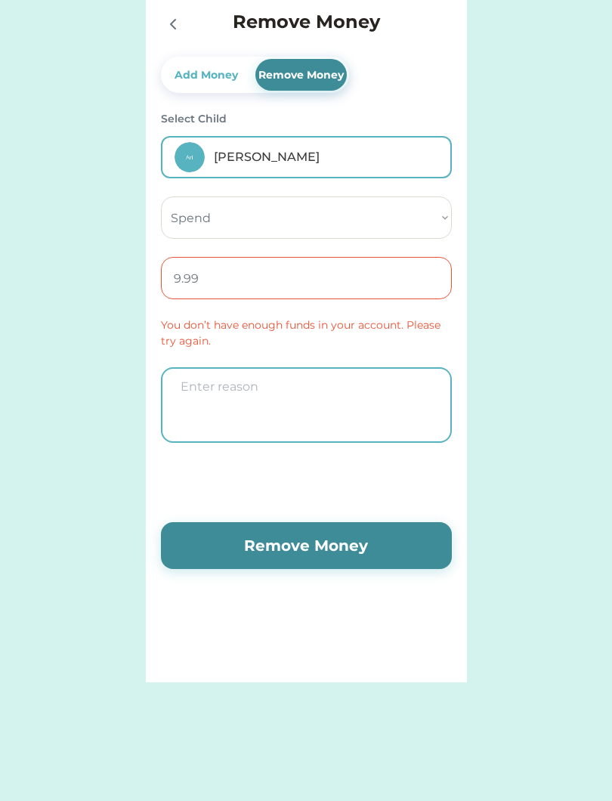
click at [419, 207] on select "Select Account Save Give Spend" at bounding box center [306, 217] width 291 height 42
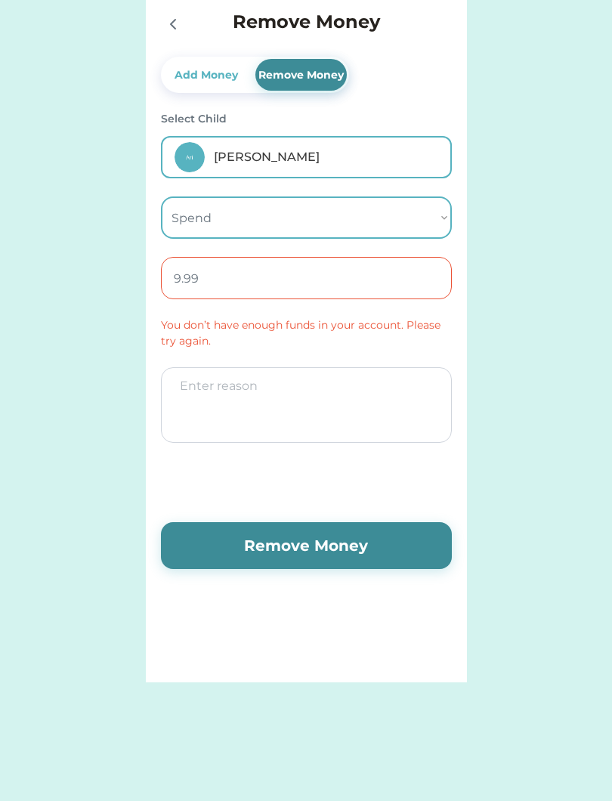
click at [428, 214] on select "Select Account Save Give Spend" at bounding box center [306, 217] width 291 height 42
click at [417, 217] on select "Select Account Save Give Spend" at bounding box center [306, 217] width 291 height 42
select select ""1348695171700984260__LOOKUP__1754715338907x708991538954932800""
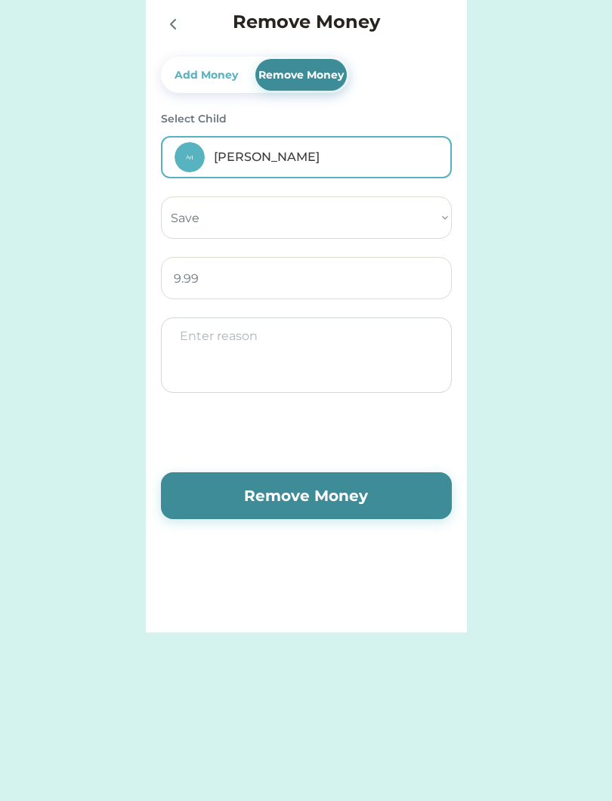
click at [368, 364] on textarea at bounding box center [306, 355] width 291 height 76
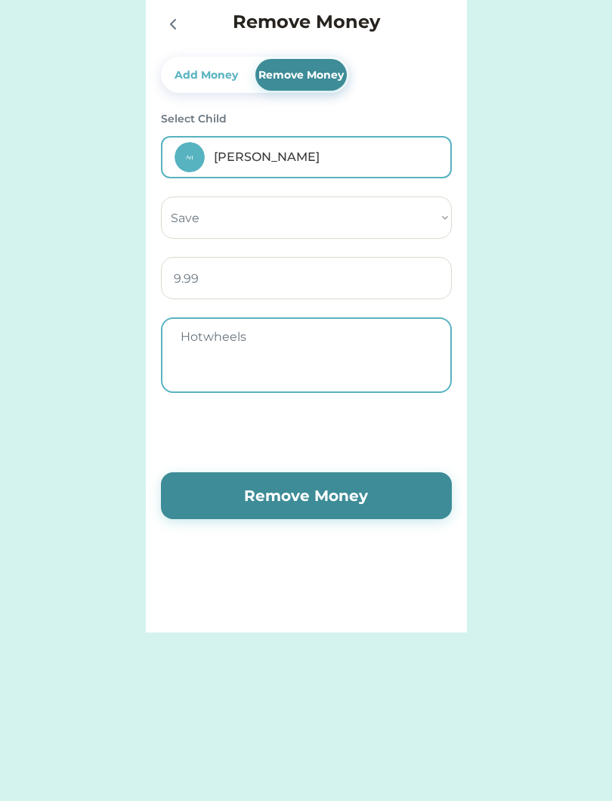
type textarea "Hotwheels"
click at [358, 493] on button "Remove Money" at bounding box center [306, 495] width 291 height 47
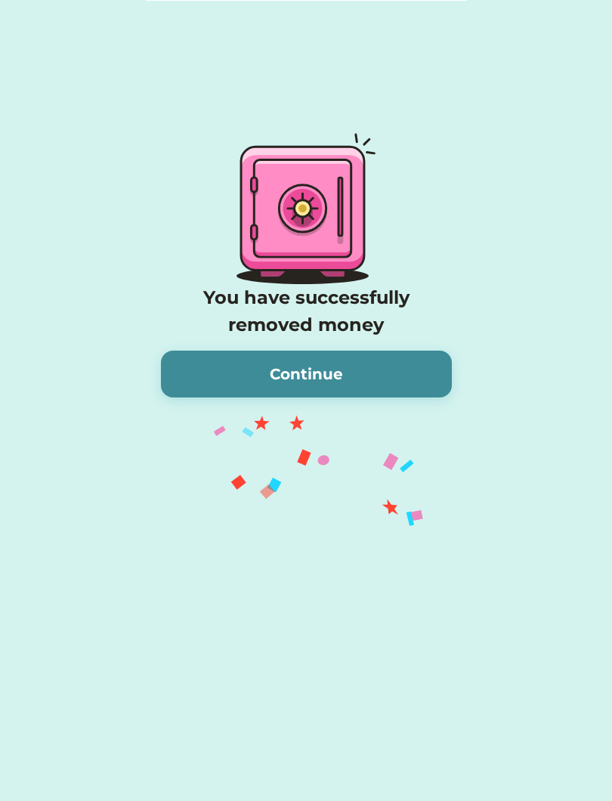
click at [360, 379] on button "Continue" at bounding box center [306, 374] width 291 height 47
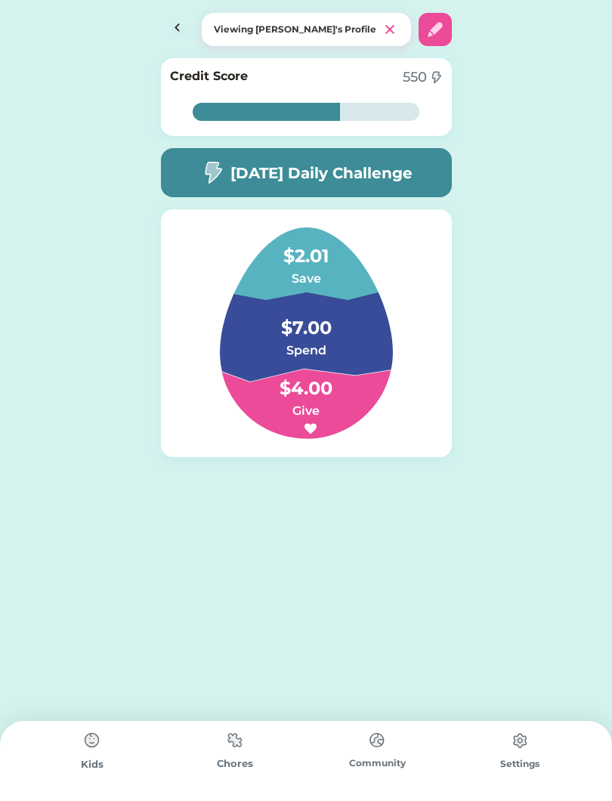
click at [441, 27] on img at bounding box center [435, 29] width 18 height 18
select select "2016"
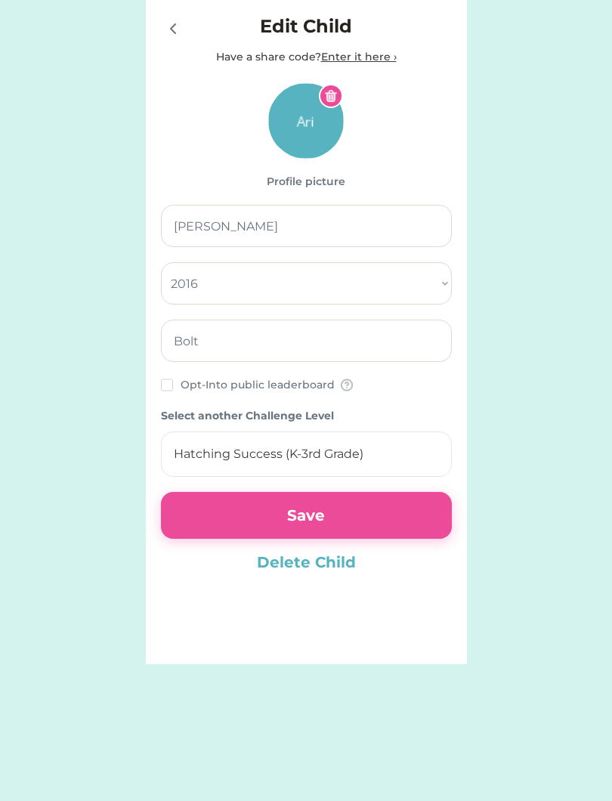
click at [364, 513] on button "Save" at bounding box center [306, 515] width 291 height 47
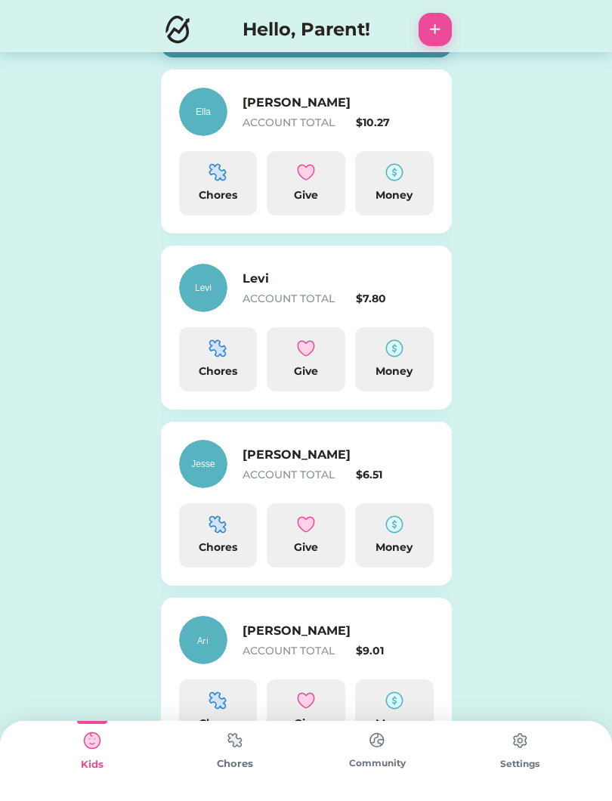
scroll to position [196, 0]
click at [304, 533] on img at bounding box center [306, 525] width 18 height 18
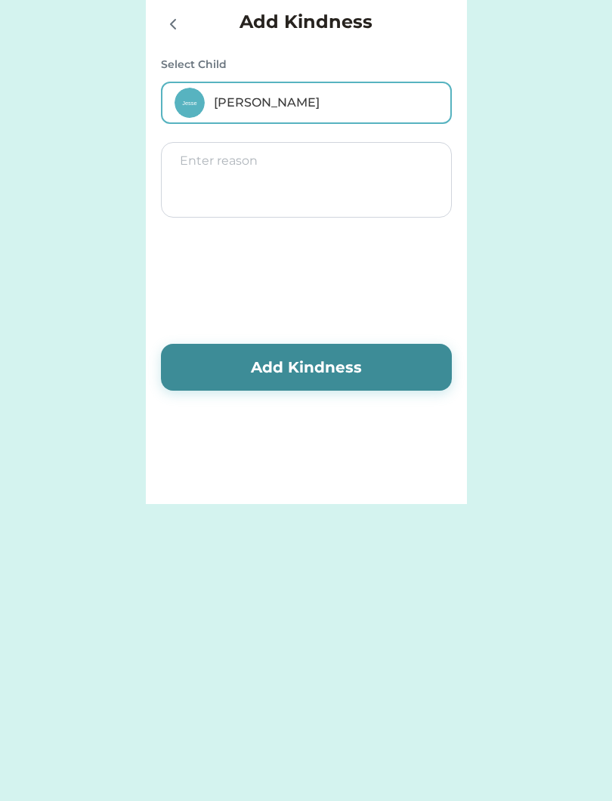
click at [180, 23] on icon at bounding box center [173, 24] width 18 height 18
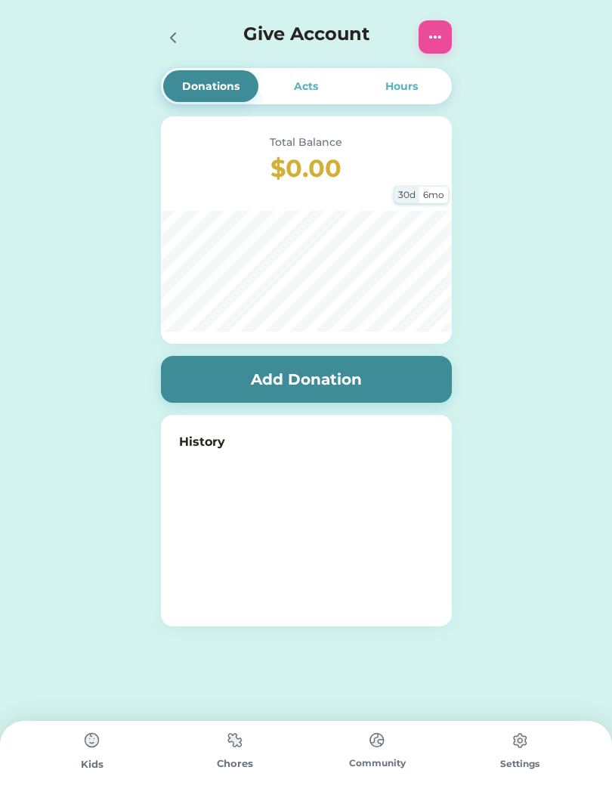
click at [295, 95] on div "Acts" at bounding box center [305, 86] width 95 height 32
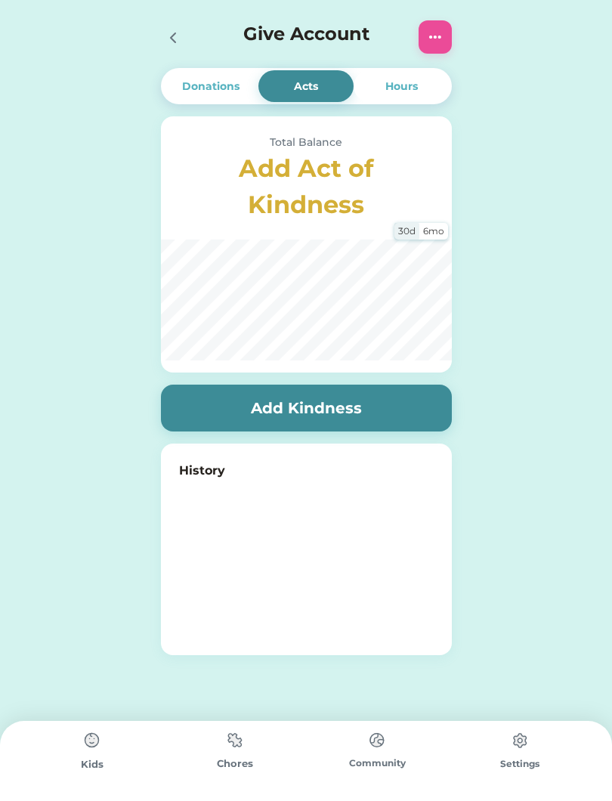
click at [402, 94] on div "Hours" at bounding box center [401, 86] width 95 height 32
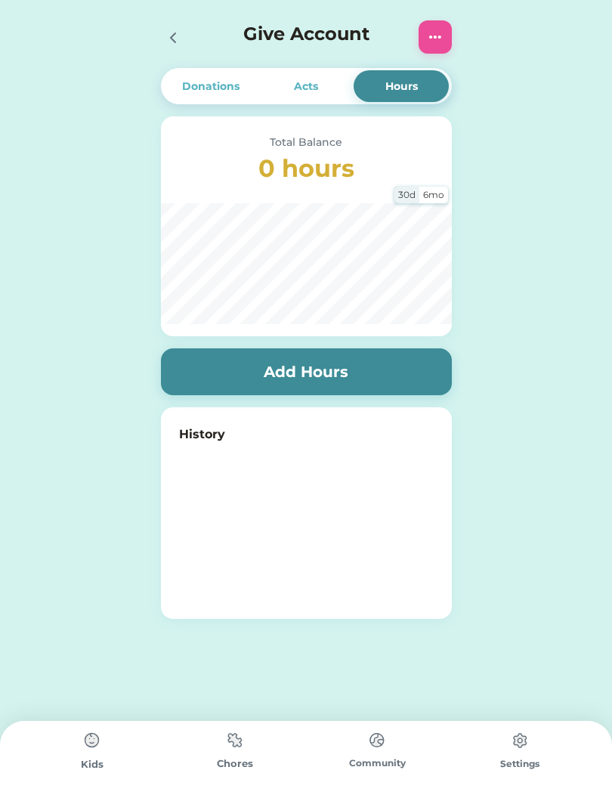
click at [538, 181] on div "Settings [PERSON_NAME] Manage Account Change Language and Currency How to's Sha…" at bounding box center [306, 354] width 612 height 709
click at [243, 766] on div "Chores" at bounding box center [235, 763] width 143 height 15
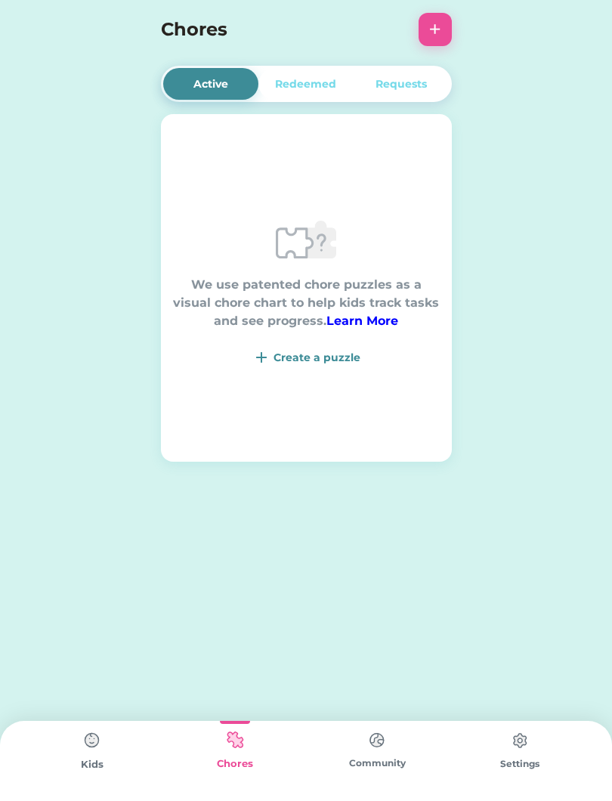
click at [85, 741] on img at bounding box center [92, 740] width 30 height 30
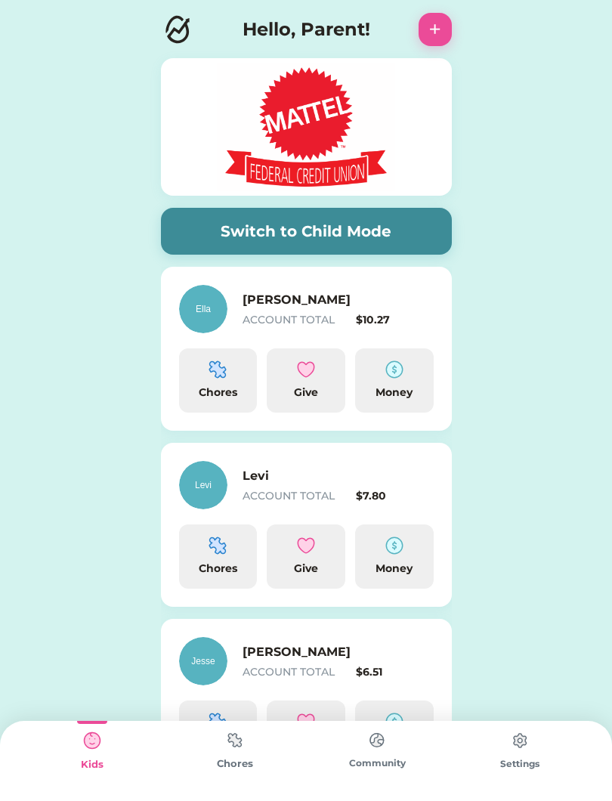
click at [408, 233] on button "Switch to Child Mode" at bounding box center [306, 231] width 291 height 47
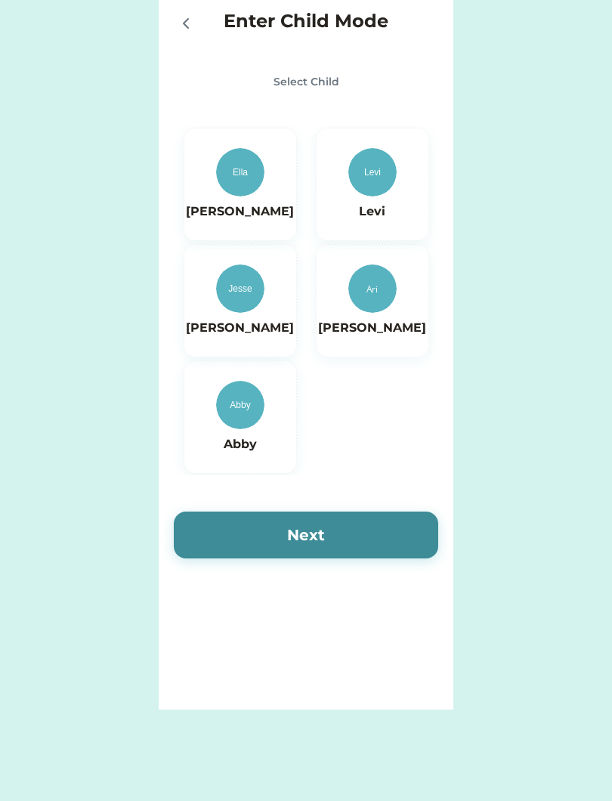
click at [388, 302] on img at bounding box center [372, 288] width 48 height 48
click at [384, 540] on button "Next" at bounding box center [306, 534] width 264 height 47
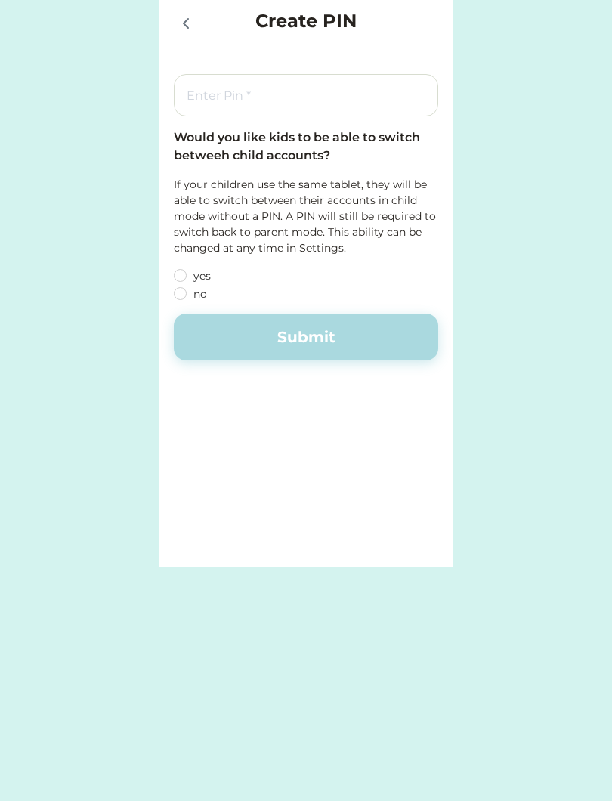
click at [188, 23] on icon at bounding box center [186, 23] width 18 height 18
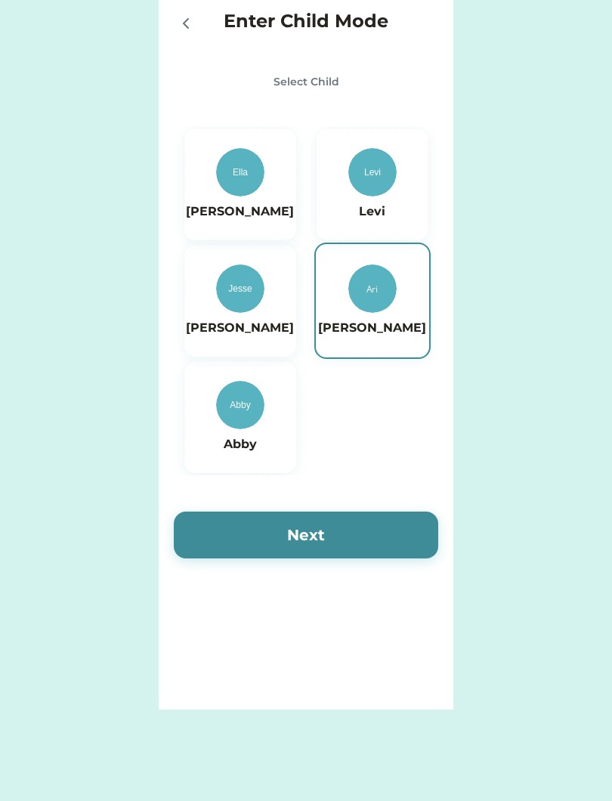
click at [199, 32] on div at bounding box center [189, 23] width 30 height 30
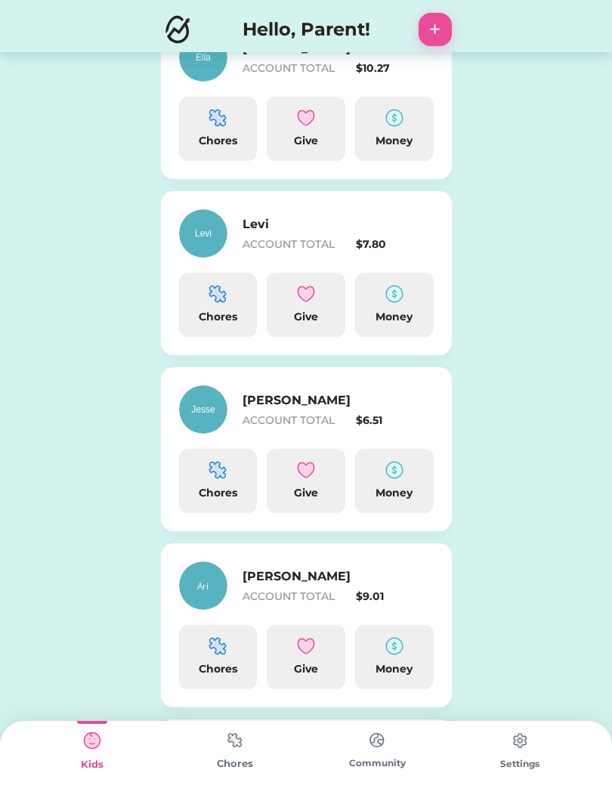
scroll to position [264, 0]
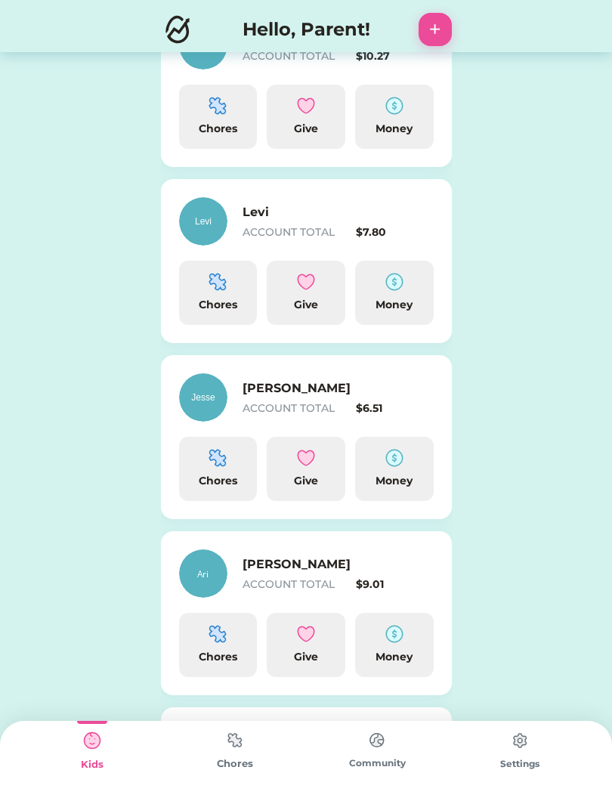
click at [364, 386] on h6 "[PERSON_NAME]" at bounding box center [318, 388] width 151 height 18
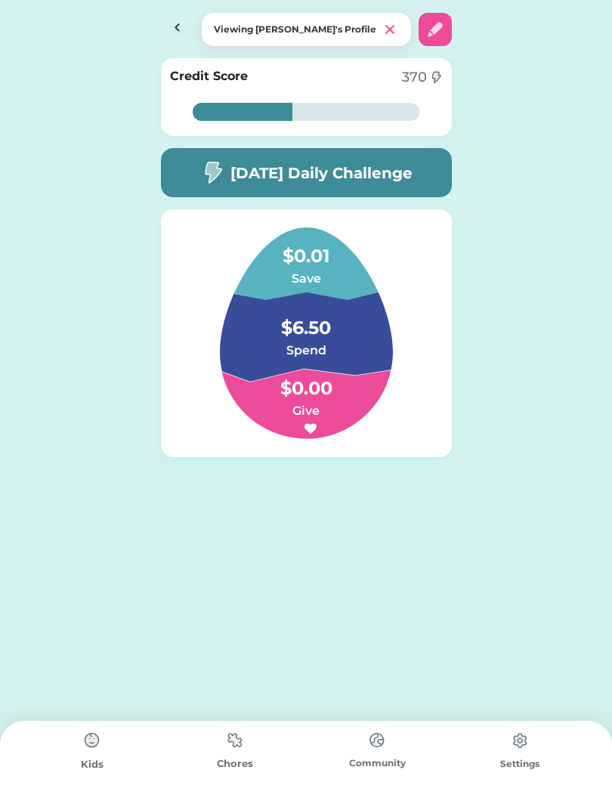
click at [342, 350] on h6 "Spend" at bounding box center [305, 351] width 151 height 18
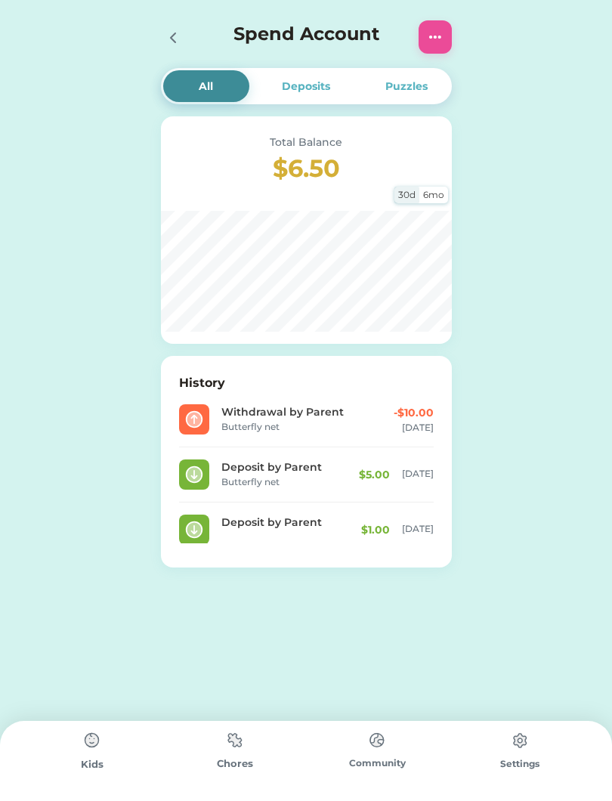
click at [302, 84] on div "Deposits" at bounding box center [306, 87] width 48 height 16
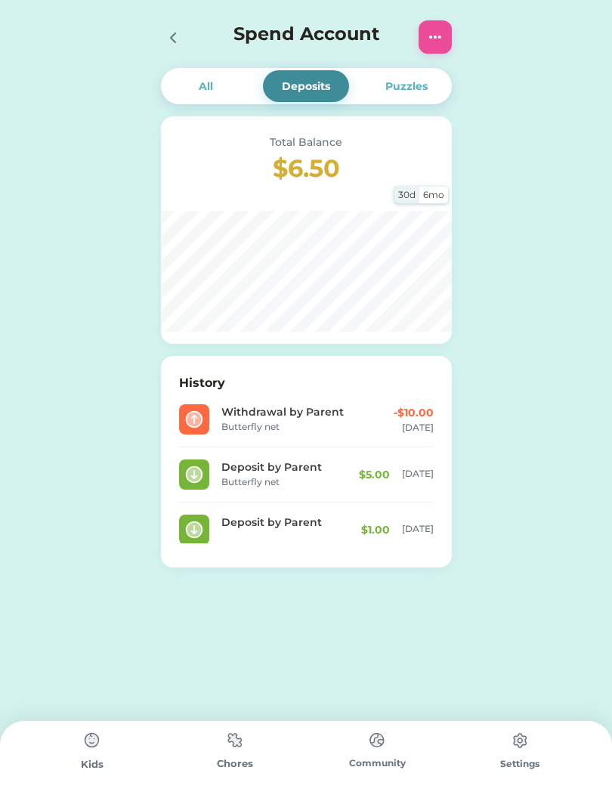
click at [407, 88] on div "Puzzles" at bounding box center [406, 87] width 42 height 16
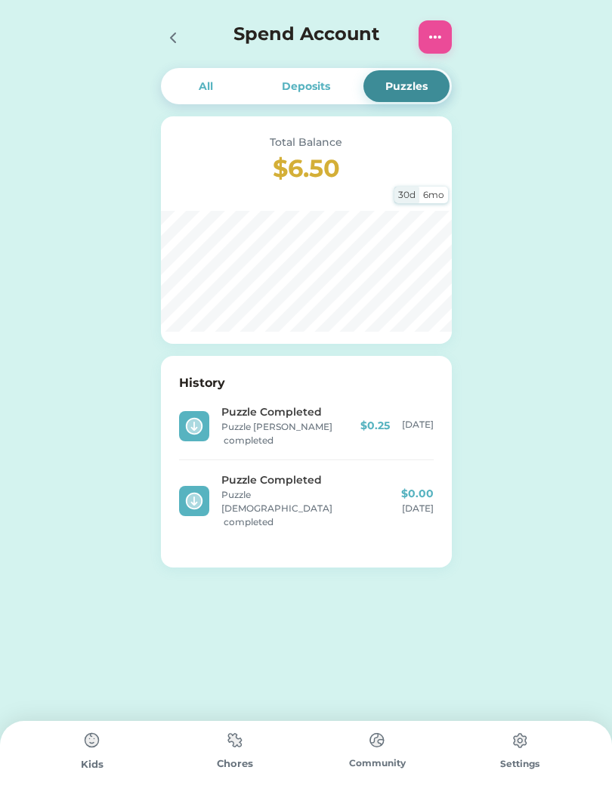
click at [184, 25] on div at bounding box center [177, 36] width 33 height 33
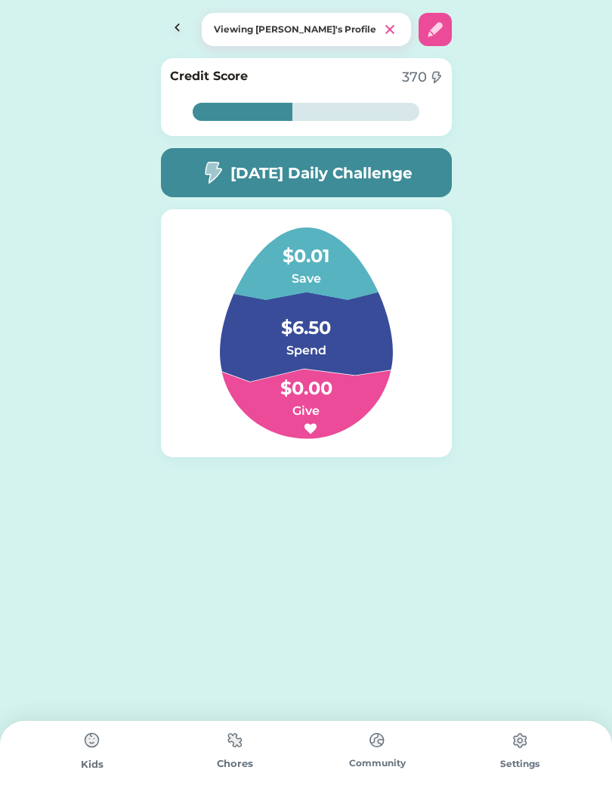
click at [179, 17] on img at bounding box center [177, 29] width 33 height 33
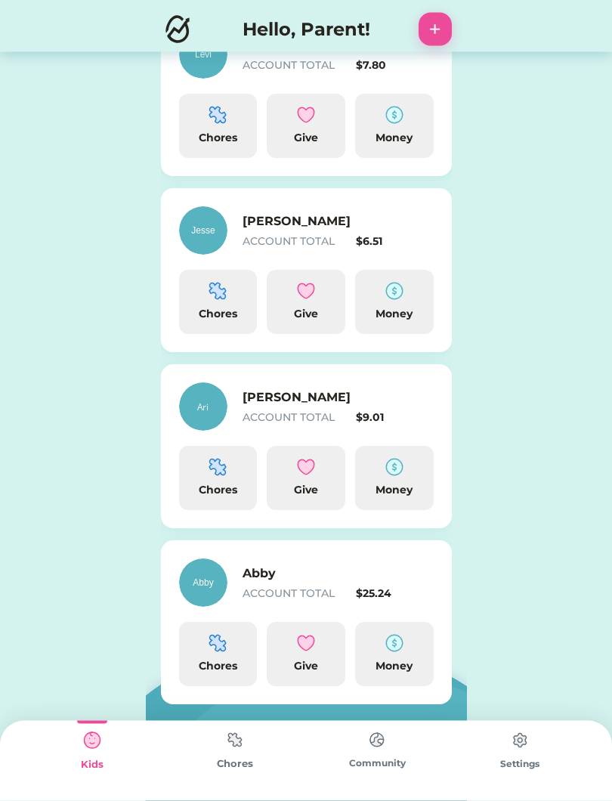
scroll to position [437, 0]
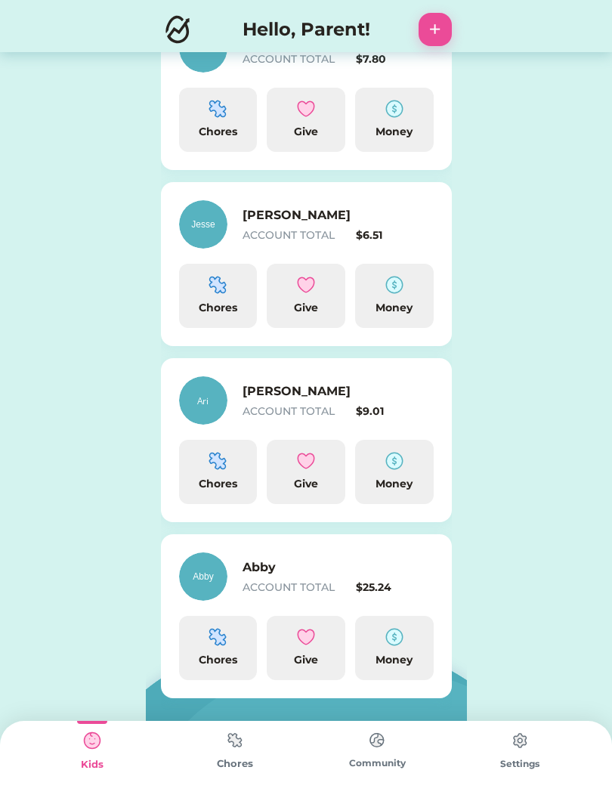
click at [400, 404] on div "$9.01" at bounding box center [395, 411] width 78 height 16
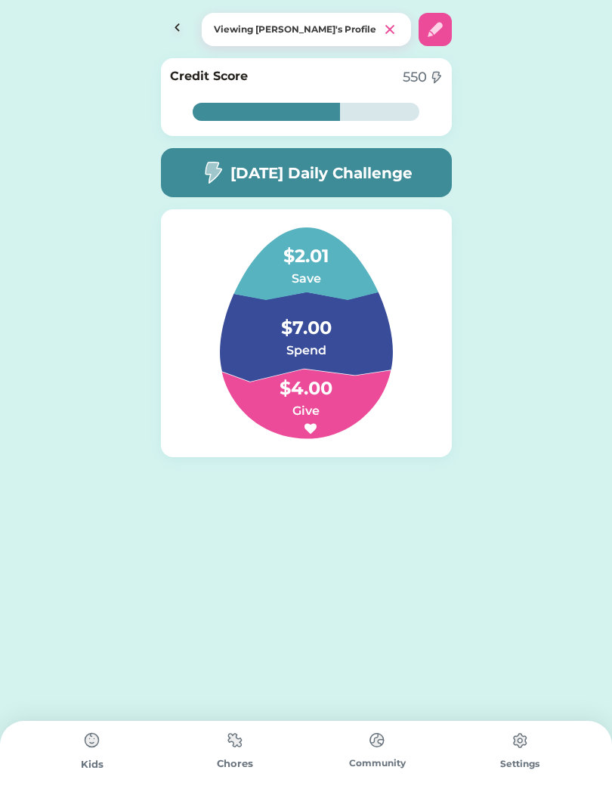
click at [394, 178] on h5 "[DATE] Daily Challenge" at bounding box center [321, 173] width 182 height 23
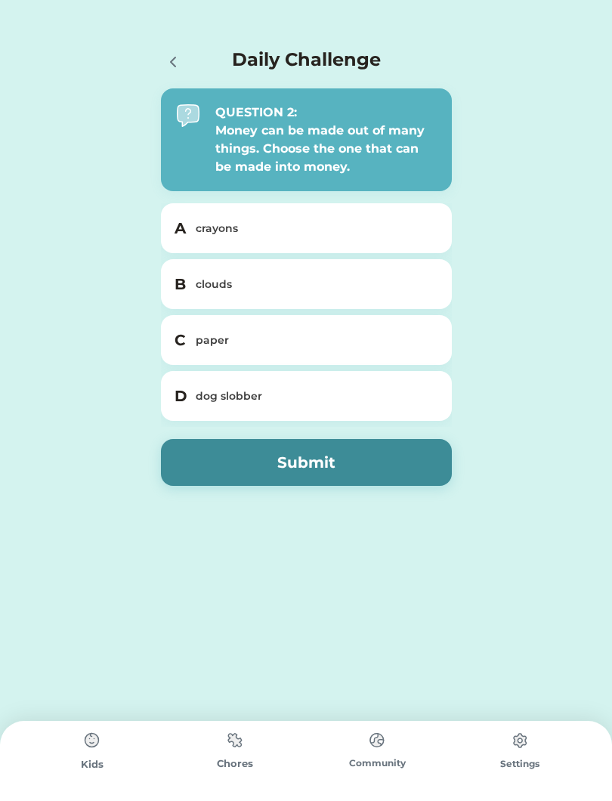
click at [169, 48] on div at bounding box center [176, 61] width 30 height 30
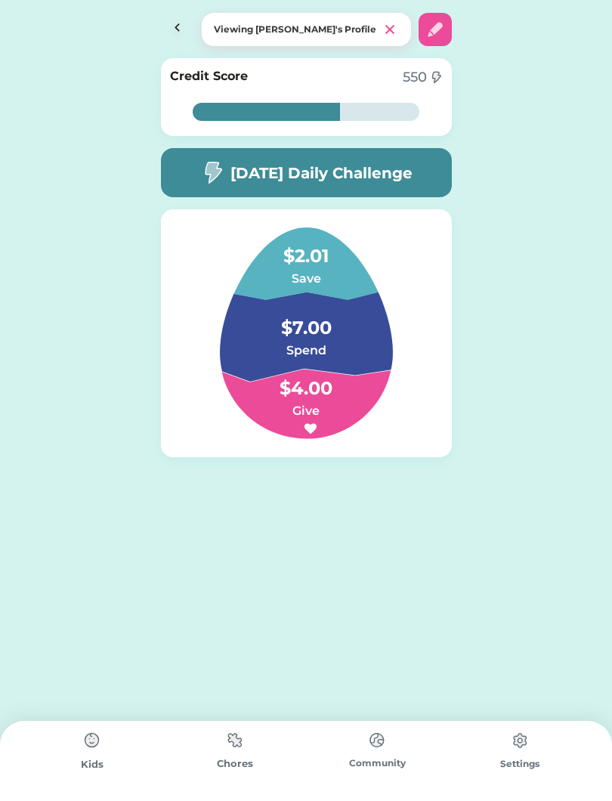
click at [336, 324] on h4 "$7.00" at bounding box center [305, 320] width 151 height 42
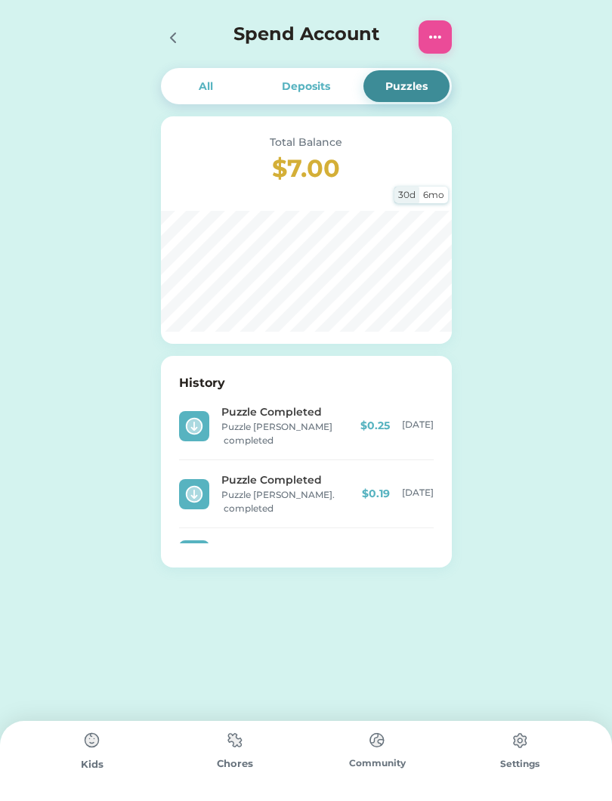
click at [306, 85] on div "Deposits" at bounding box center [306, 87] width 48 height 16
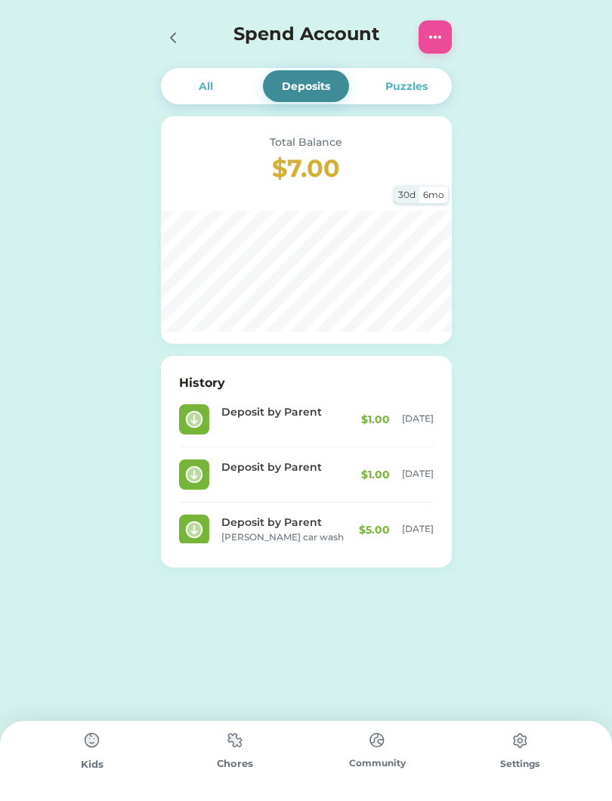
click at [190, 82] on div "All" at bounding box center [206, 86] width 86 height 32
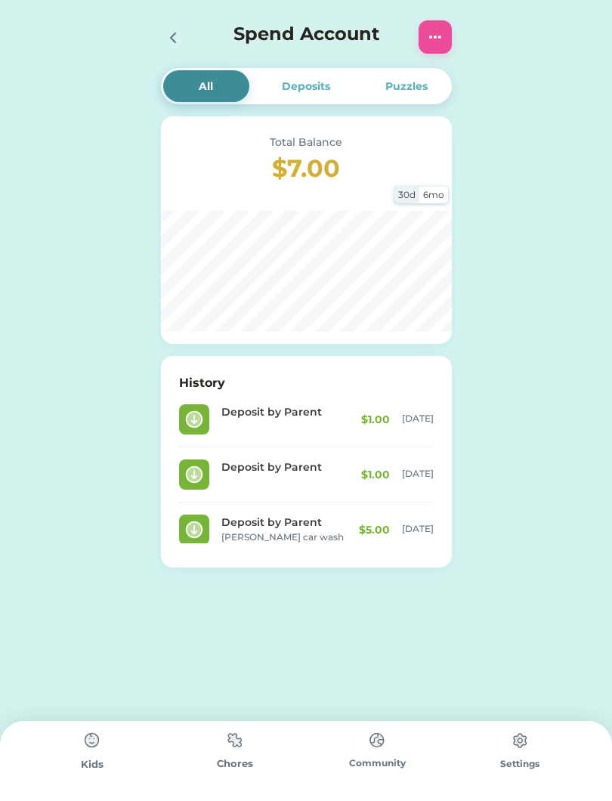
click at [379, 755] on img at bounding box center [377, 739] width 30 height 29
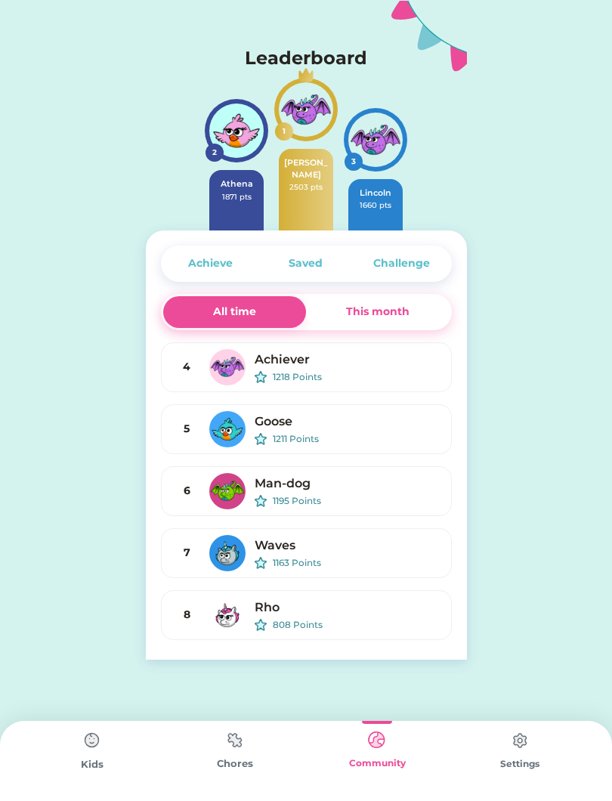
click at [91, 755] on img at bounding box center [92, 740] width 30 height 30
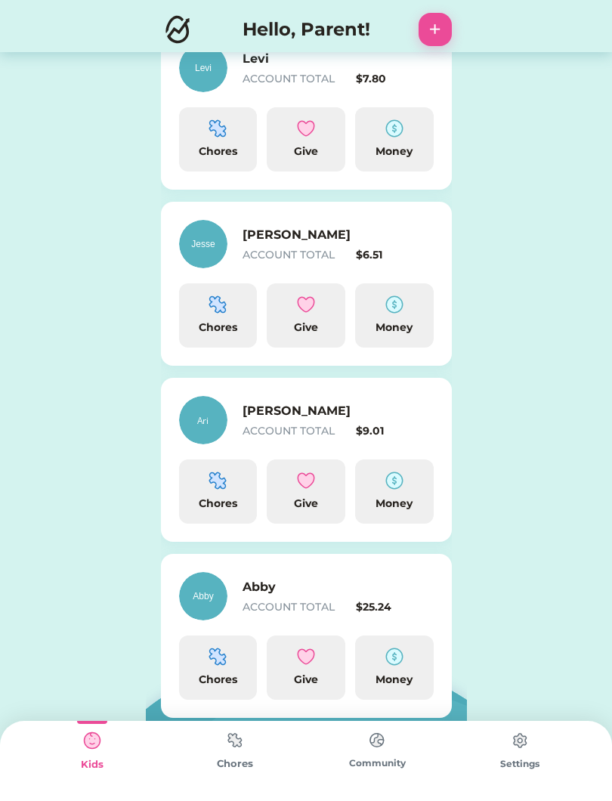
scroll to position [437, 0]
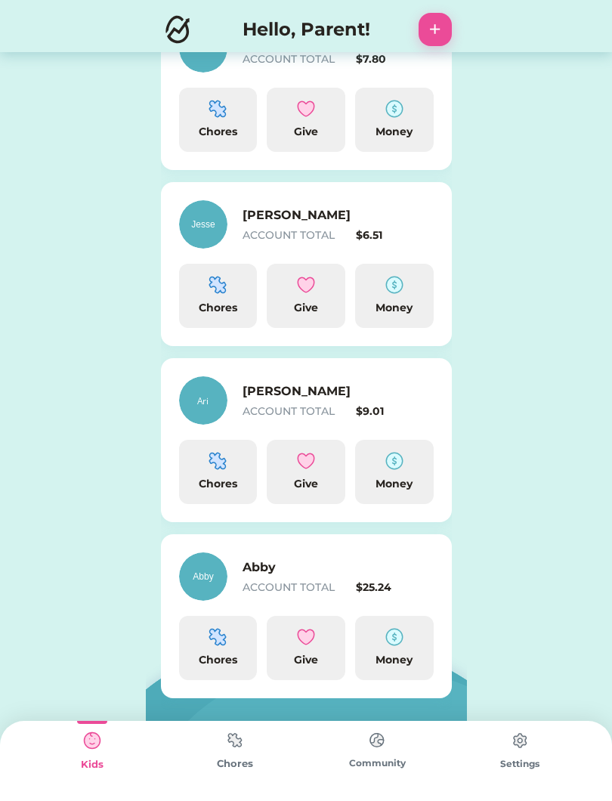
click at [398, 643] on img at bounding box center [394, 637] width 18 height 18
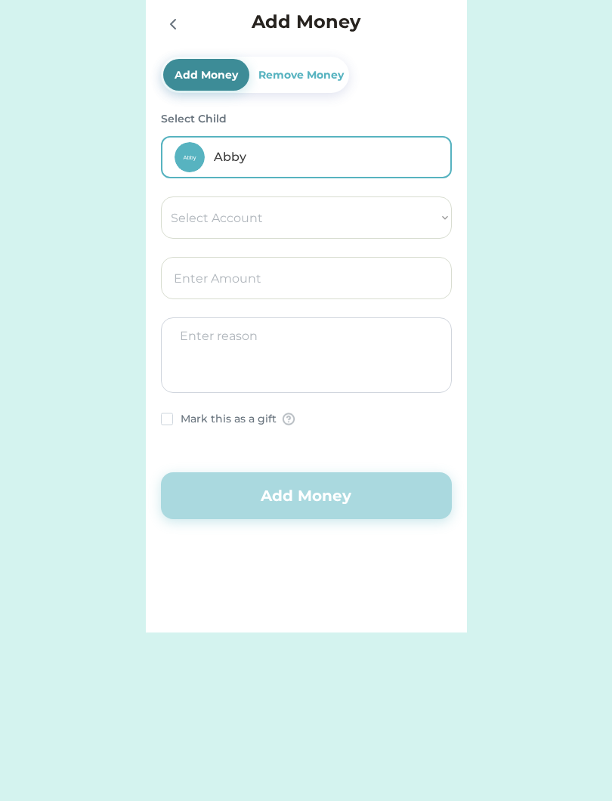
click at [168, 23] on icon at bounding box center [173, 24] width 18 height 18
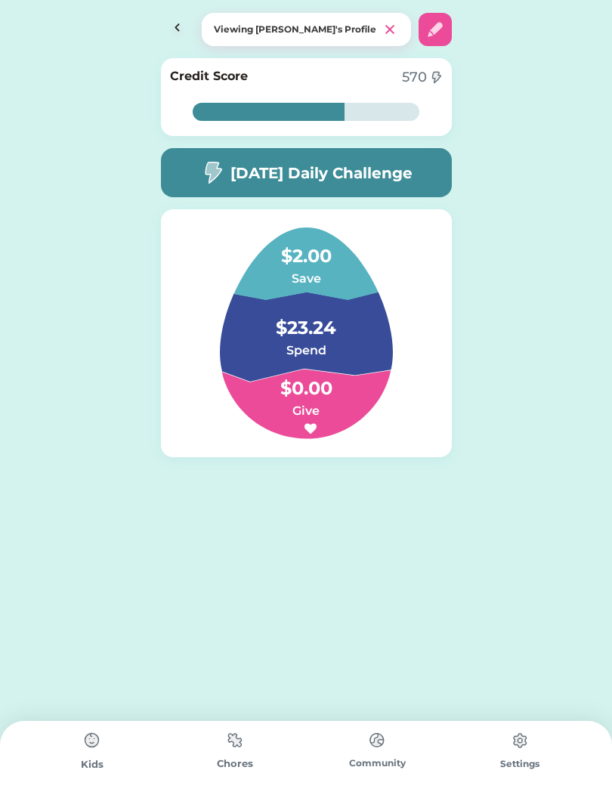
click at [363, 419] on h6 "Give" at bounding box center [305, 411] width 151 height 18
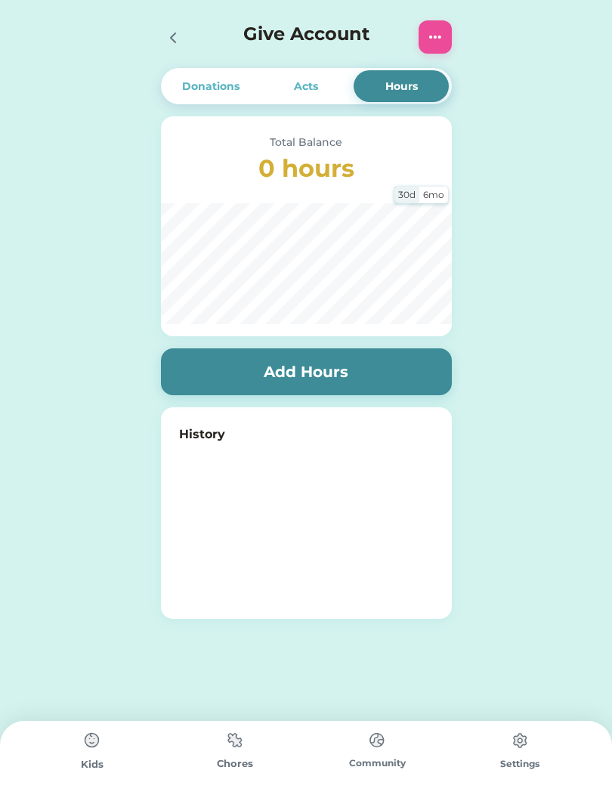
click at [302, 89] on div "Acts" at bounding box center [306, 87] width 24 height 16
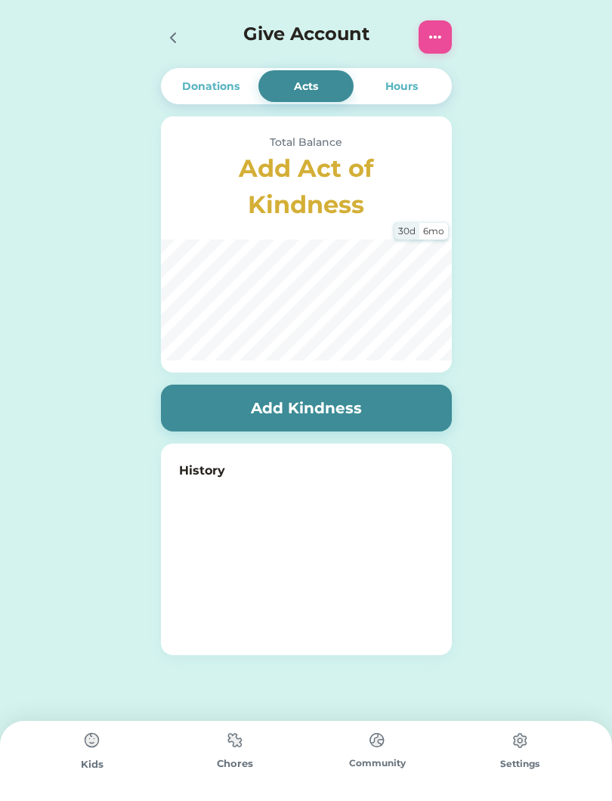
click at [215, 91] on div "Donations" at bounding box center [210, 87] width 57 height 16
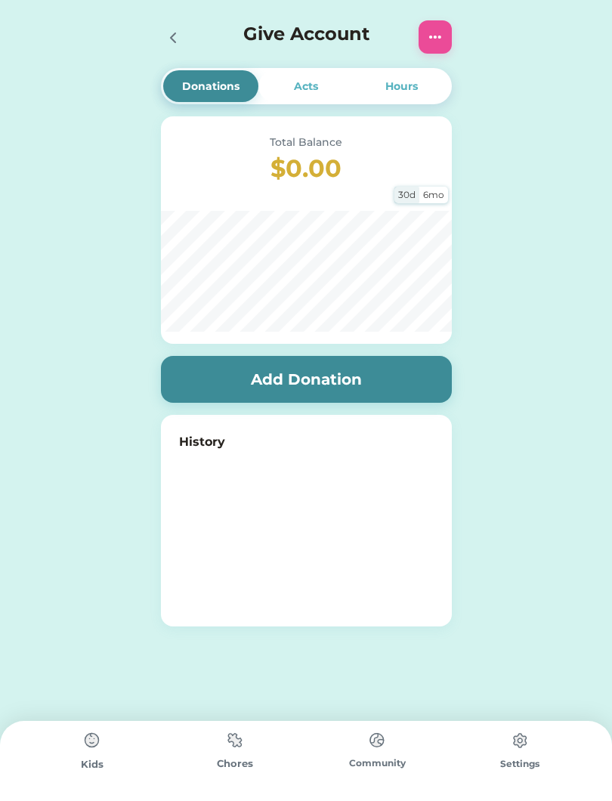
click at [307, 80] on div "Acts" at bounding box center [306, 87] width 24 height 16
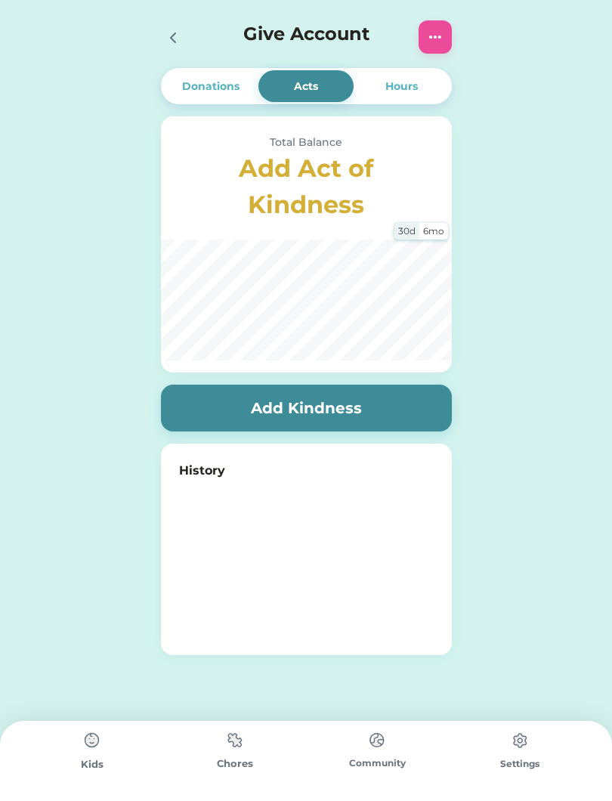
click at [398, 86] on div "Hours" at bounding box center [401, 87] width 32 height 16
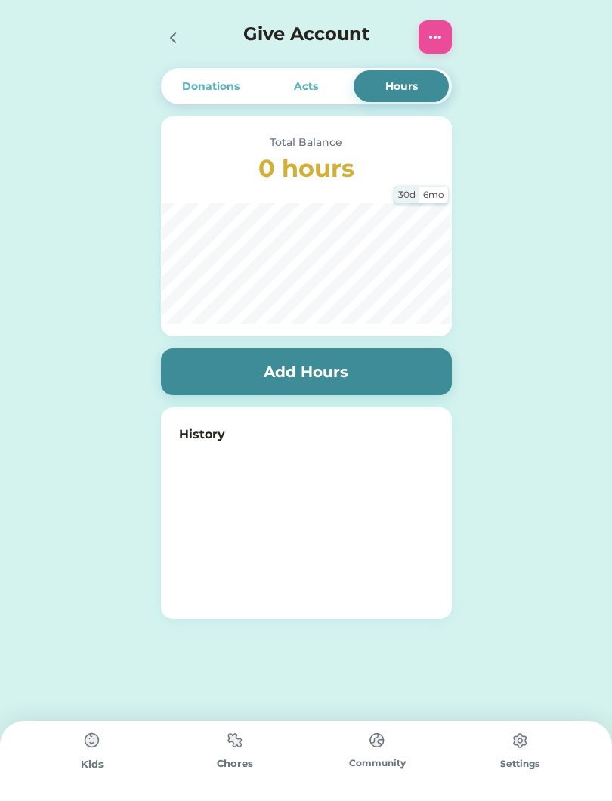
click at [172, 48] on div at bounding box center [177, 36] width 33 height 33
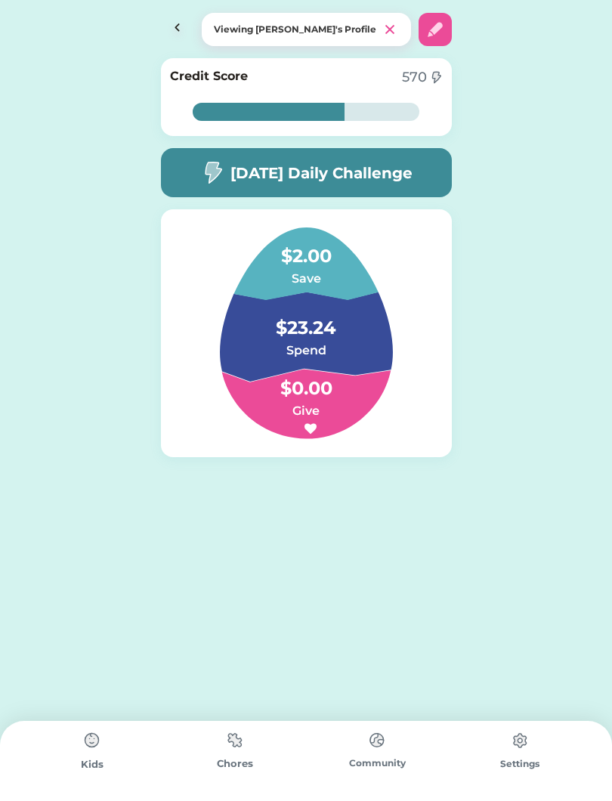
click at [342, 336] on h4 "$23.24" at bounding box center [305, 320] width 151 height 42
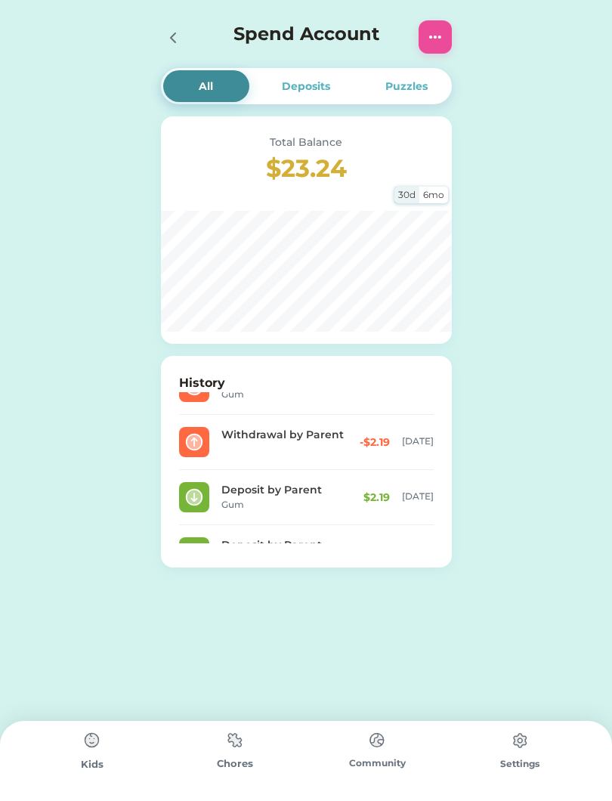
scroll to position [17, 0]
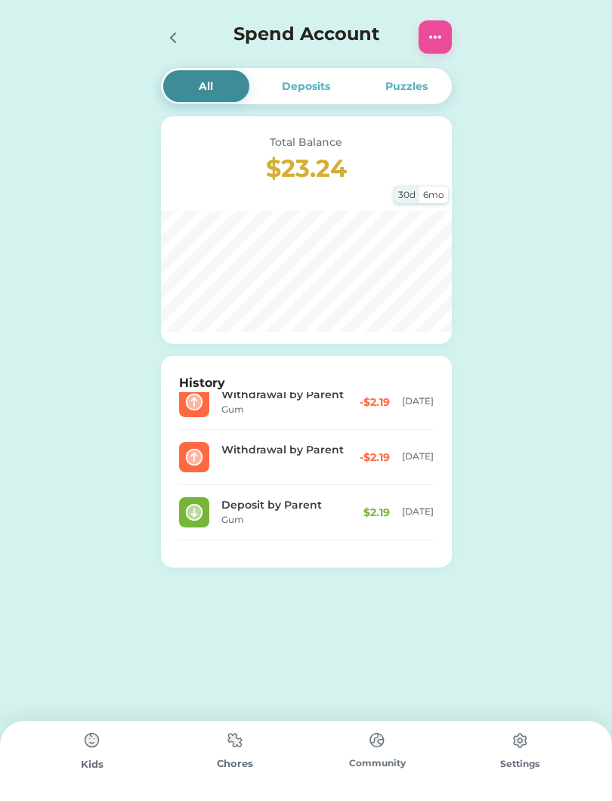
click at [167, 43] on icon at bounding box center [173, 38] width 18 height 18
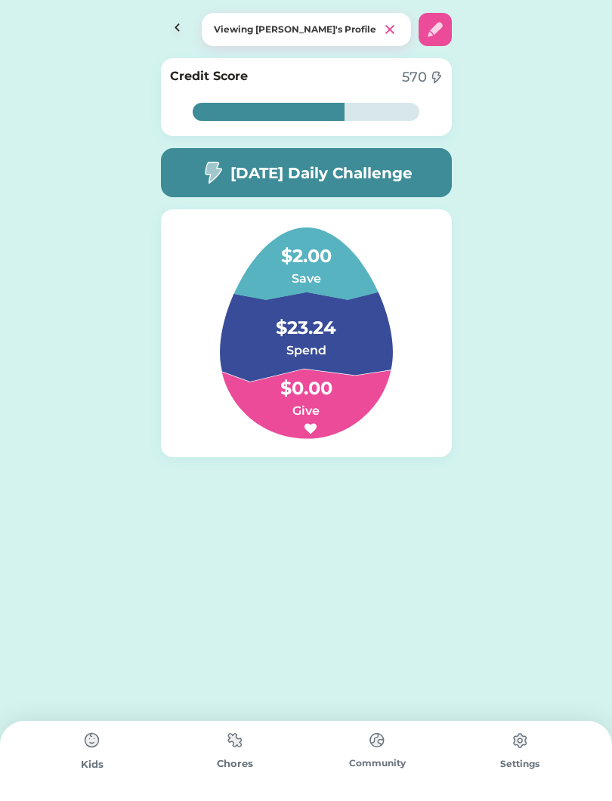
click at [336, 406] on h6 "Give" at bounding box center [305, 411] width 151 height 18
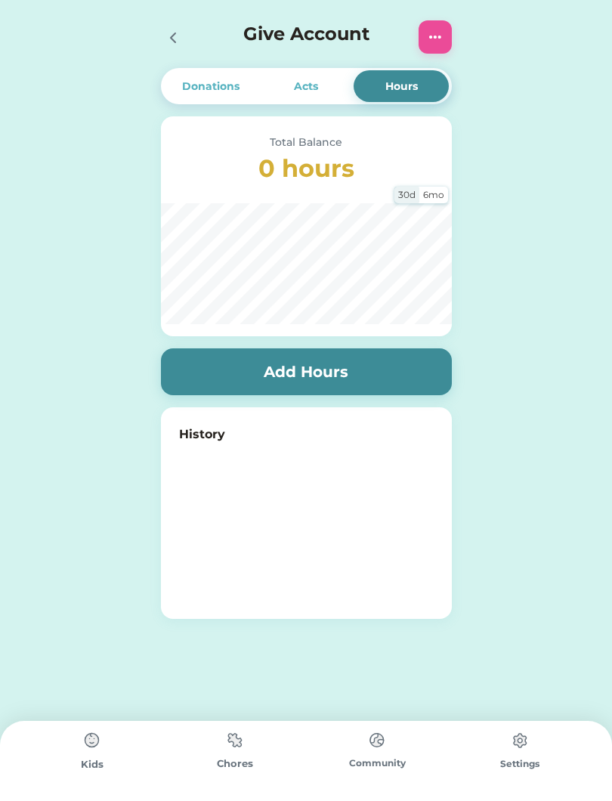
click at [169, 47] on div at bounding box center [172, 37] width 23 height 23
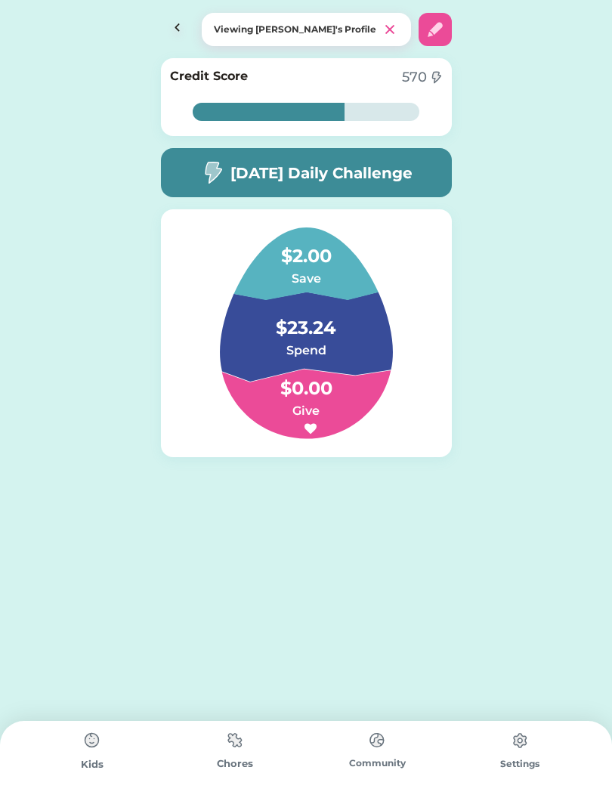
click at [320, 272] on h6 "Save" at bounding box center [305, 279] width 151 height 18
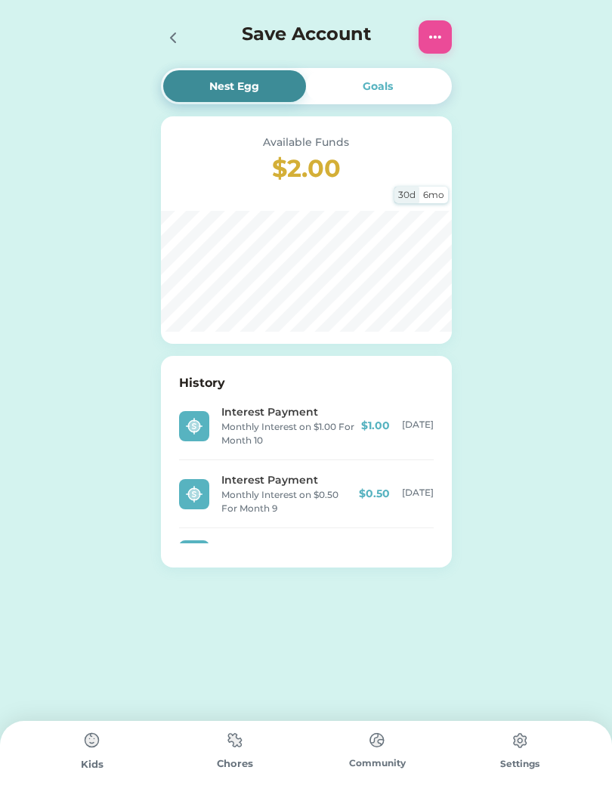
click at [390, 83] on div "Goals" at bounding box center [378, 87] width 30 height 16
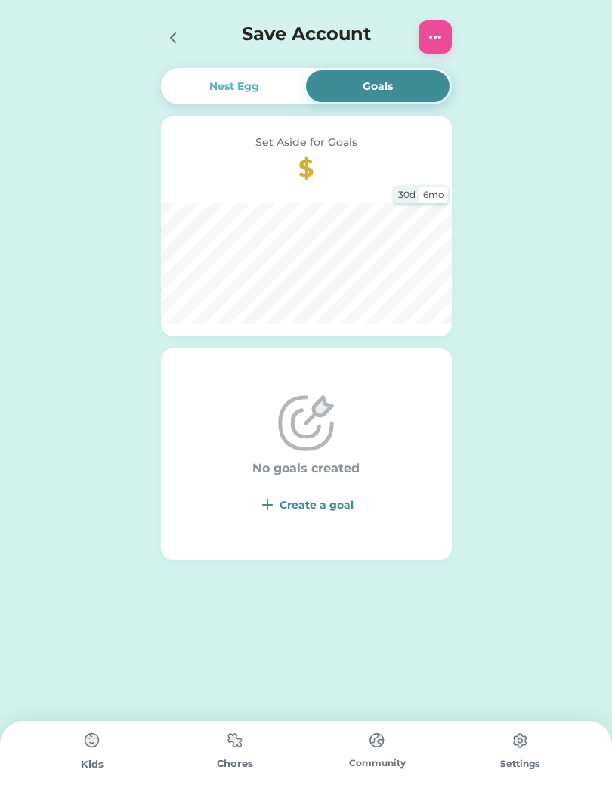
click at [316, 425] on img at bounding box center [306, 423] width 60 height 60
click at [297, 505] on div "Create a goal" at bounding box center [317, 505] width 74 height 16
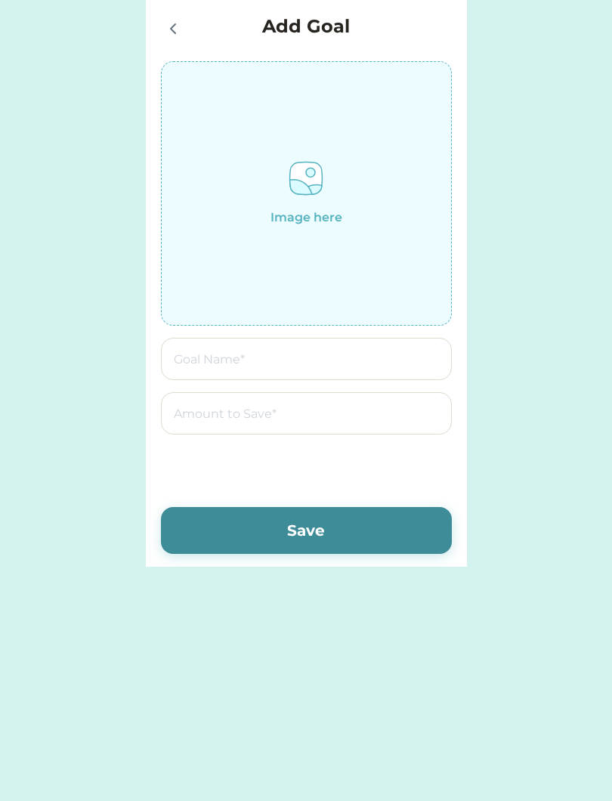
click at [176, 24] on icon at bounding box center [173, 29] width 18 height 18
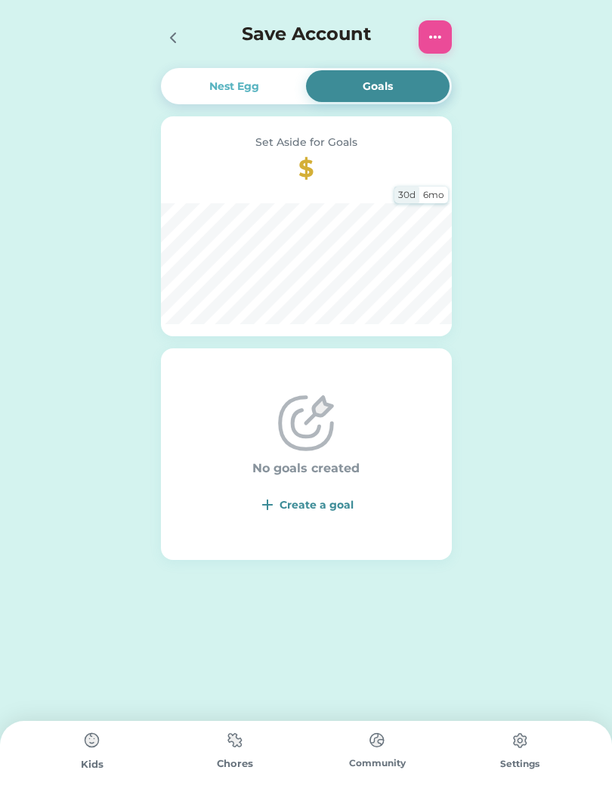
click at [122, 86] on div "Enter Child Mode Select Child [PERSON_NAME] [PERSON_NAME] [PERSON_NAME] [PERSON…" at bounding box center [306, 325] width 612 height 651
click at [170, 31] on icon at bounding box center [173, 38] width 18 height 18
